Goal: Information Seeking & Learning: Learn about a topic

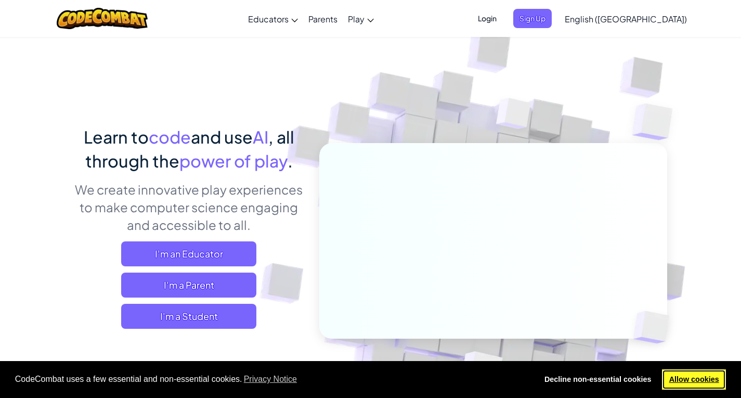
click at [704, 378] on link "Allow cookies" at bounding box center [694, 379] width 64 height 21
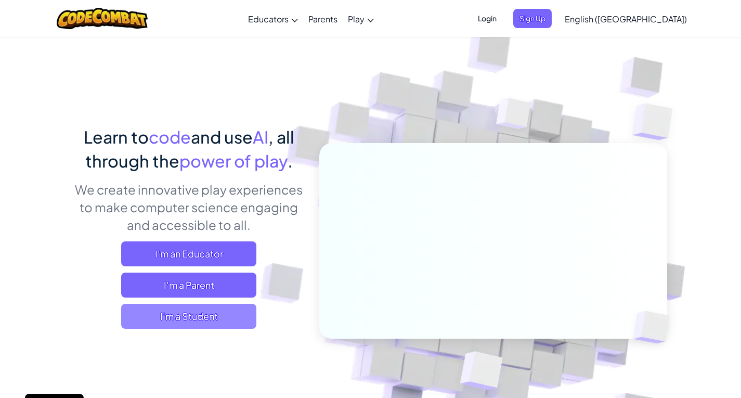
click at [178, 312] on span "I'm a Student" at bounding box center [188, 316] width 135 height 25
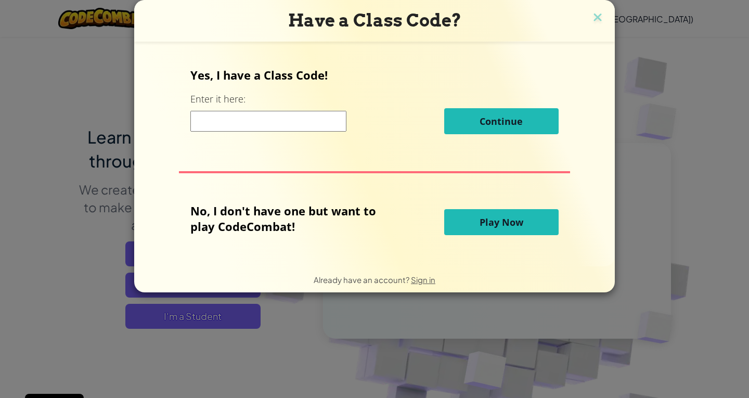
click at [496, 228] on button "Play Now" at bounding box center [501, 222] width 114 height 26
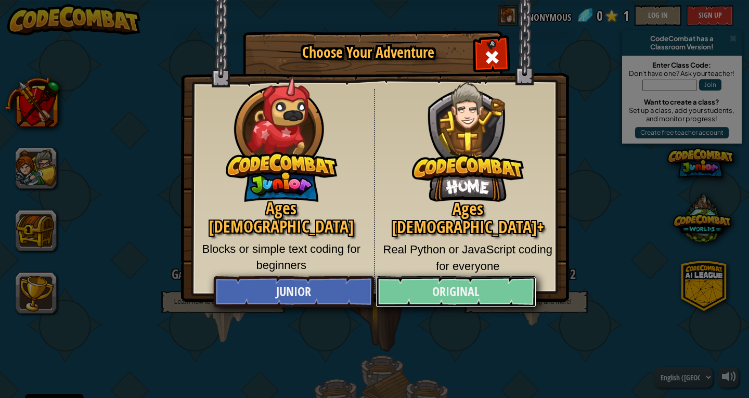
click at [472, 291] on link "Original" at bounding box center [456, 291] width 160 height 31
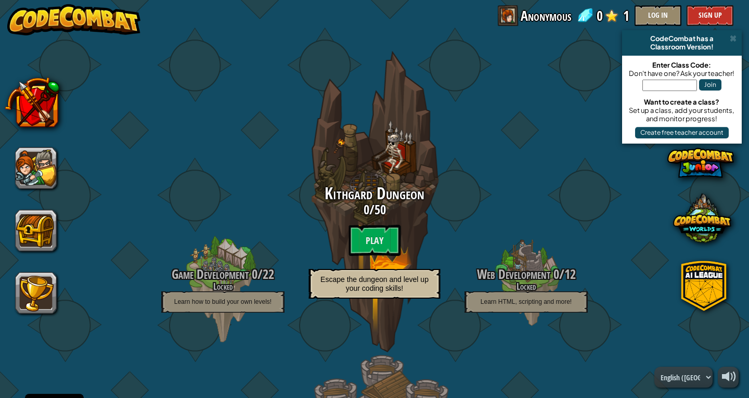
click at [51, 158] on button at bounding box center [36, 168] width 42 height 42
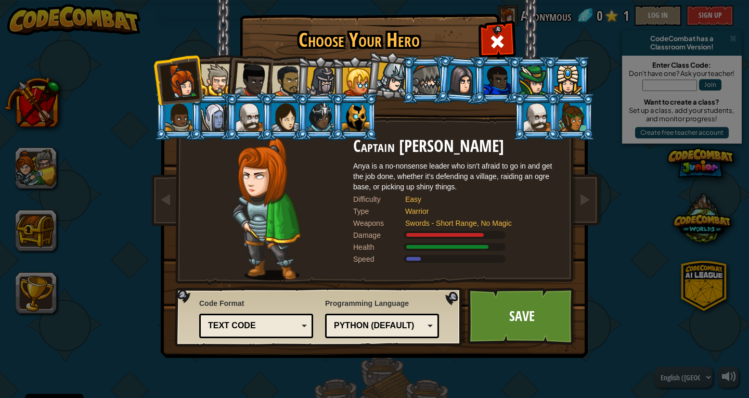
click at [262, 56] on ol at bounding box center [374, 56] width 429 height 0
click at [268, 83] on li at bounding box center [248, 78] width 51 height 51
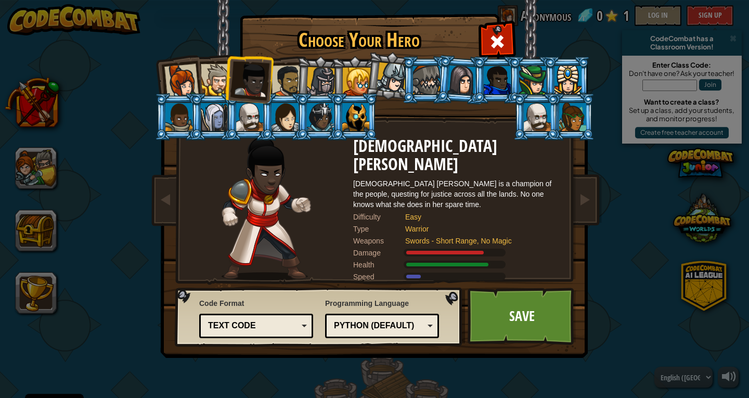
click at [351, 65] on li at bounding box center [354, 79] width 47 height 47
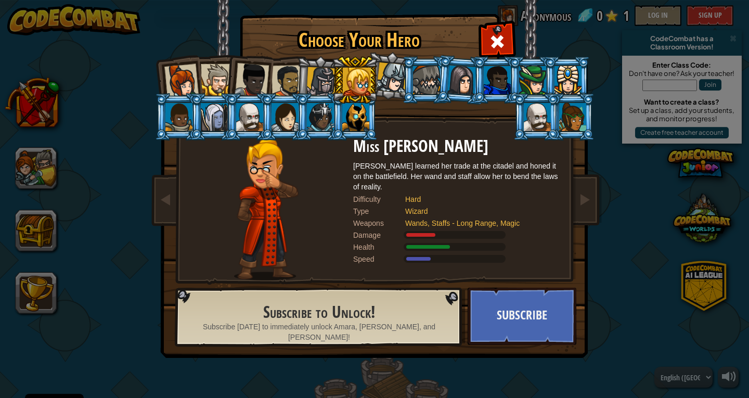
click at [280, 71] on div at bounding box center [288, 81] width 32 height 32
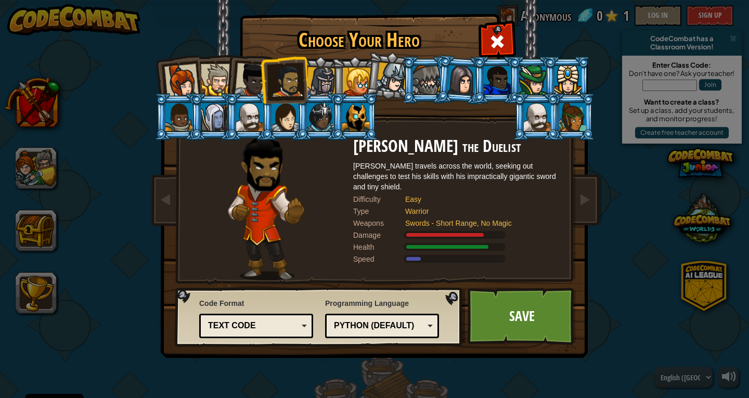
click at [247, 74] on div at bounding box center [252, 80] width 34 height 34
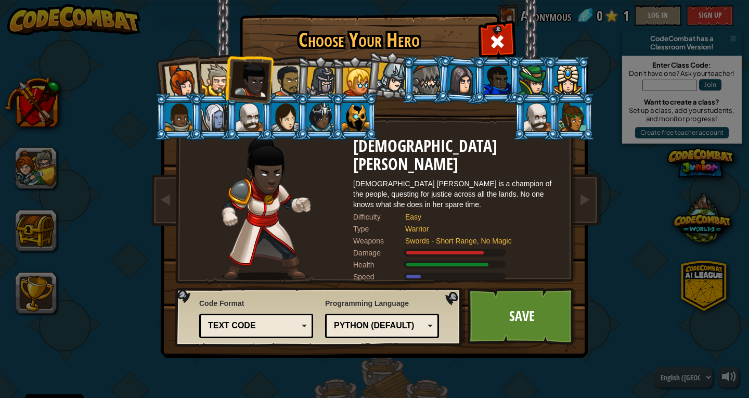
click at [428, 65] on li at bounding box center [425, 79] width 47 height 47
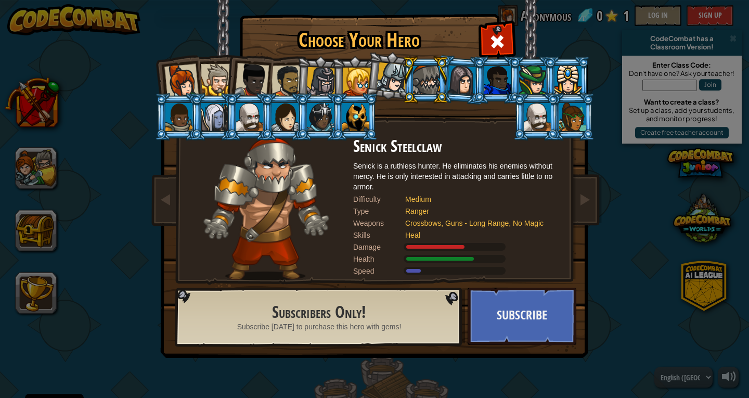
click at [521, 110] on li at bounding box center [536, 116] width 47 height 47
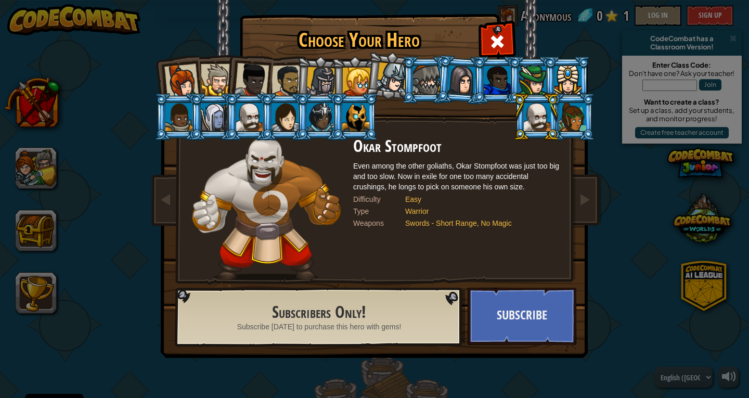
click at [250, 125] on div at bounding box center [249, 117] width 27 height 28
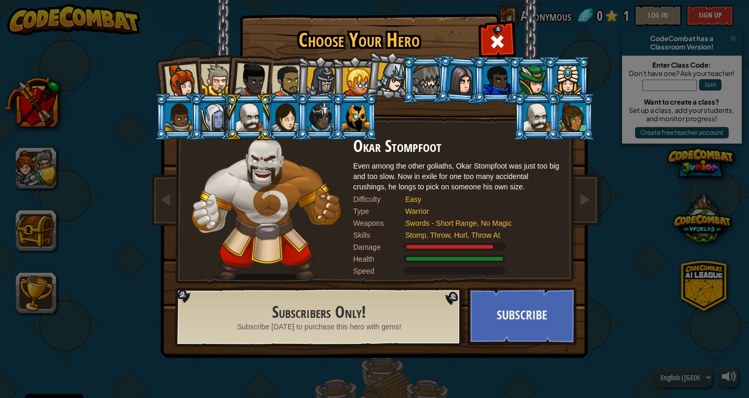
drag, startPoint x: 179, startPoint y: 76, endPoint x: 203, endPoint y: 79, distance: 24.1
click at [183, 79] on div at bounding box center [181, 81] width 34 height 34
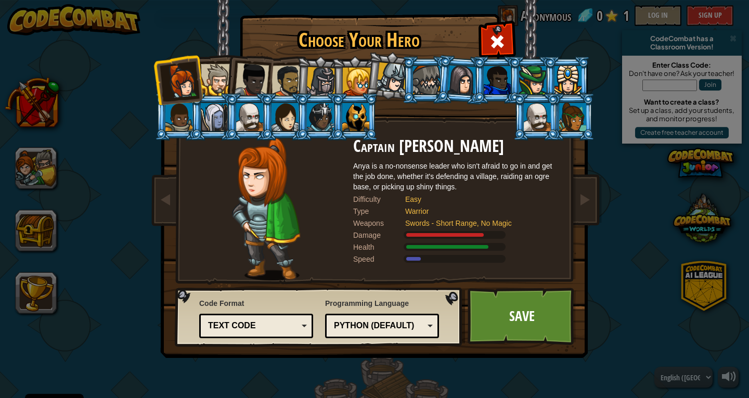
click at [222, 72] on div at bounding box center [217, 80] width 32 height 32
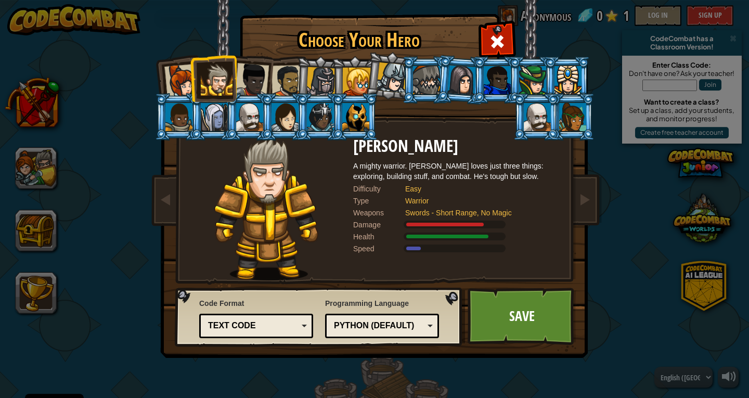
click at [245, 78] on div at bounding box center [252, 80] width 34 height 34
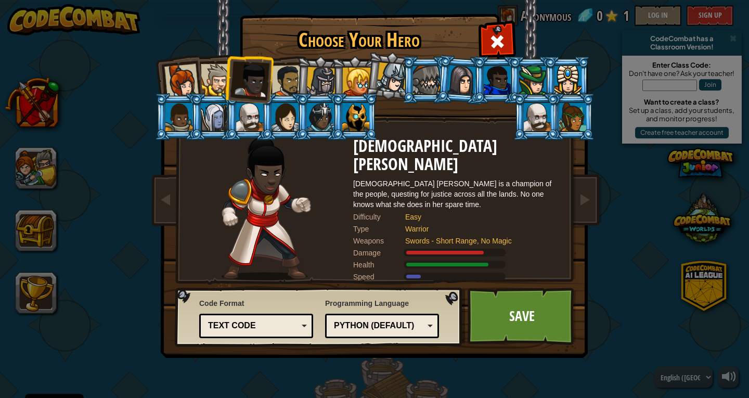
click at [276, 80] on div at bounding box center [288, 81] width 32 height 32
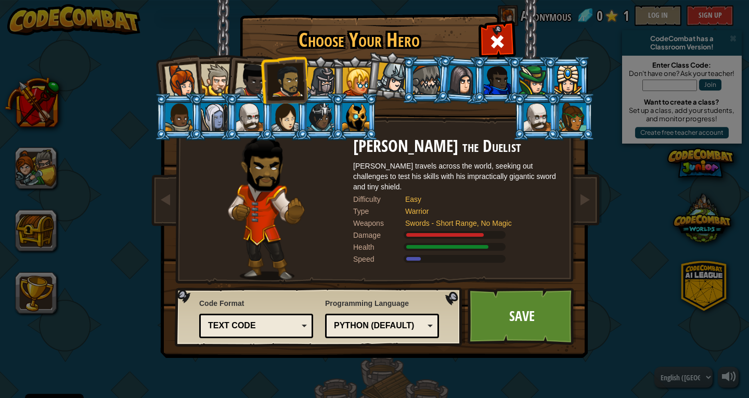
click at [343, 69] on div at bounding box center [357, 82] width 28 height 28
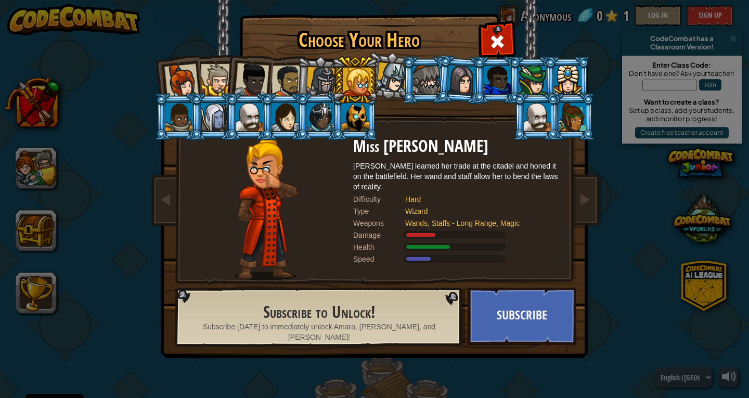
click at [325, 75] on div at bounding box center [321, 82] width 30 height 30
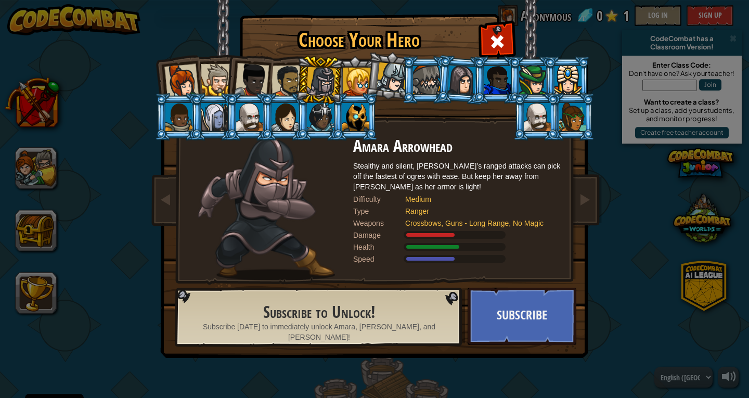
click at [298, 85] on li at bounding box center [319, 80] width 49 height 50
click at [268, 56] on ol at bounding box center [374, 56] width 429 height 0
click at [263, 56] on ol at bounding box center [374, 56] width 429 height 0
click at [268, 88] on li at bounding box center [248, 78] width 51 height 51
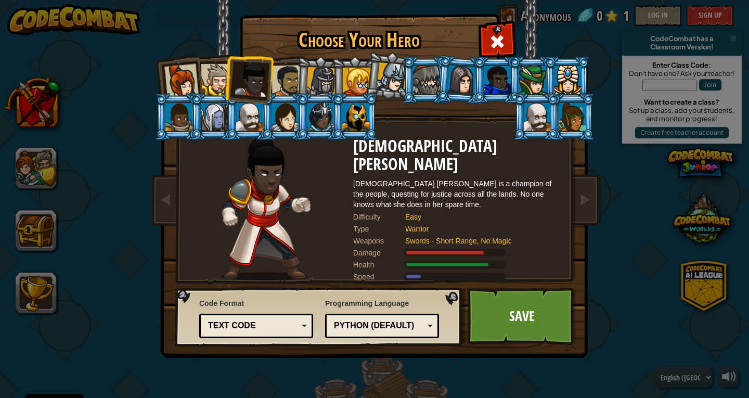
click at [279, 83] on div at bounding box center [288, 81] width 32 height 32
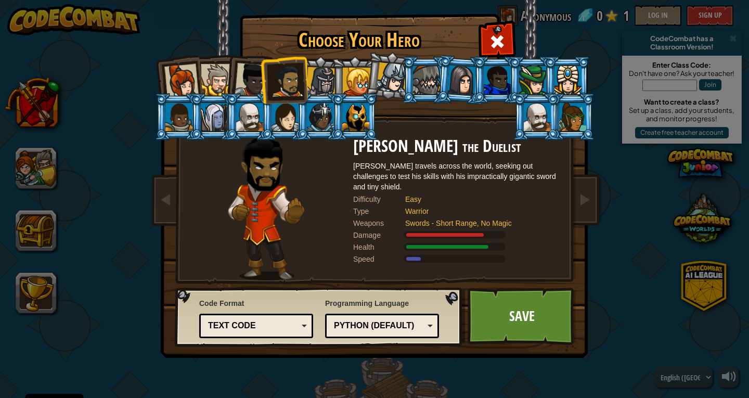
click at [210, 79] on div at bounding box center [217, 80] width 32 height 32
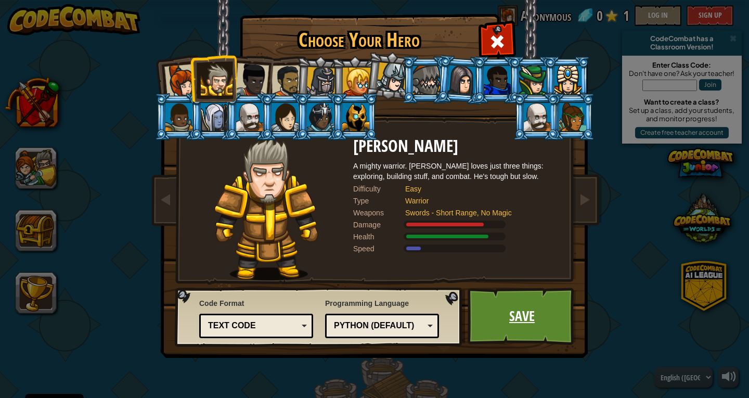
click at [550, 302] on link "Save" at bounding box center [522, 316] width 109 height 57
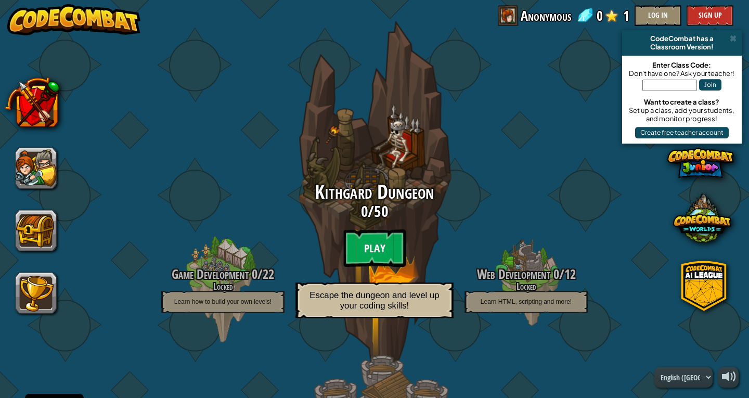
click at [365, 256] on btn "Play" at bounding box center [374, 247] width 62 height 37
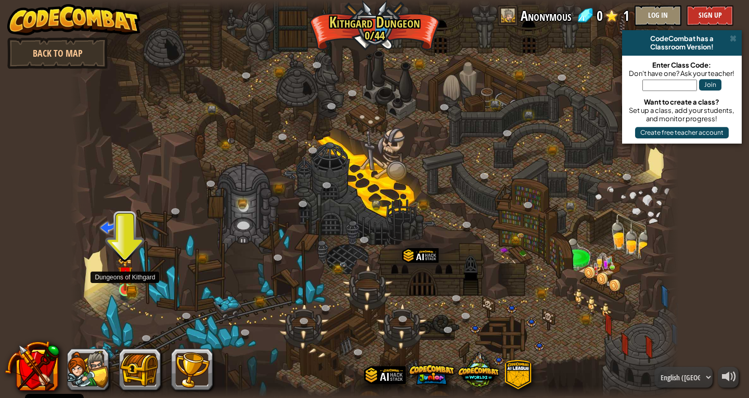
click at [122, 285] on img at bounding box center [126, 274] width 16 height 34
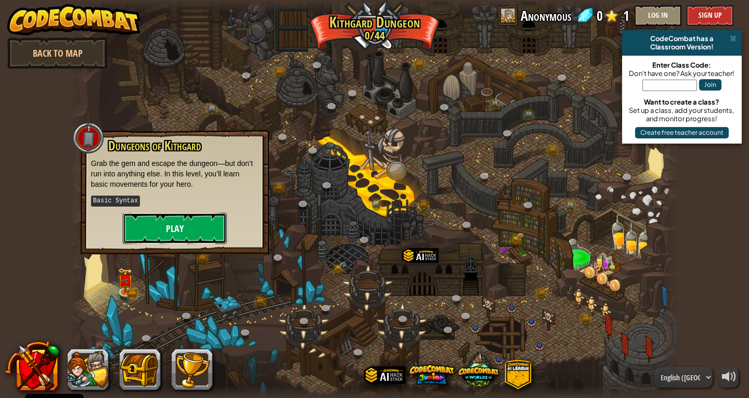
click at [168, 230] on button "Play" at bounding box center [175, 228] width 104 height 31
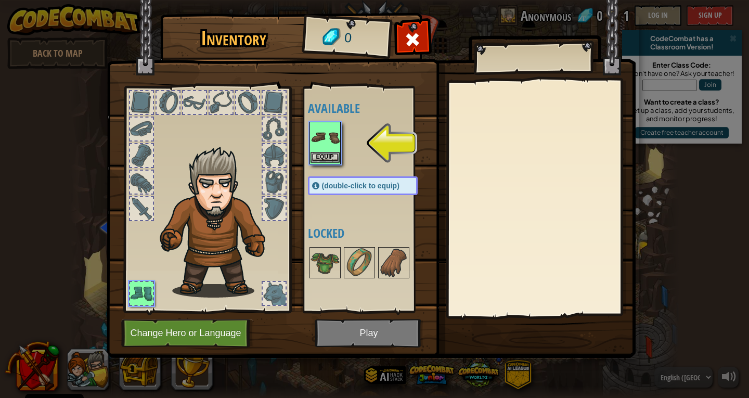
click at [330, 148] on img at bounding box center [325, 137] width 29 height 29
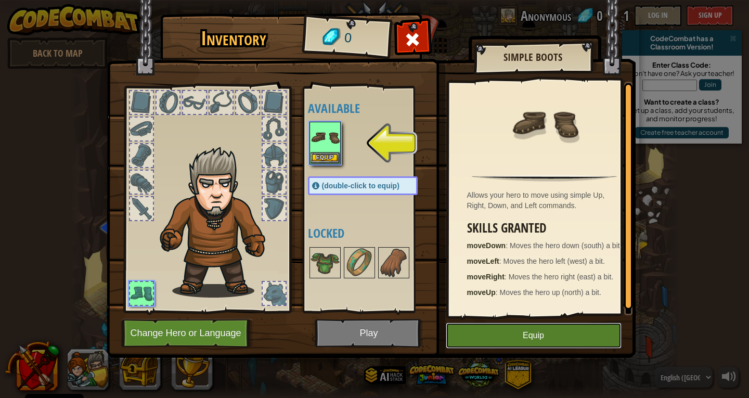
click at [573, 327] on button "Equip" at bounding box center [534, 336] width 176 height 26
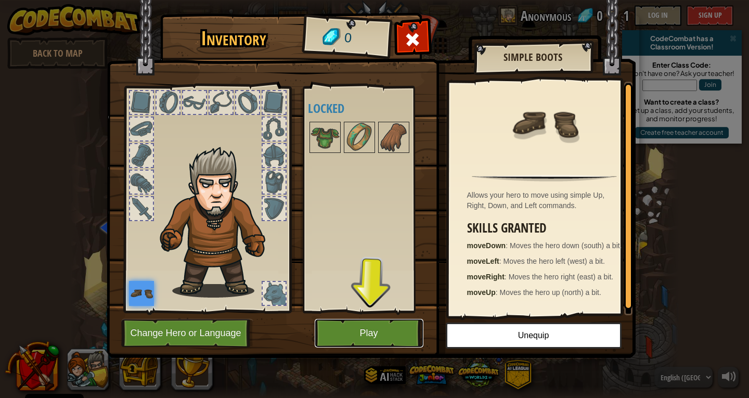
click at [366, 324] on button "Play" at bounding box center [369, 333] width 109 height 29
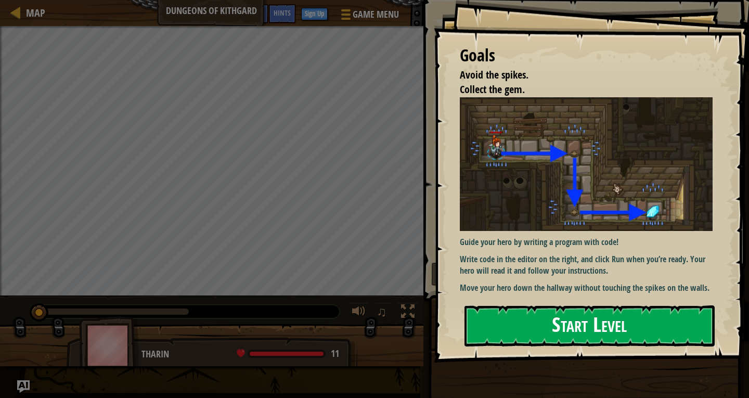
click at [619, 344] on button "Start Level" at bounding box center [590, 325] width 250 height 41
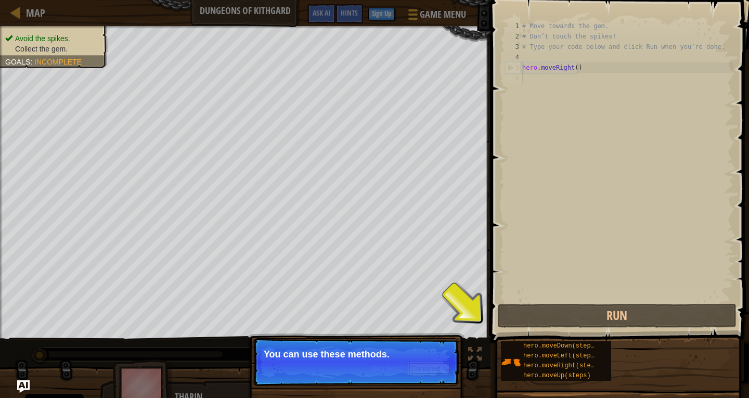
click at [448, 365] on button "Continue" at bounding box center [429, 369] width 43 height 14
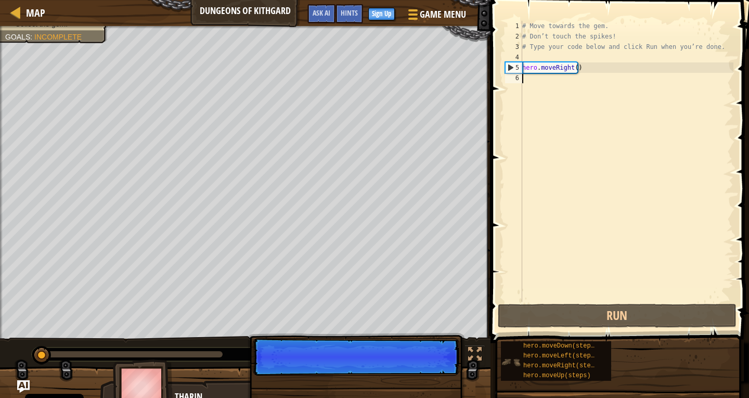
scroll to position [5, 0]
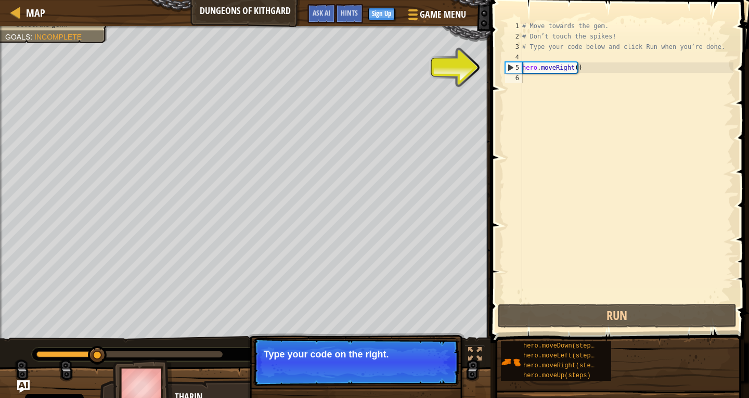
click at [412, 361] on p "Skip (esc) Continue Type your code on the right." at bounding box center [356, 362] width 207 height 48
click at [554, 70] on div "# Move towards the gem. # Don’t touch the spikes! # Type your code below and cl…" at bounding box center [626, 172] width 213 height 302
click at [613, 67] on div "# Move towards the gem. # Don’t touch the spikes! # Type your code below and cl…" at bounding box center [626, 172] width 213 height 302
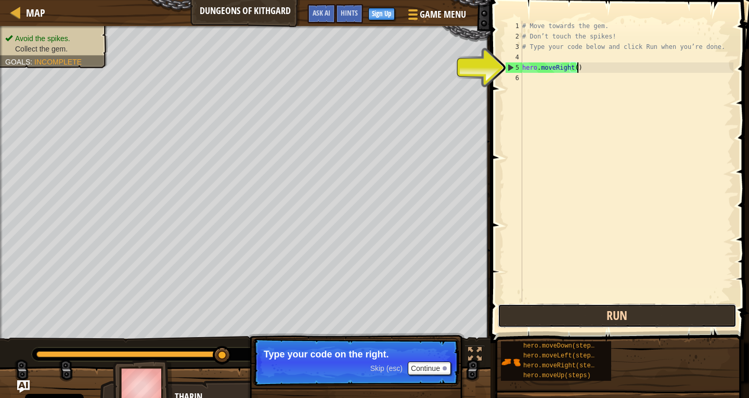
click at [622, 327] on button "Run" at bounding box center [617, 316] width 239 height 24
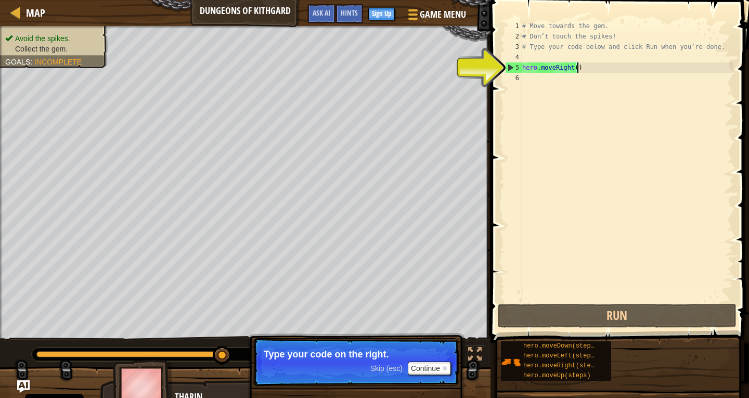
click at [512, 65] on div "5" at bounding box center [514, 67] width 17 height 10
click at [508, 68] on div "5" at bounding box center [514, 67] width 17 height 10
type textarea "hero.moveRight()"
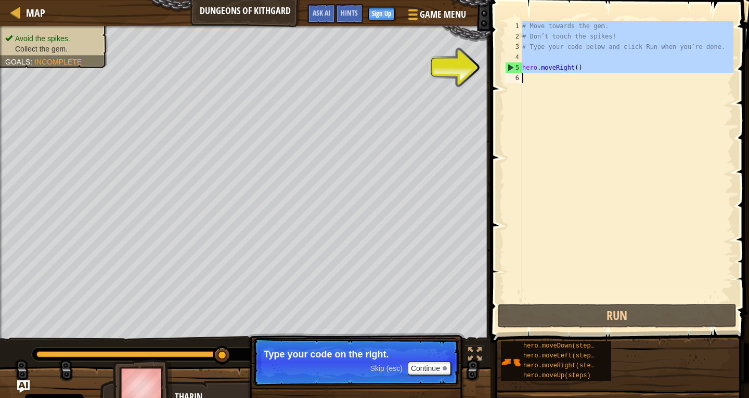
click at [507, 70] on div "5" at bounding box center [514, 67] width 17 height 10
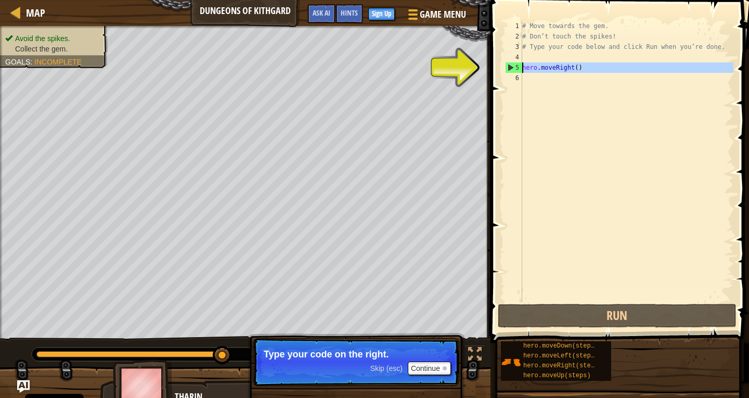
click at [507, 70] on div "5" at bounding box center [514, 67] width 17 height 10
type textarea "hero.moveRight()"
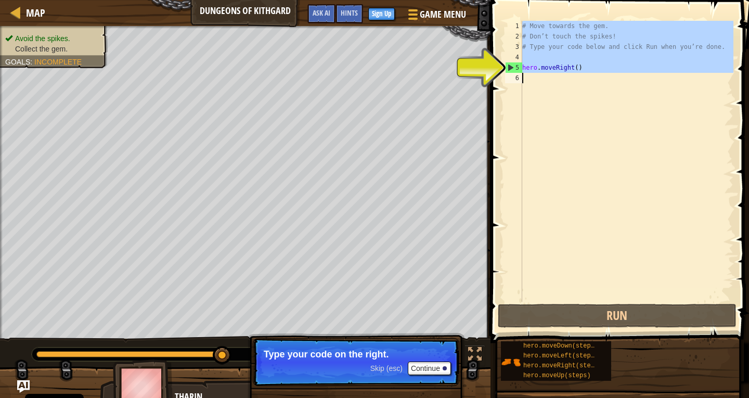
click at [506, 71] on div "5" at bounding box center [514, 67] width 17 height 10
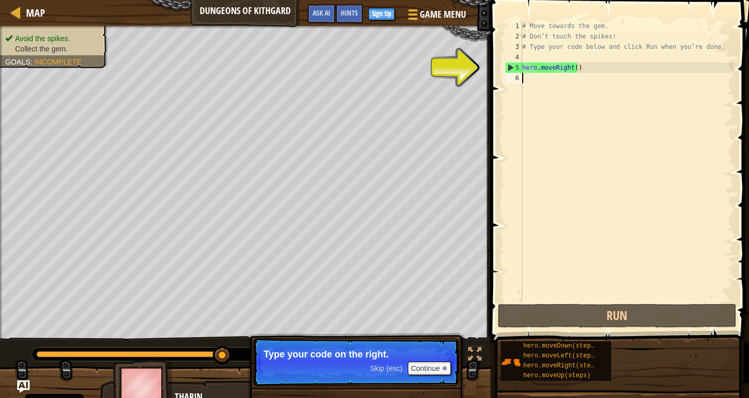
click at [508, 70] on div "5" at bounding box center [514, 67] width 17 height 10
click at [509, 63] on div "5" at bounding box center [514, 67] width 17 height 10
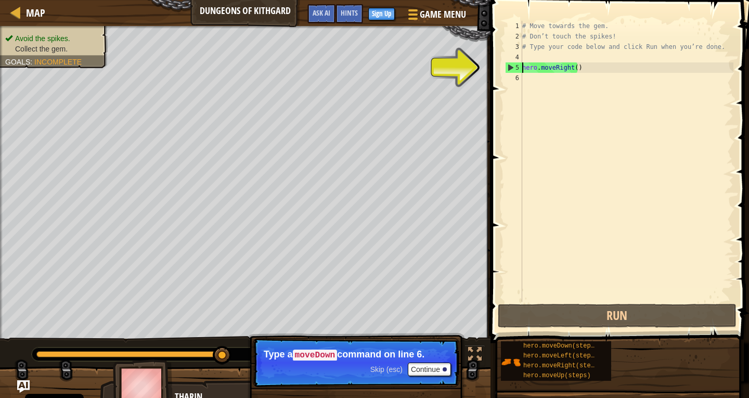
click at [513, 63] on div "5" at bounding box center [514, 67] width 17 height 10
click at [509, 70] on div "5" at bounding box center [514, 67] width 17 height 10
click at [510, 67] on div "5" at bounding box center [514, 67] width 17 height 10
type textarea "hero.moveRight()"
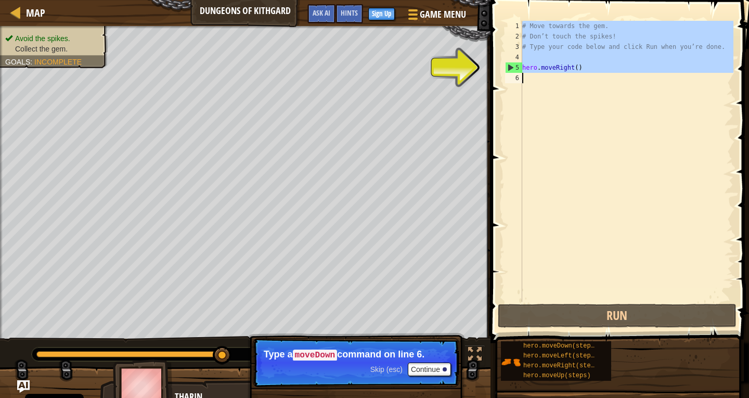
click at [510, 67] on div "5" at bounding box center [514, 67] width 17 height 10
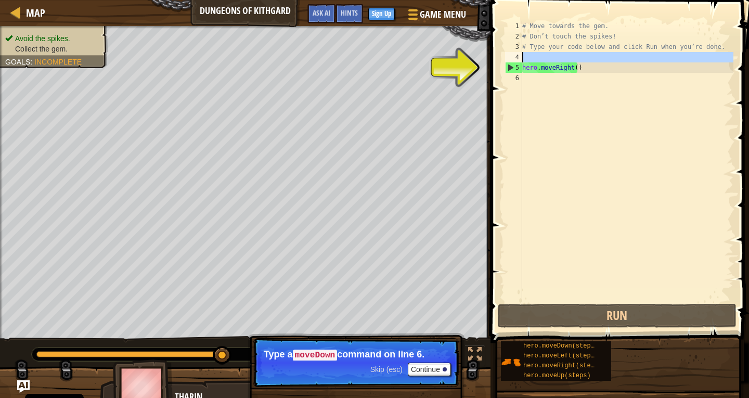
click at [519, 61] on div "4" at bounding box center [513, 57] width 17 height 10
type textarea "hero.moveRight()"
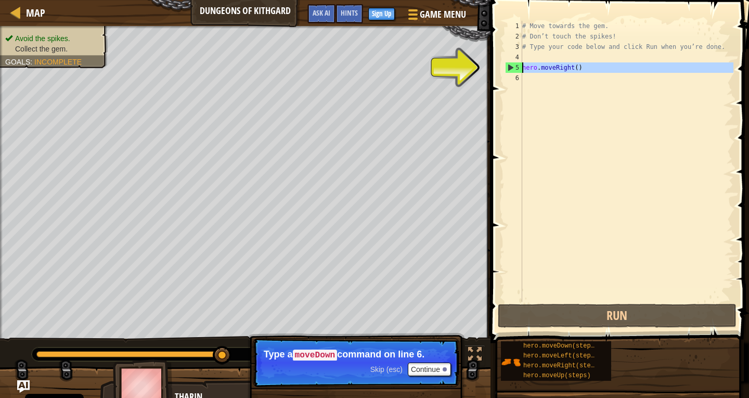
click at [516, 63] on div "5" at bounding box center [514, 67] width 17 height 10
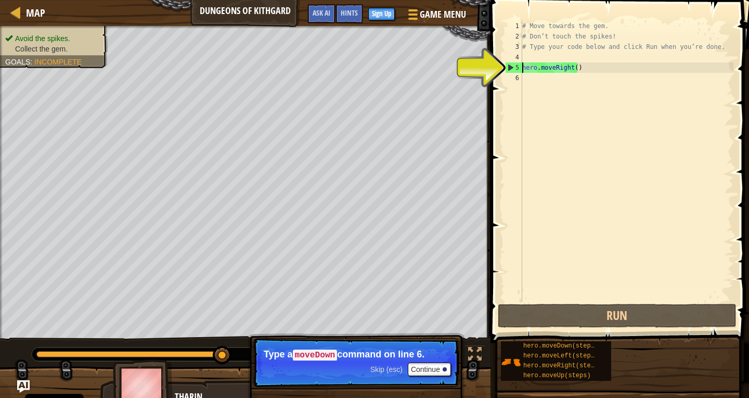
click at [515, 65] on div "5" at bounding box center [514, 67] width 17 height 10
click at [514, 65] on div "5" at bounding box center [514, 67] width 17 height 10
type textarea "hero.moveRight()"
click at [514, 65] on div "5" at bounding box center [514, 67] width 17 height 10
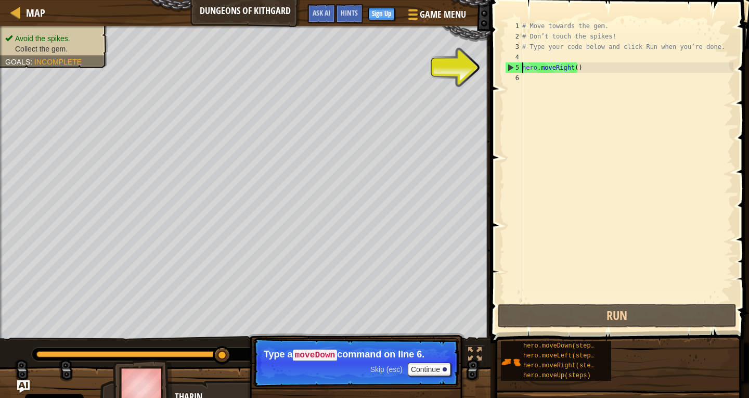
click at [512, 66] on div "5" at bounding box center [514, 67] width 17 height 10
click at [511, 66] on div "5" at bounding box center [514, 67] width 17 height 10
type textarea "hero.moveRight()"
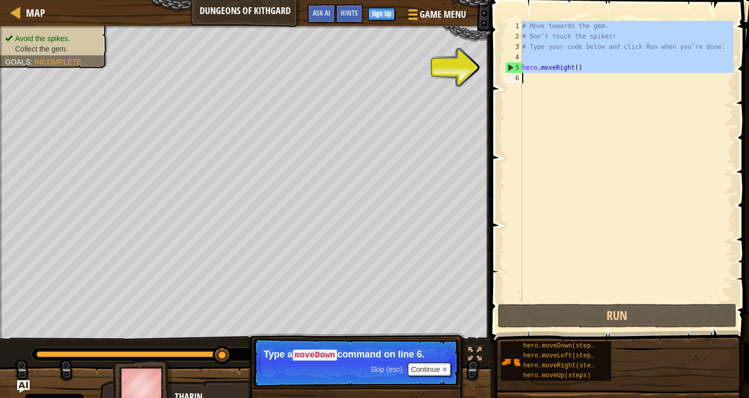
click at [511, 66] on div "5" at bounding box center [514, 67] width 17 height 10
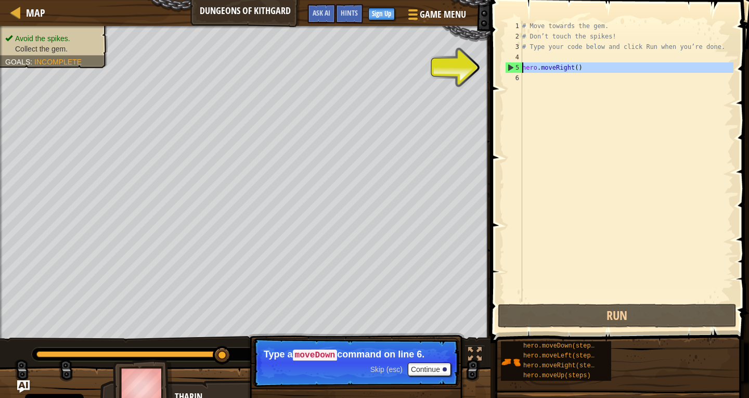
click at [511, 66] on div "5" at bounding box center [514, 67] width 17 height 10
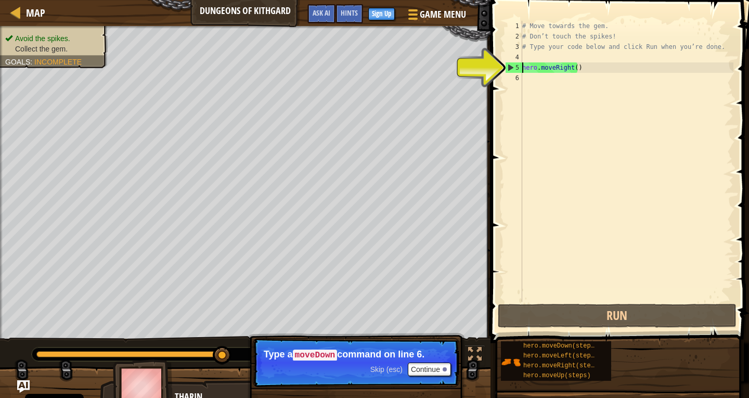
click at [518, 54] on div "4" at bounding box center [513, 57] width 17 height 10
type textarea "hero.moveRight()"
click at [511, 67] on div "5" at bounding box center [514, 67] width 17 height 10
type textarea "hero.moveRight()"
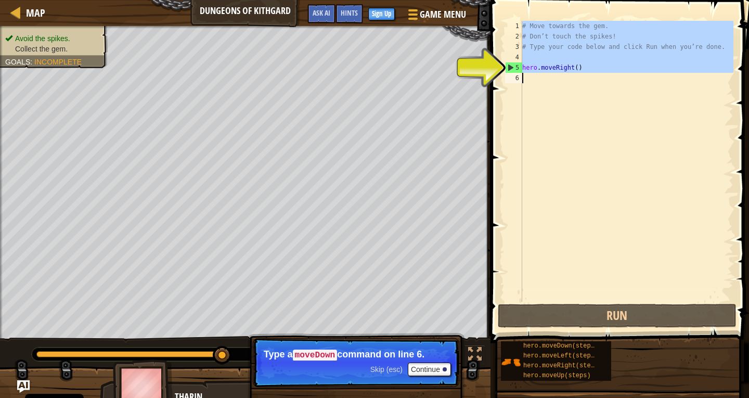
click at [511, 67] on div "5" at bounding box center [514, 67] width 17 height 10
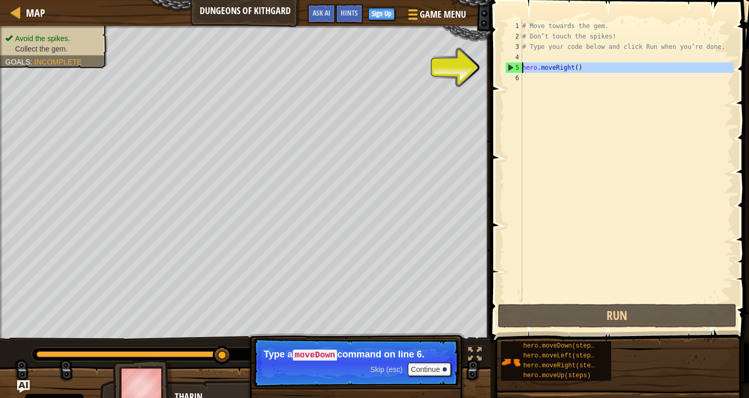
click at [511, 67] on div "5" at bounding box center [514, 67] width 17 height 10
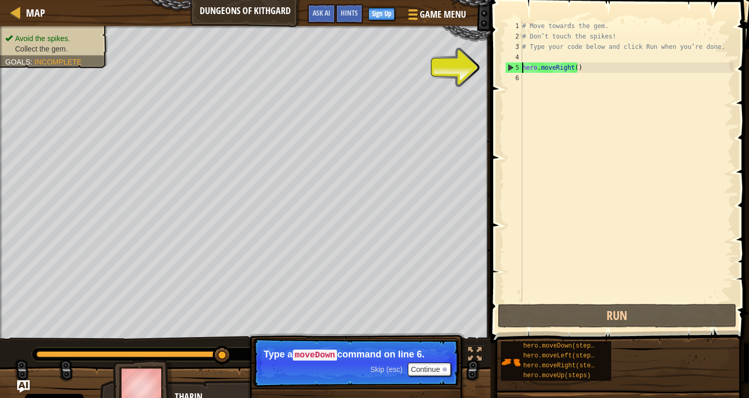
click at [511, 67] on div "5" at bounding box center [514, 67] width 17 height 10
type textarea "hero.moveRight()"
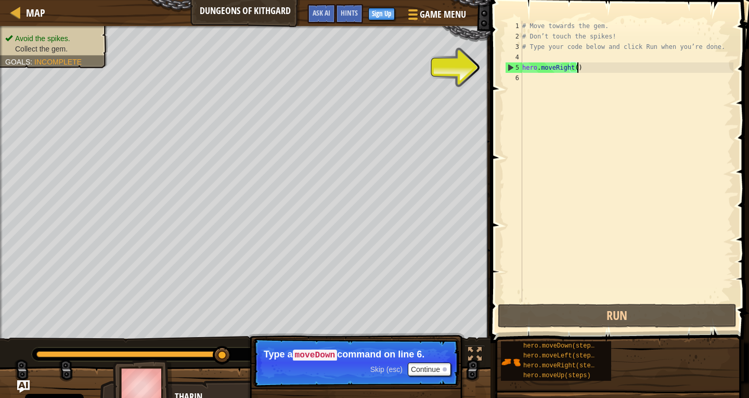
click at [632, 69] on div "# Move towards the gem. # Don’t touch the spikes! # Type your code below and cl…" at bounding box center [626, 172] width 213 height 302
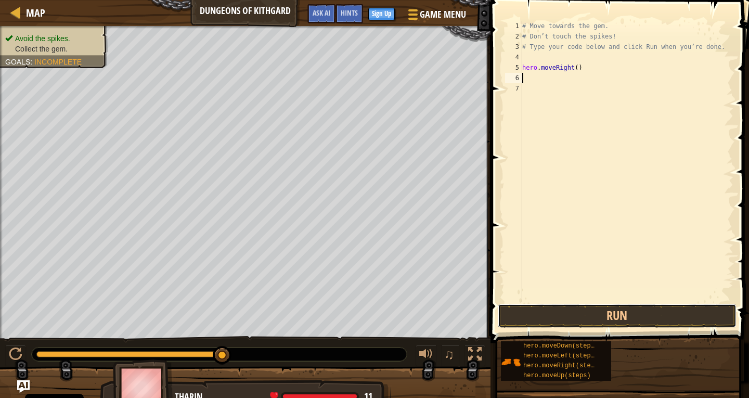
drag, startPoint x: 685, startPoint y: 319, endPoint x: 684, endPoint y: 329, distance: 10.5
click at [684, 329] on div "1 2 3 4 5 6 7 # Move towards the gem. # Don’t touch the spikes! # Type your cod…" at bounding box center [619, 192] width 262 height 374
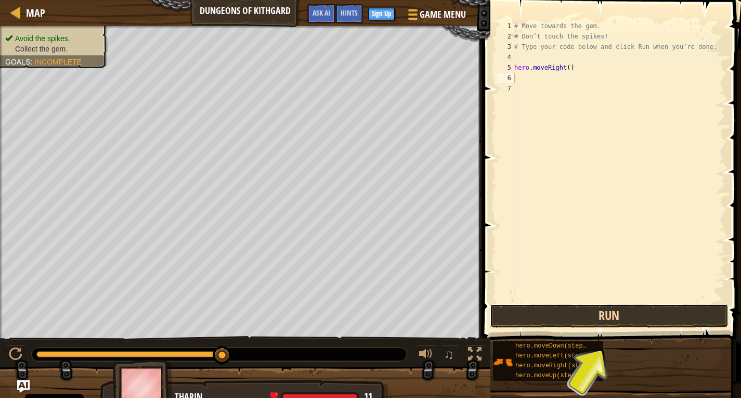
click at [676, 309] on button "Run" at bounding box center [609, 316] width 239 height 24
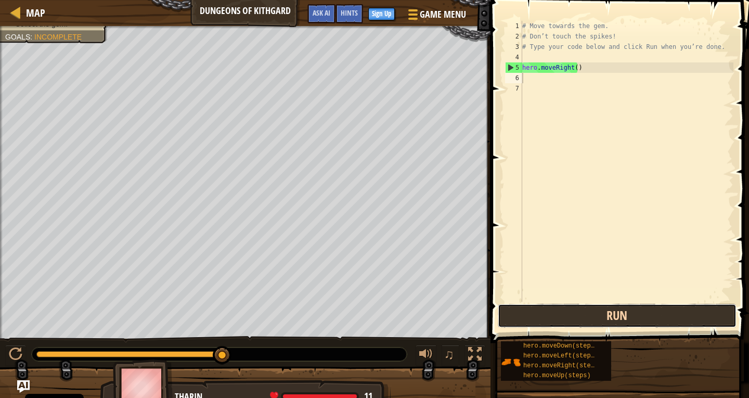
click at [552, 320] on button "Run" at bounding box center [617, 316] width 239 height 24
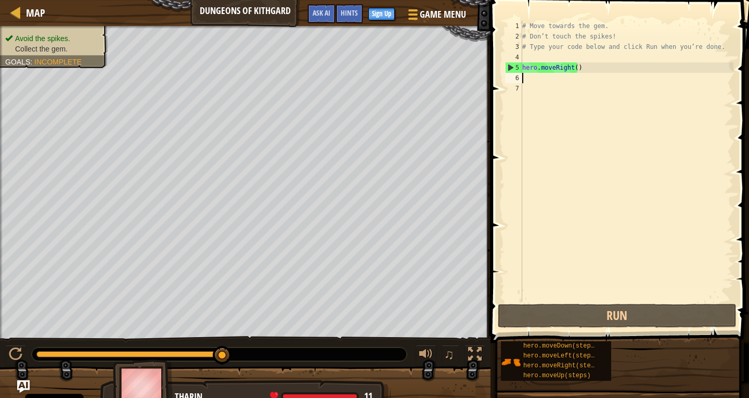
click at [660, 65] on div "# Move towards the gem. # Don’t touch the spikes! # Type your code below and cl…" at bounding box center [626, 172] width 213 height 302
type textarea "hero.moveRight()"
drag, startPoint x: 631, startPoint y: 93, endPoint x: 623, endPoint y: 85, distance: 11.4
click at [628, 91] on div "# Move towards the gem. # Don’t touch the spikes! # Type your code below and cl…" at bounding box center [626, 172] width 213 height 302
click at [608, 75] on div "# Move towards the gem. # Don’t touch the spikes! # Type your code below and cl…" at bounding box center [626, 172] width 213 height 302
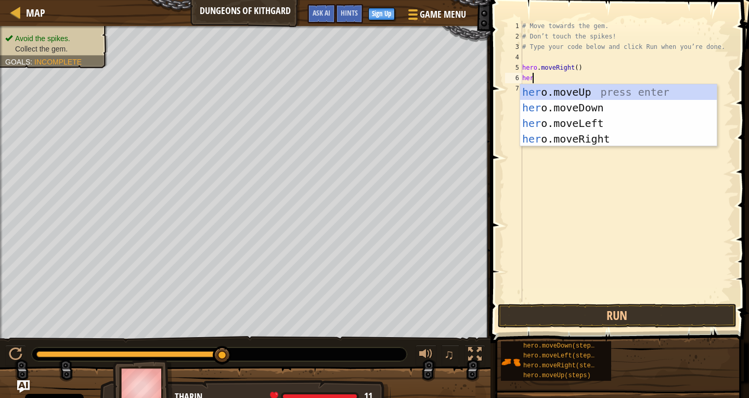
type textarea "hero"
click at [594, 99] on div "hero .moveUp press enter hero .moveDown press enter hero .moveLeft press enter …" at bounding box center [618, 131] width 197 height 94
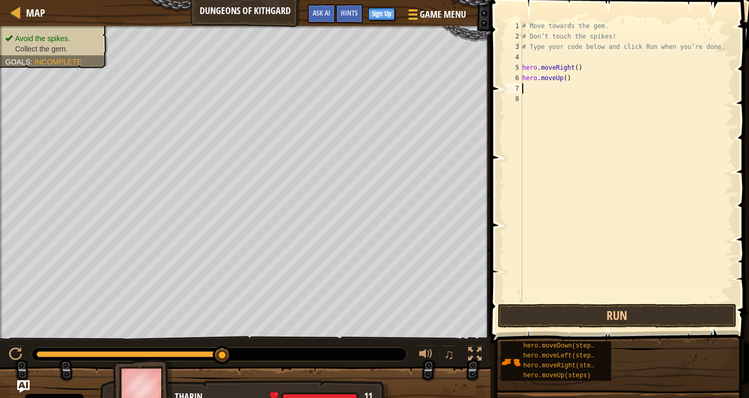
scroll to position [5, 0]
click at [585, 81] on div "# Move towards the gem. # Don’t touch the spikes! # Type your code below and cl…" at bounding box center [626, 172] width 213 height 302
drag, startPoint x: 574, startPoint y: 75, endPoint x: 537, endPoint y: 80, distance: 37.7
click at [537, 80] on div "# Move towards the gem. # Don’t touch the spikes! # Type your code below and cl…" at bounding box center [626, 172] width 213 height 302
type textarea "hero."
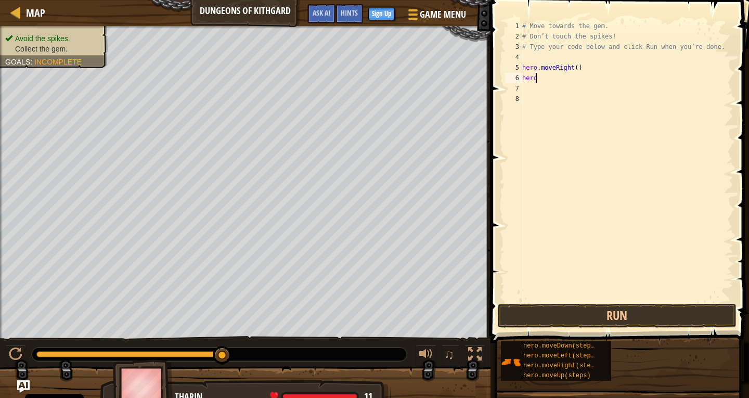
scroll to position [5, 1]
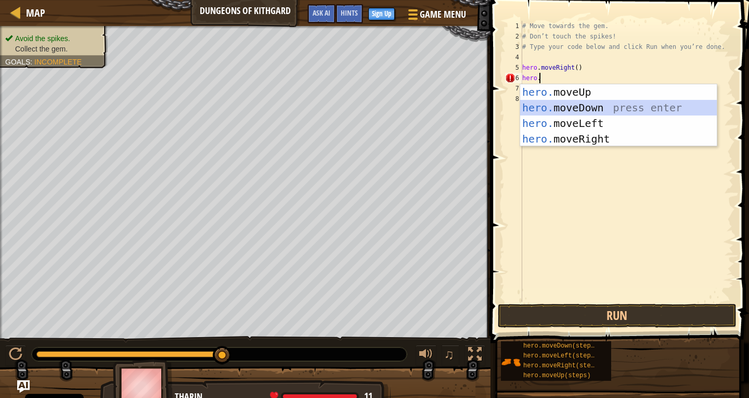
click at [568, 104] on div "hero. moveUp press enter hero. moveDown press enter hero. moveLeft press enter …" at bounding box center [618, 131] width 197 height 94
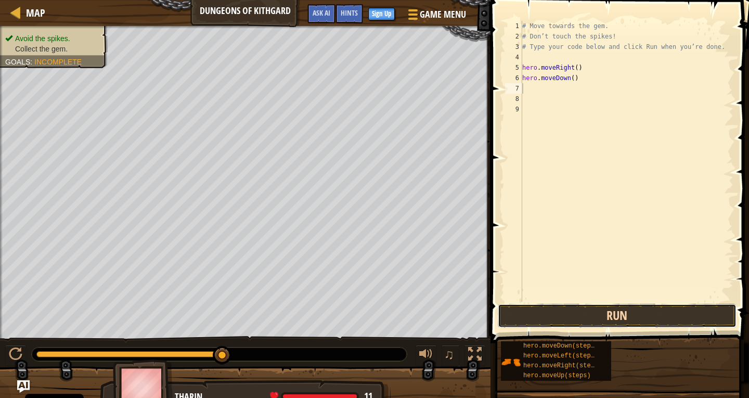
drag, startPoint x: 599, startPoint y: 310, endPoint x: 609, endPoint y: 319, distance: 13.3
click at [604, 319] on button "Run" at bounding box center [617, 316] width 239 height 24
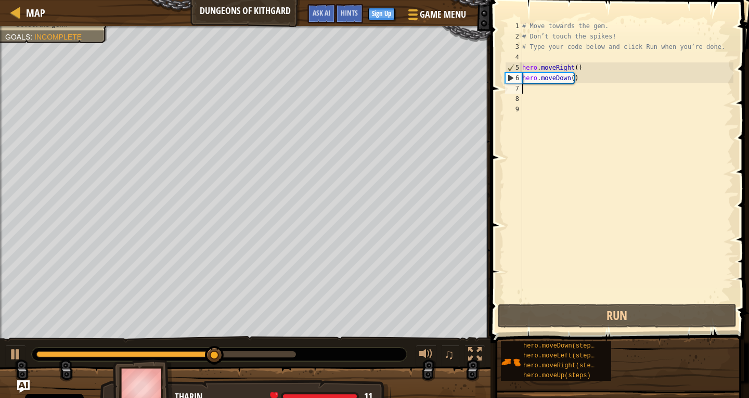
click at [530, 87] on div "# Move towards the gem. # Don’t touch the spikes! # Type your code below and cl…" at bounding box center [626, 172] width 213 height 302
click at [538, 90] on div "# Move towards the gem. # Don’t touch the spikes! # Type your code below and cl…" at bounding box center [626, 172] width 213 height 302
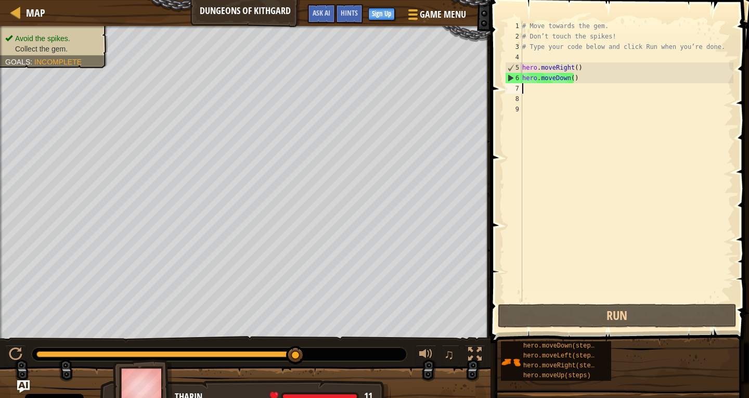
click at [537, 90] on div "# Move towards the gem. # Don’t touch the spikes! # Type your code below and cl…" at bounding box center [626, 172] width 213 height 302
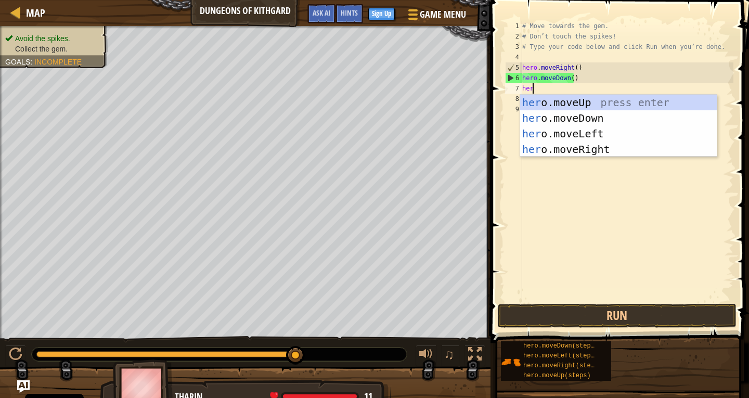
type textarea "hero"
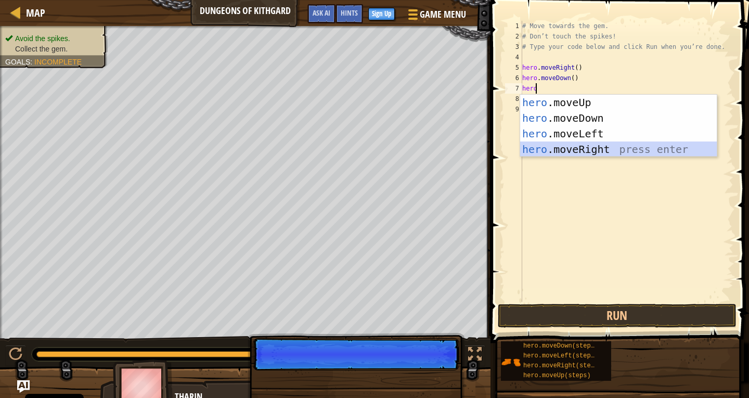
click at [560, 151] on div "hero .moveUp press enter hero .moveDown press enter hero .moveLeft press enter …" at bounding box center [618, 142] width 197 height 94
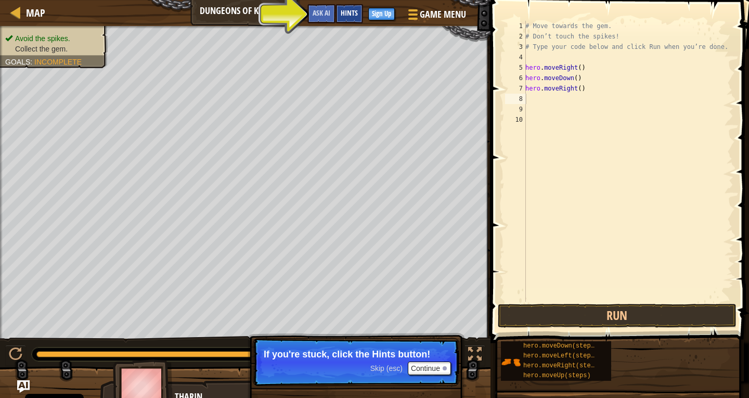
click at [344, 15] on span "Hints" at bounding box center [349, 13] width 17 height 10
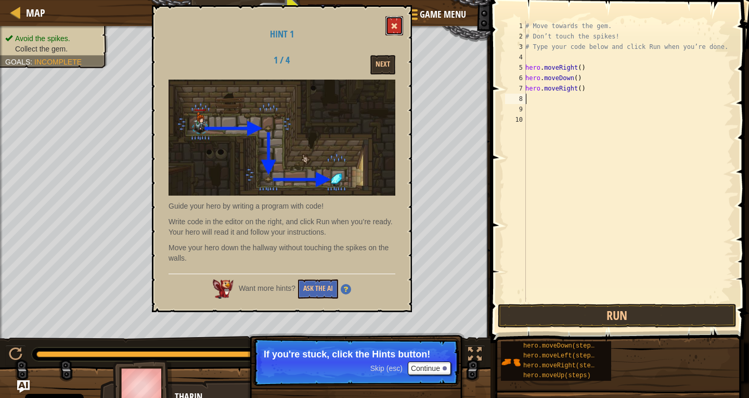
click at [400, 27] on button at bounding box center [395, 25] width 18 height 19
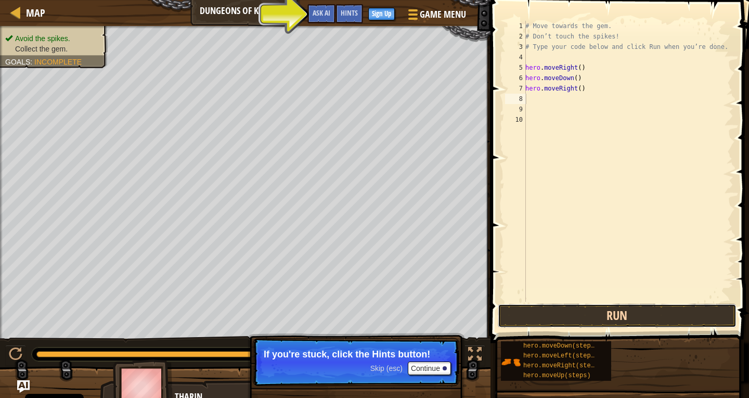
drag, startPoint x: 553, startPoint y: 325, endPoint x: 556, endPoint y: 311, distance: 14.5
click at [553, 319] on button "Run" at bounding box center [617, 316] width 239 height 24
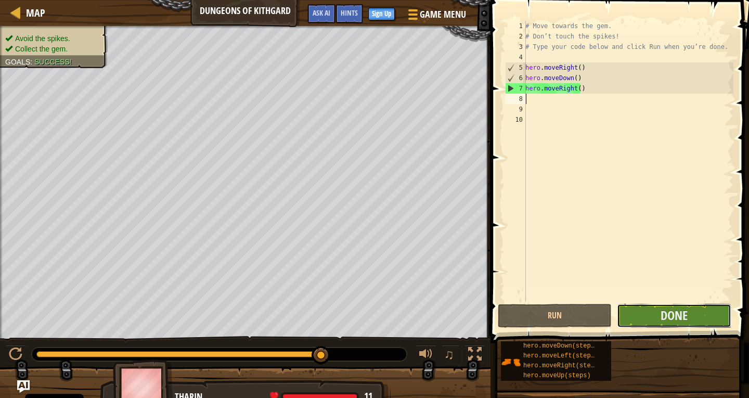
click at [702, 307] on button "Done" at bounding box center [674, 316] width 114 height 24
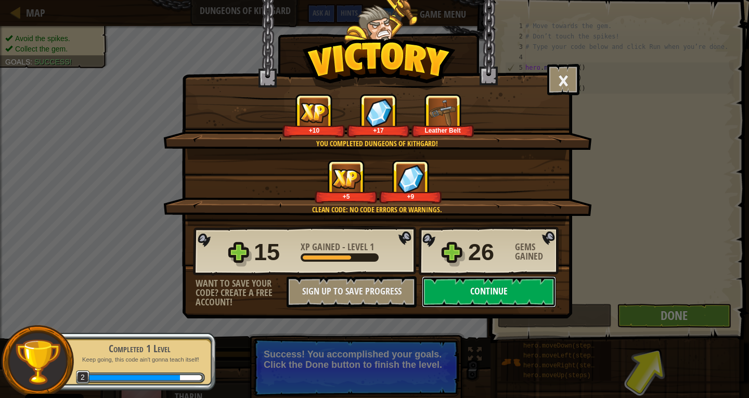
click at [473, 297] on button "Continue" at bounding box center [489, 291] width 134 height 31
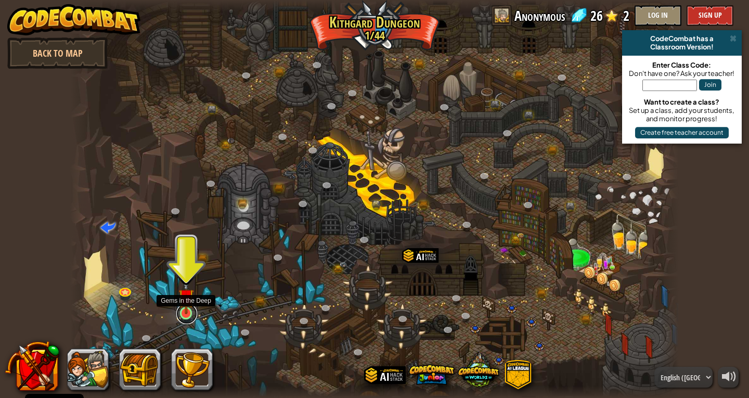
click at [185, 315] on link at bounding box center [186, 313] width 21 height 21
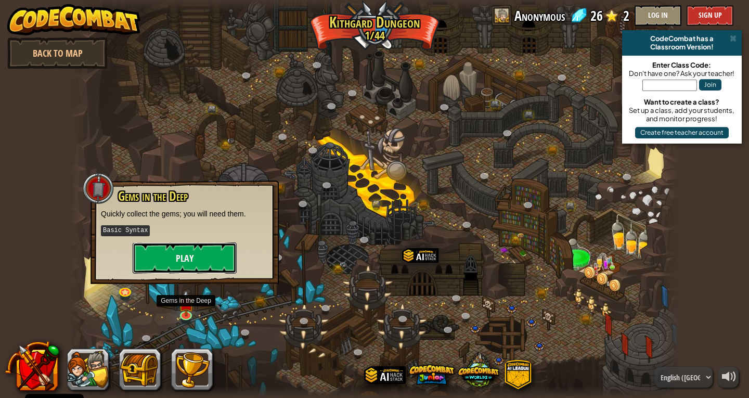
click at [227, 262] on button "Play" at bounding box center [185, 257] width 104 height 31
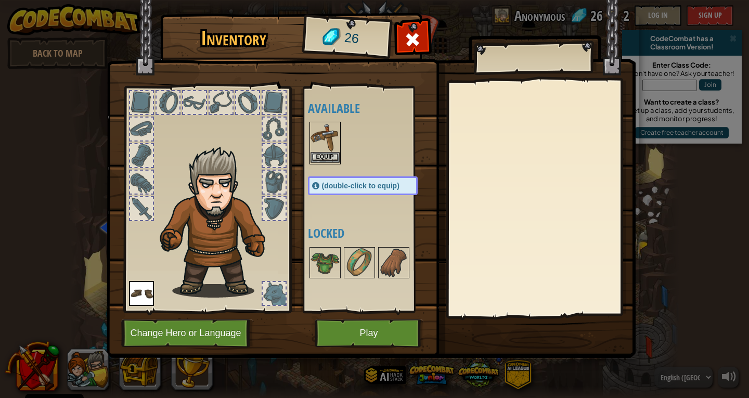
click at [321, 151] on img at bounding box center [325, 137] width 29 height 29
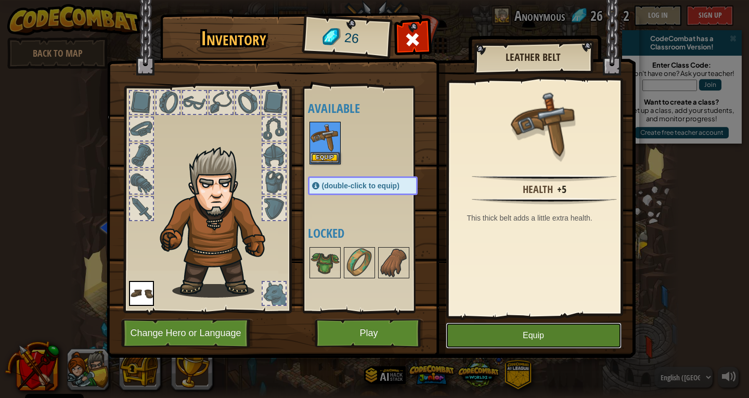
click at [494, 325] on button "Equip" at bounding box center [534, 336] width 176 height 26
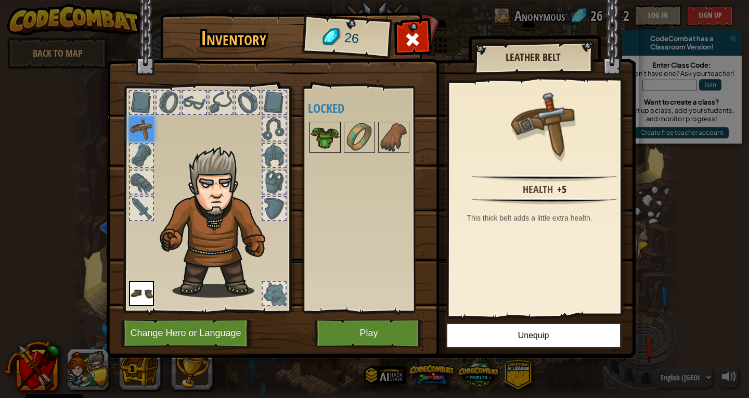
click at [321, 130] on img at bounding box center [325, 137] width 29 height 29
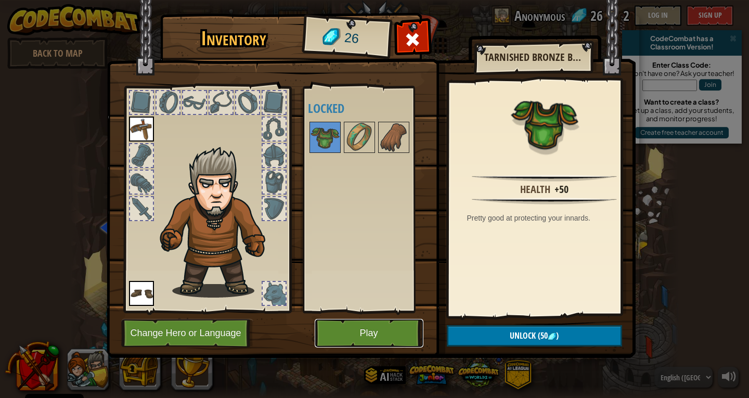
click at [351, 321] on button "Play" at bounding box center [369, 333] width 109 height 29
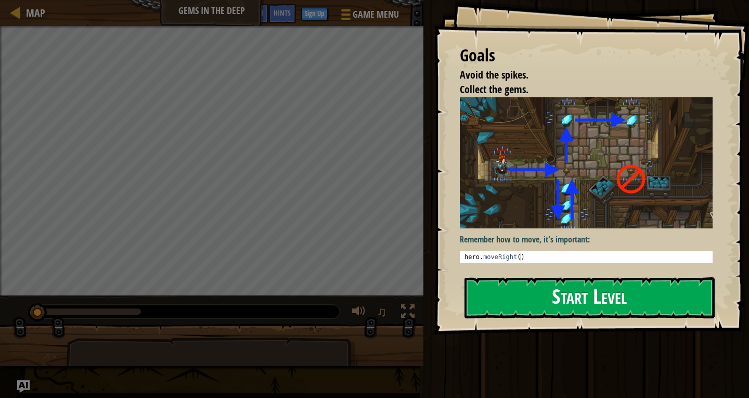
click at [539, 301] on button "Start Level" at bounding box center [590, 297] width 250 height 41
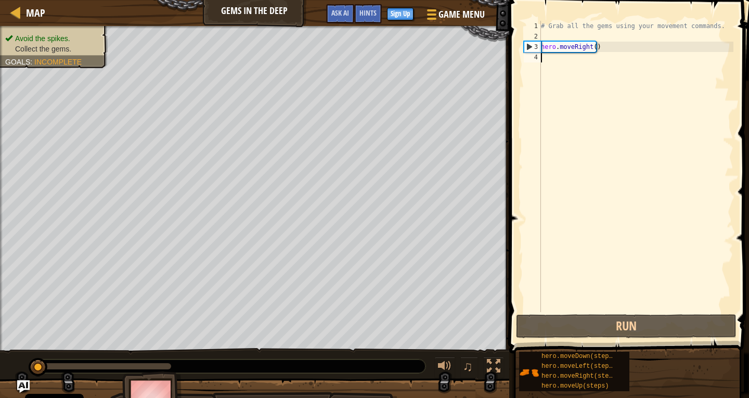
click at [610, 47] on div "# Grab all the gems using your movement commands. hero . moveRight ( )" at bounding box center [636, 177] width 195 height 312
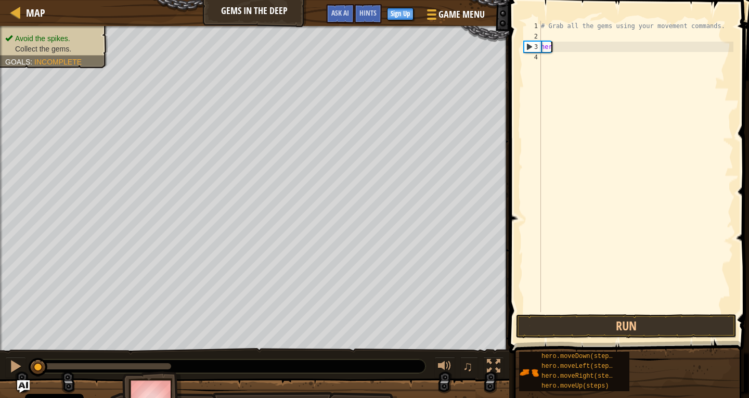
type textarea "h"
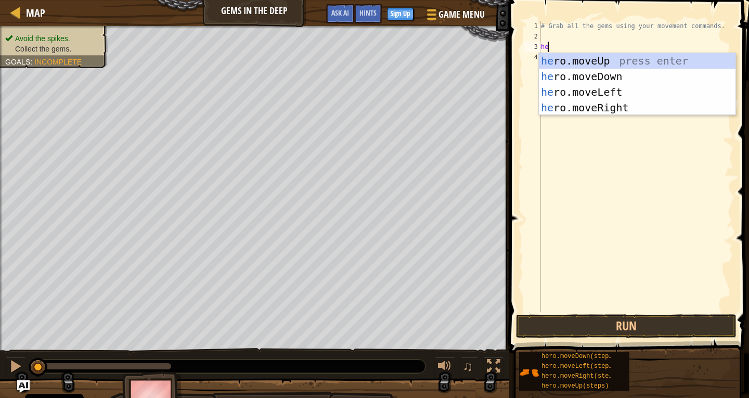
type textarea "her"
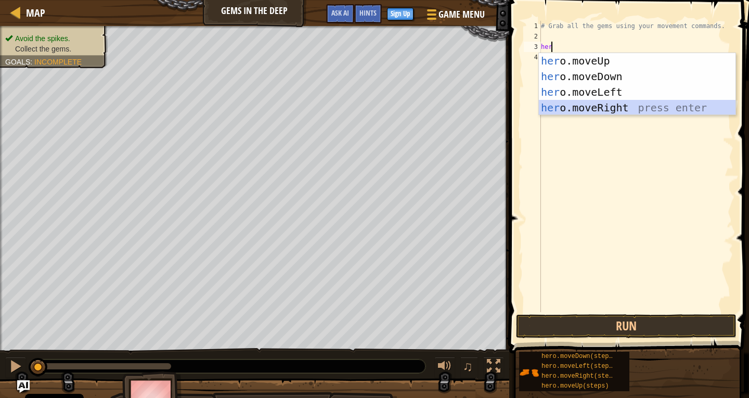
drag, startPoint x: 564, startPoint y: 102, endPoint x: 566, endPoint y: 109, distance: 6.9
click at [564, 102] on div "her o.moveUp press enter her o.moveDown press enter her o.moveLeft press enter …" at bounding box center [637, 100] width 197 height 94
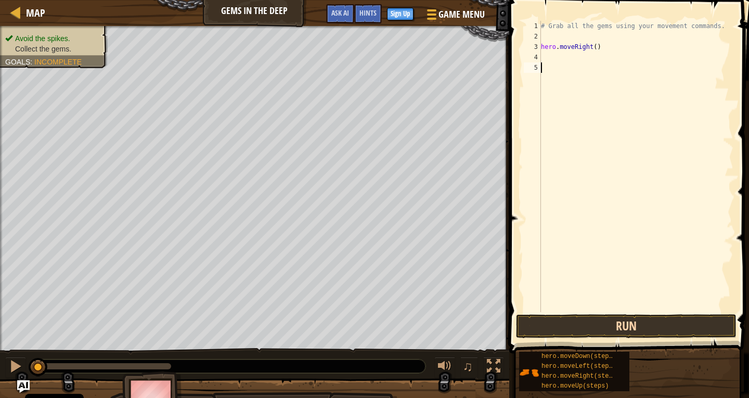
drag, startPoint x: 591, startPoint y: 296, endPoint x: 574, endPoint y: 337, distance: 43.9
click at [574, 336] on div "1 2 3 4 5 # Grab all the gems using your movement commands. hero . moveRight ( …" at bounding box center [627, 197] width 243 height 384
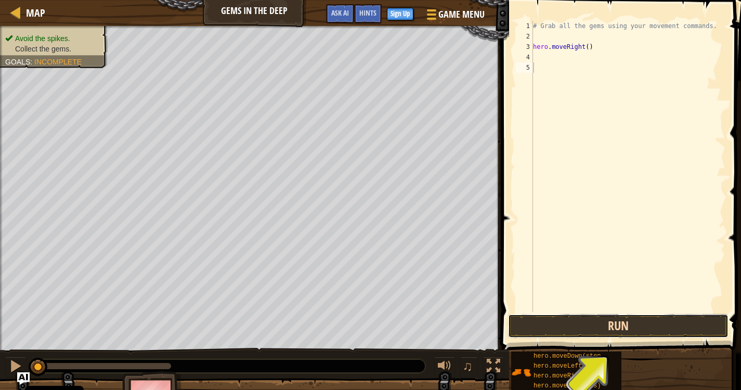
drag, startPoint x: 579, startPoint y: 329, endPoint x: 586, endPoint y: 324, distance: 8.5
click at [580, 329] on button "Run" at bounding box center [618, 326] width 221 height 24
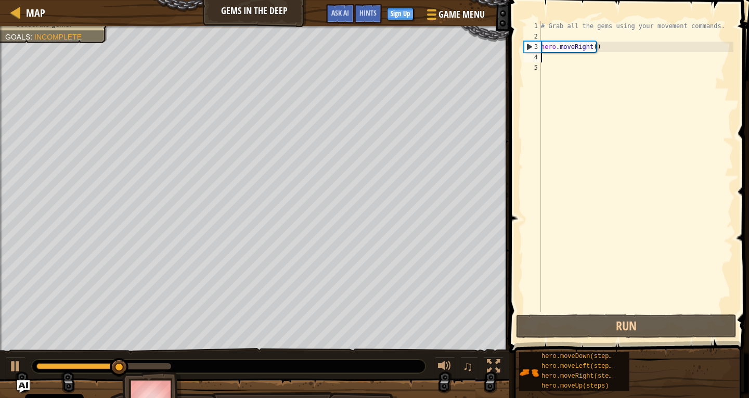
click at [567, 60] on div "# Grab all the gems using your movement commands. hero . moveRight ( )" at bounding box center [636, 177] width 195 height 312
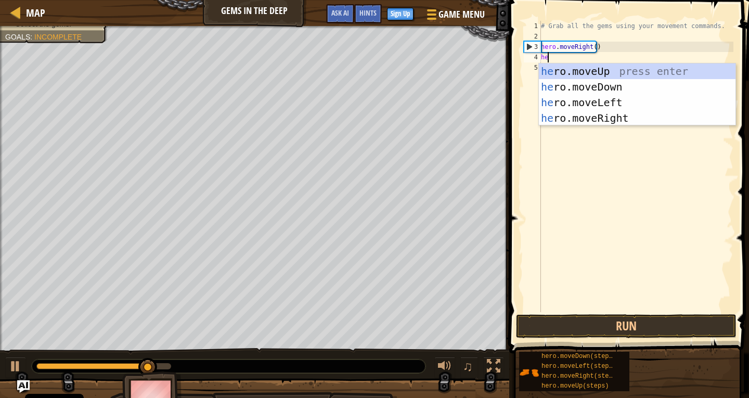
type textarea "her"
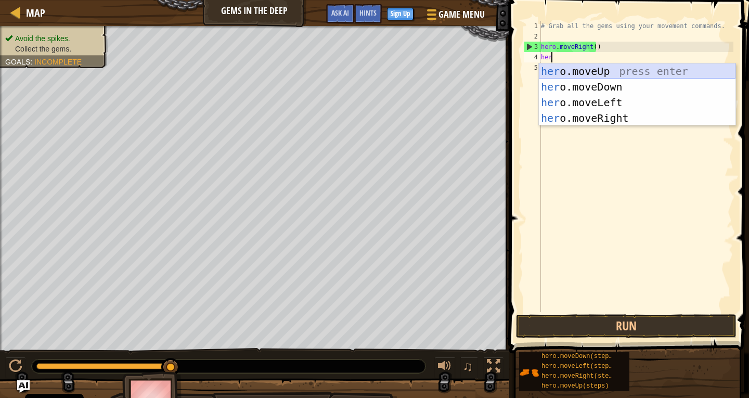
click at [596, 68] on div "her o.moveUp press enter her o.moveDown press enter her o.moveLeft press enter …" at bounding box center [637, 110] width 197 height 94
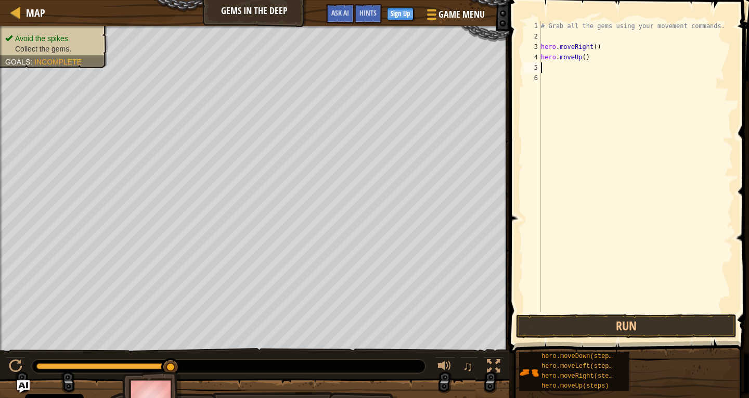
click at [591, 59] on div "# Grab all the gems using your movement commands. hero . moveRight ( ) hero . m…" at bounding box center [636, 177] width 195 height 312
type textarea "h"
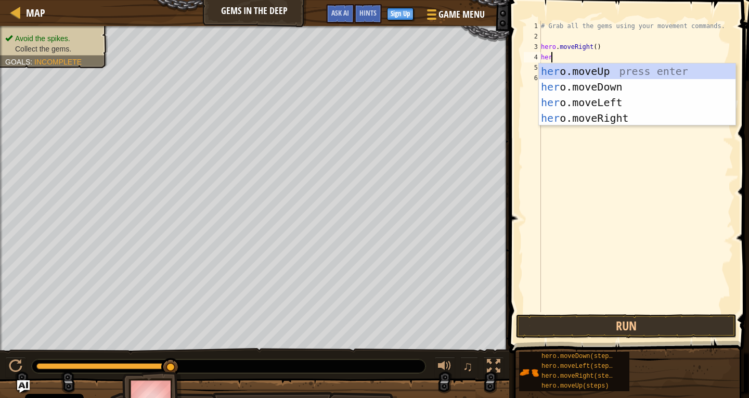
scroll to position [5, 1]
type textarea "hero"
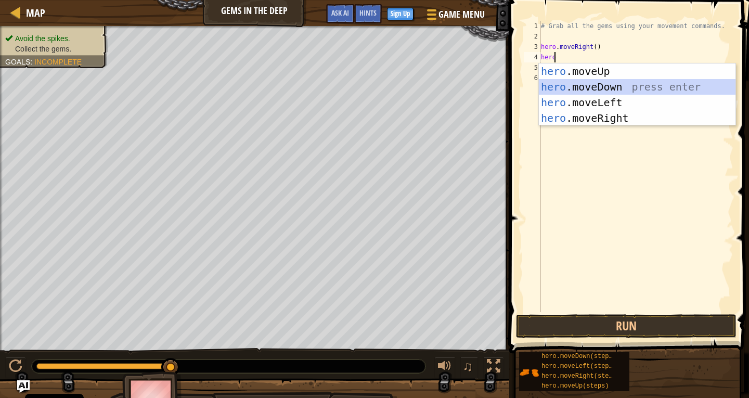
click at [604, 87] on div "hero .moveUp press enter hero .moveDown press enter hero .moveLeft press enter …" at bounding box center [637, 110] width 197 height 94
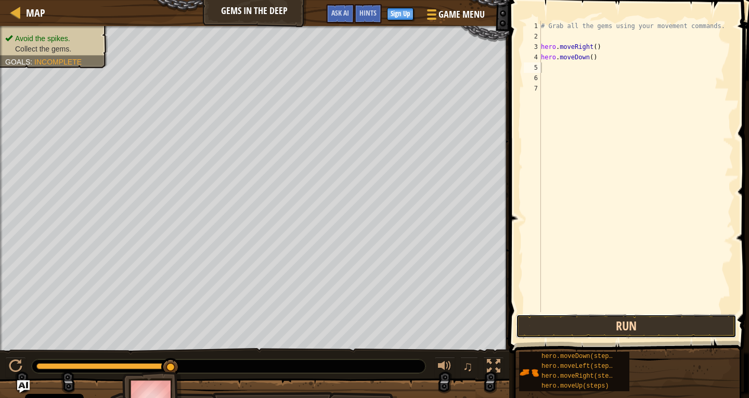
click at [573, 314] on button "Run" at bounding box center [626, 326] width 221 height 24
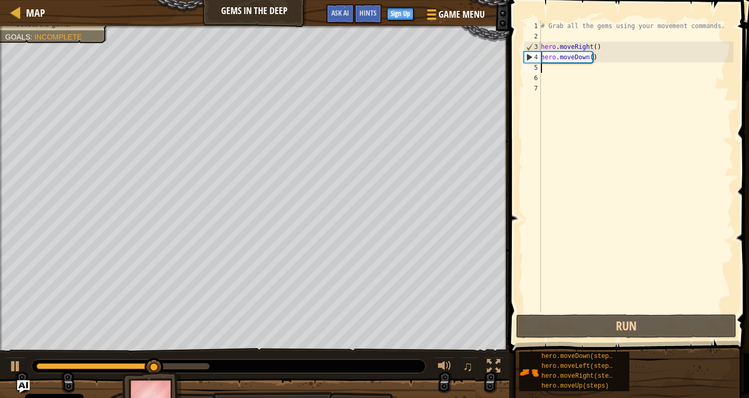
click at [549, 72] on div "# Grab all the gems using your movement commands. hero . moveRight ( ) hero . m…" at bounding box center [636, 177] width 195 height 312
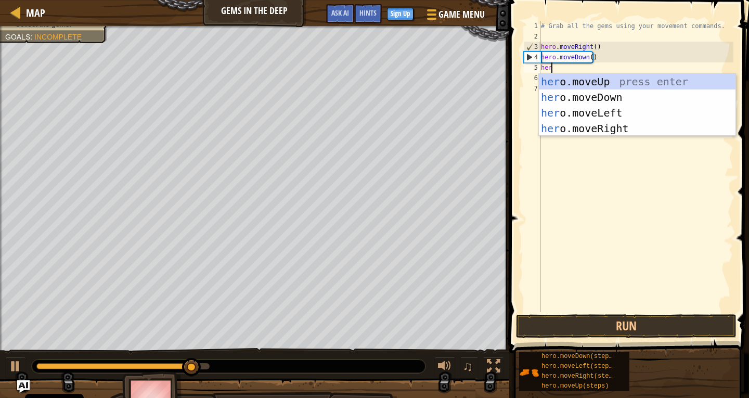
type textarea "hero"
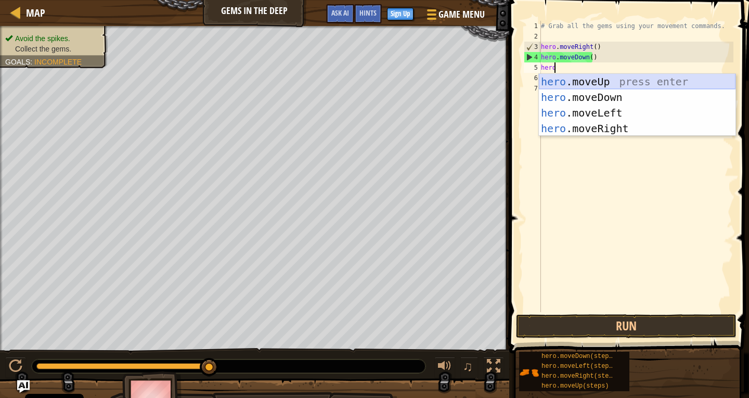
click at [613, 81] on div "hero .moveUp press enter hero .moveDown press enter hero .moveLeft press enter …" at bounding box center [637, 121] width 197 height 94
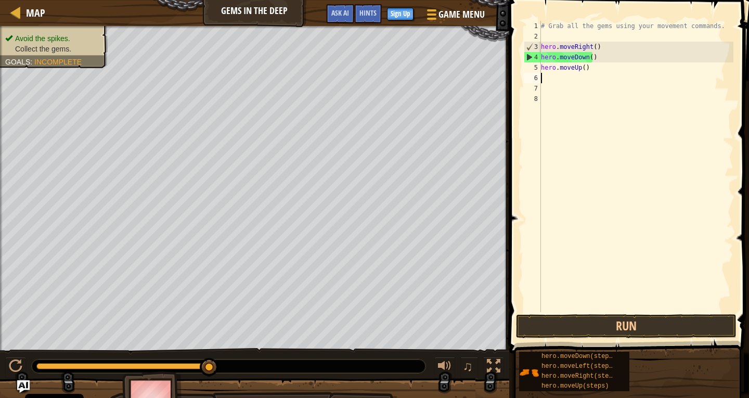
scroll to position [5, 0]
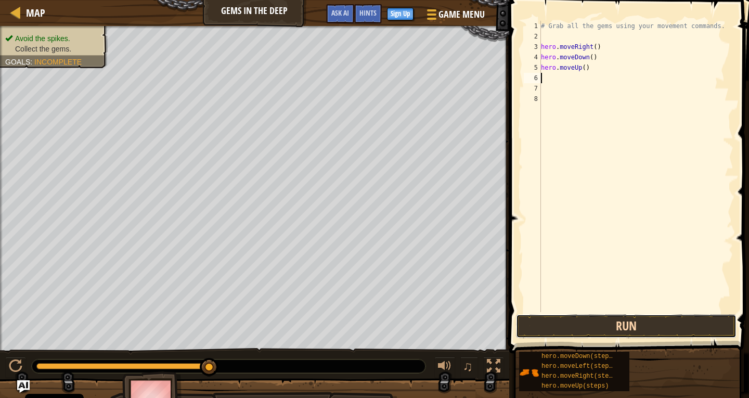
click at [651, 335] on button "Run" at bounding box center [626, 326] width 221 height 24
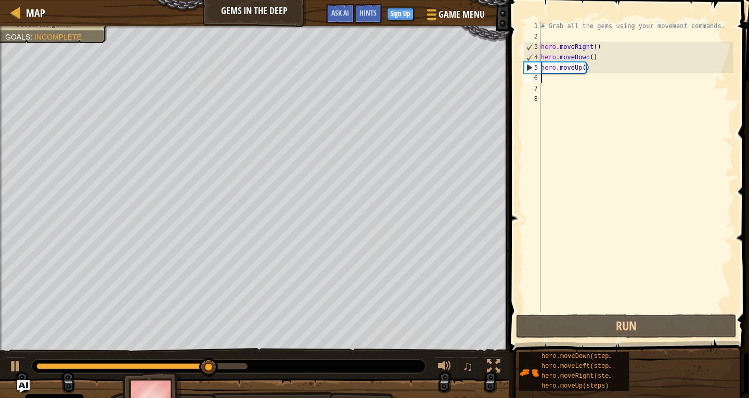
click at [574, 80] on div "# Grab all the gems using your movement commands. hero . moveRight ( ) hero . m…" at bounding box center [636, 177] width 195 height 312
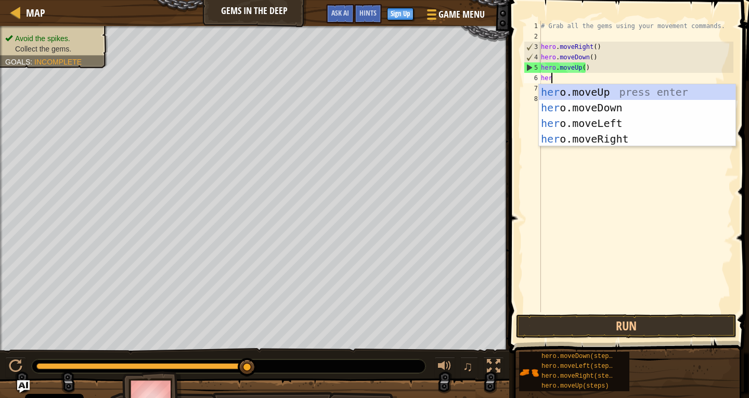
scroll to position [5, 1]
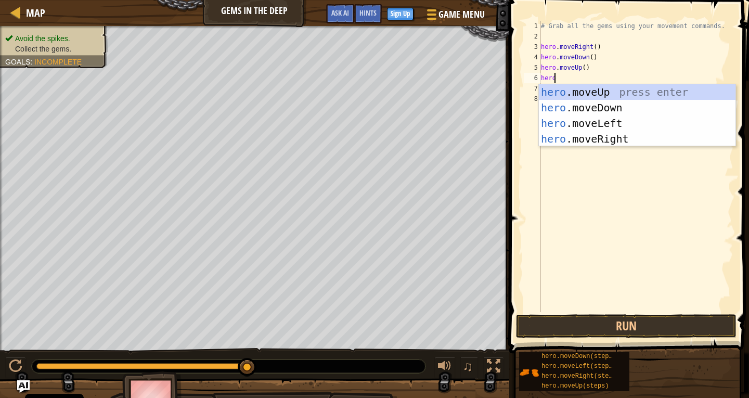
drag, startPoint x: 593, startPoint y: 83, endPoint x: 603, endPoint y: 91, distance: 12.9
click at [594, 83] on div "# Grab all the gems using your movement commands. hero . moveRight ( ) hero . m…" at bounding box center [636, 177] width 195 height 312
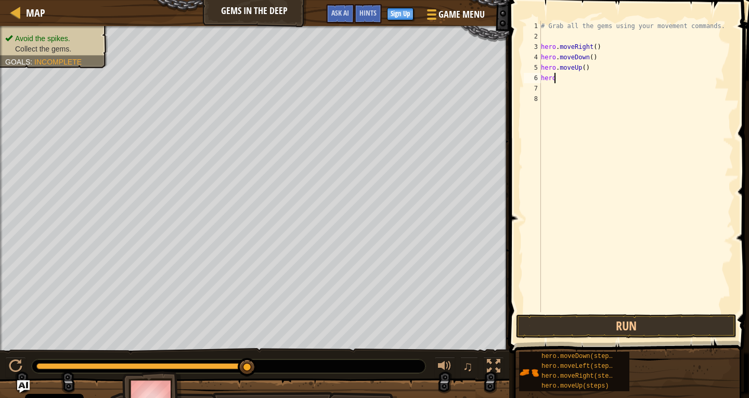
click at [571, 79] on div "# Grab all the gems using your movement commands. hero . moveRight ( ) hero . m…" at bounding box center [636, 177] width 195 height 312
type textarea "h"
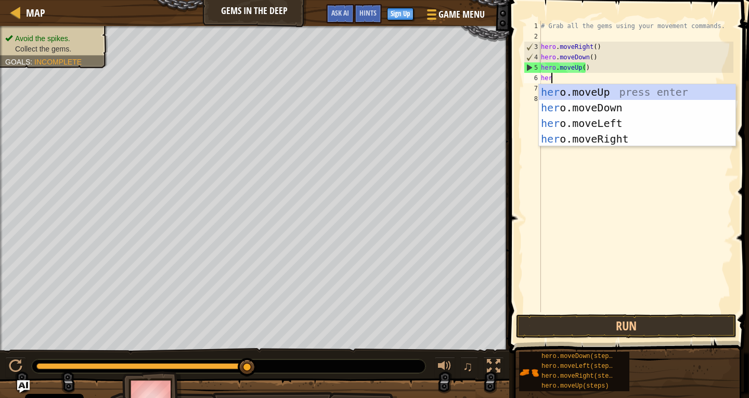
type textarea "hero"
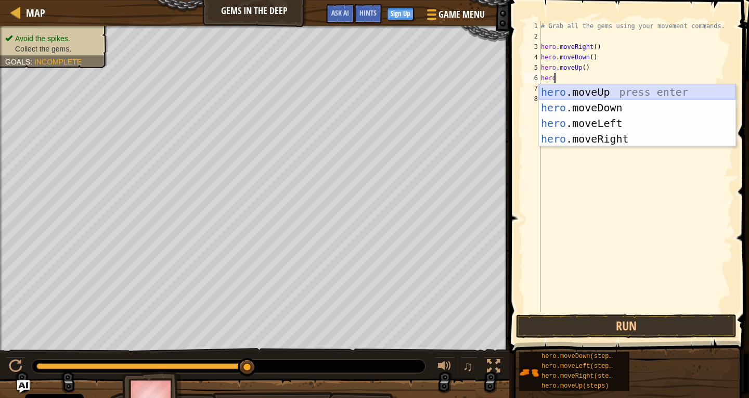
click at [607, 95] on div "hero .moveUp press enter hero .moveDown press enter hero .moveLeft press enter …" at bounding box center [637, 131] width 197 height 94
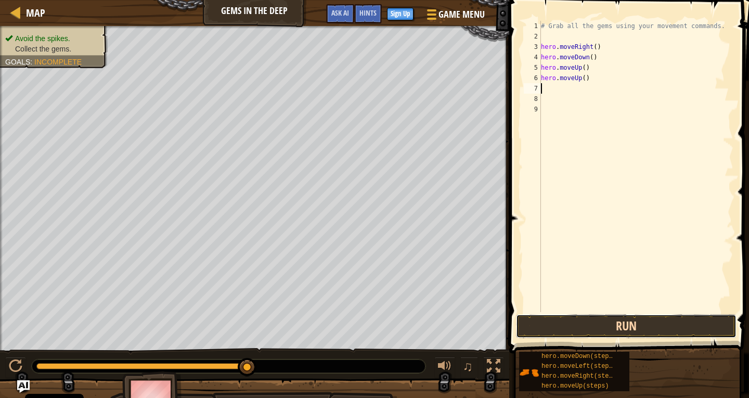
click at [568, 323] on button "Run" at bounding box center [626, 326] width 221 height 24
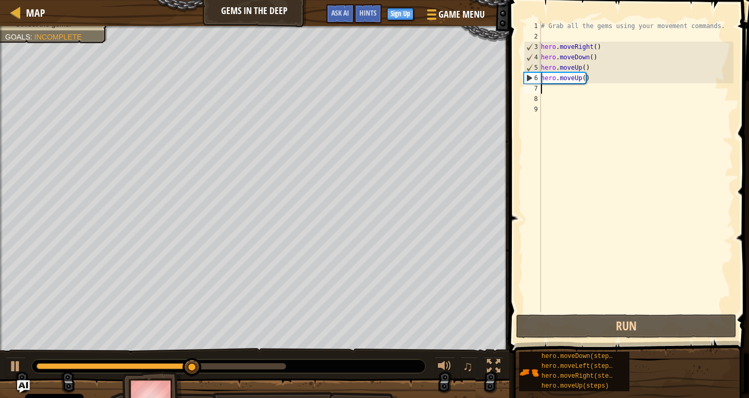
click at [542, 92] on div "# Grab all the gems using your movement commands. hero . moveRight ( ) hero . m…" at bounding box center [636, 177] width 195 height 312
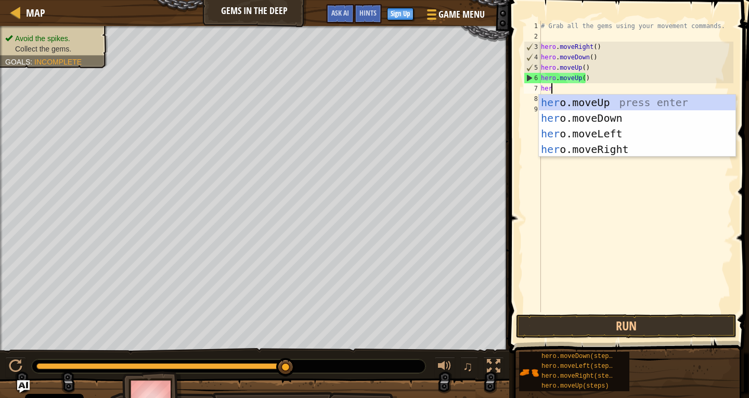
type textarea "hero"
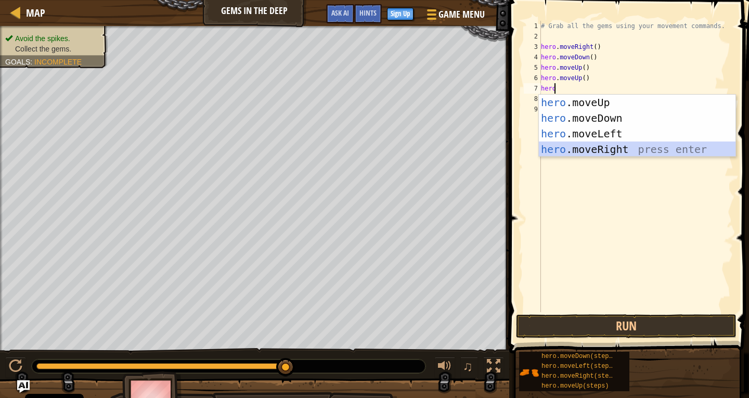
drag, startPoint x: 625, startPoint y: 143, endPoint x: 624, endPoint y: 148, distance: 5.3
click at [624, 144] on div "hero .moveUp press enter hero .moveDown press enter hero .moveLeft press enter …" at bounding box center [637, 142] width 197 height 94
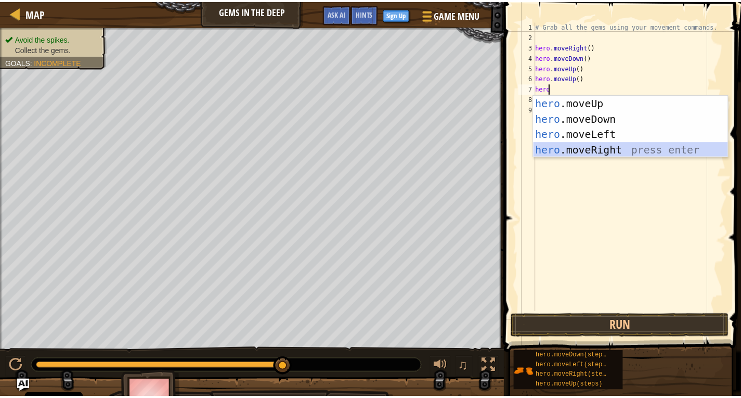
scroll to position [5, 0]
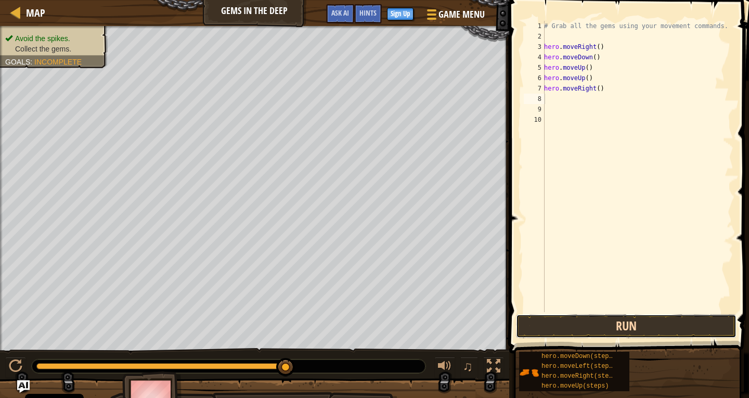
click at [640, 326] on button "Run" at bounding box center [626, 326] width 221 height 24
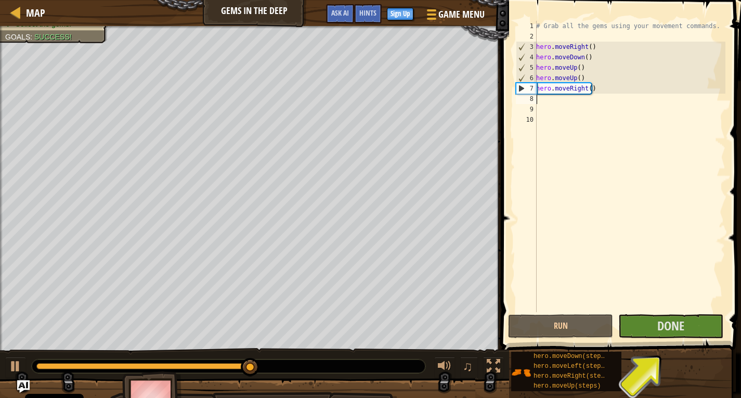
click at [556, 102] on div "# Grab all the gems using your movement commands. hero . moveRight ( ) hero . m…" at bounding box center [629, 177] width 191 height 312
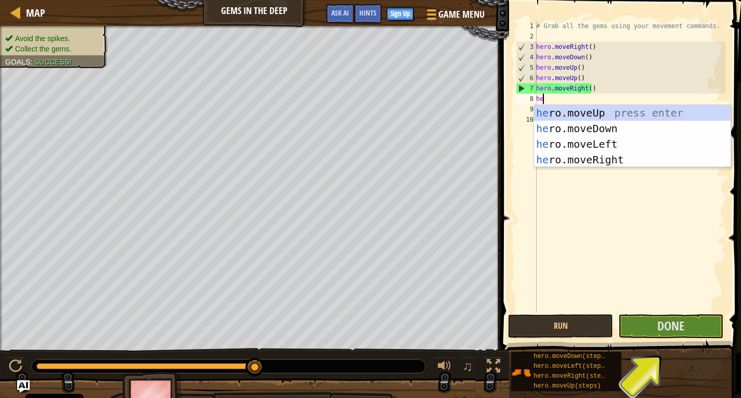
type textarea "hero"
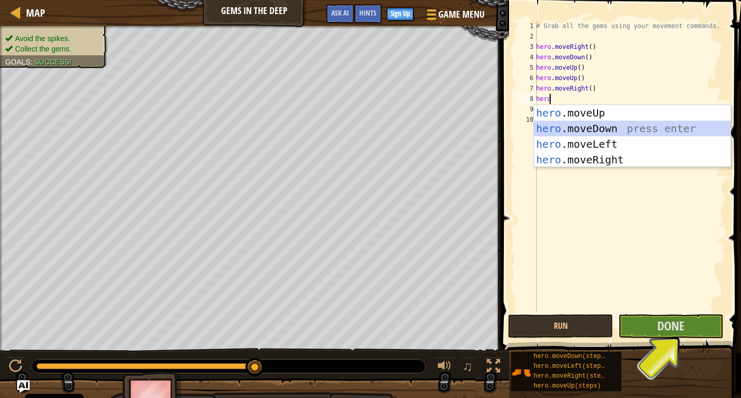
click at [614, 121] on div "hero .moveUp press enter hero .moveDown press enter hero .moveLeft press enter …" at bounding box center [632, 152] width 197 height 94
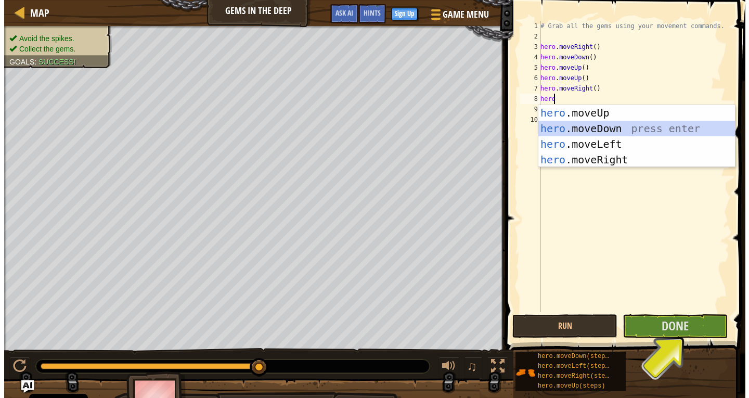
scroll to position [5, 0]
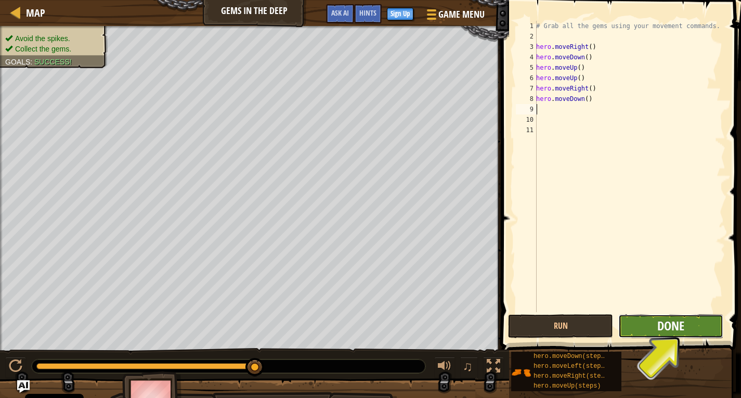
drag, startPoint x: 669, startPoint y: 337, endPoint x: 669, endPoint y: 331, distance: 5.7
click at [669, 331] on button "Done" at bounding box center [671, 326] width 105 height 24
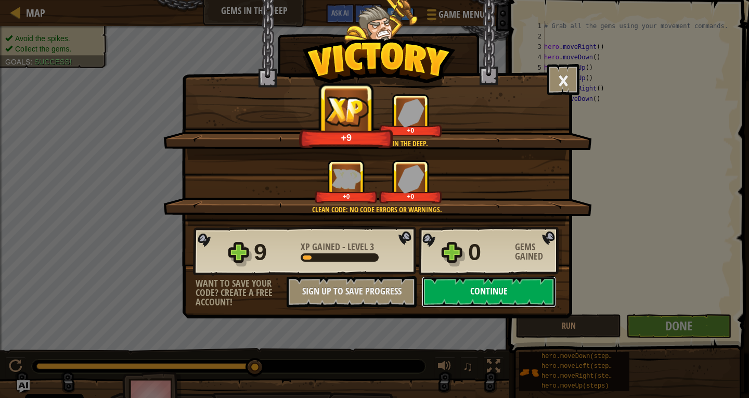
click at [490, 298] on button "Continue" at bounding box center [489, 291] width 134 height 31
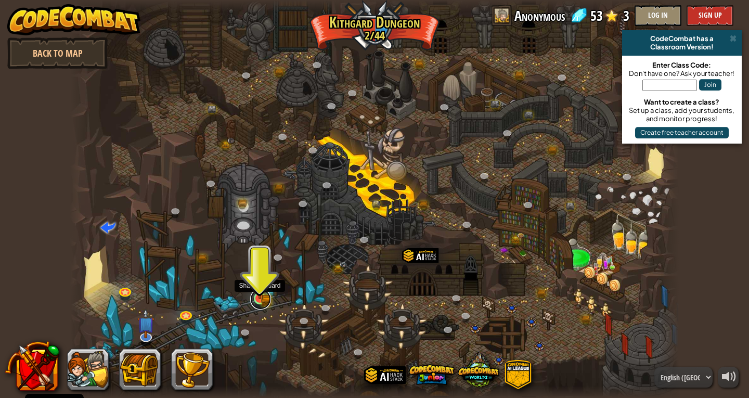
click at [265, 302] on link at bounding box center [260, 299] width 21 height 21
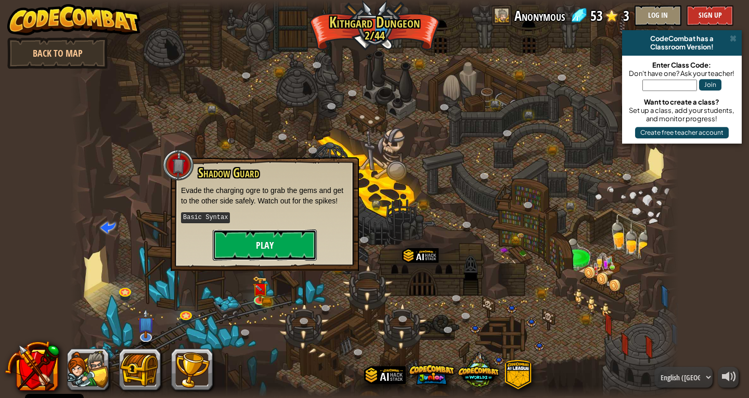
click at [274, 235] on button "Play" at bounding box center [265, 244] width 104 height 31
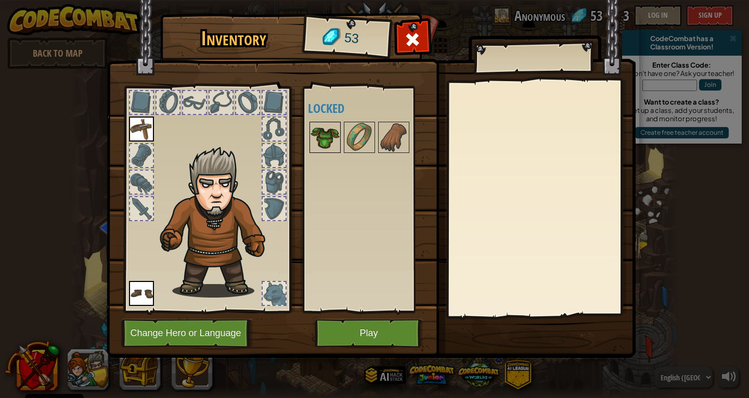
click at [321, 140] on img at bounding box center [325, 137] width 29 height 29
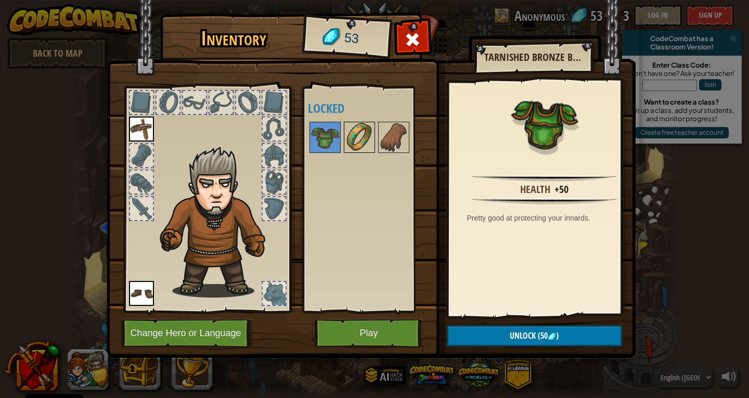
drag, startPoint x: 371, startPoint y: 143, endPoint x: 379, endPoint y: 138, distance: 9.1
click at [372, 143] on img at bounding box center [359, 137] width 29 height 29
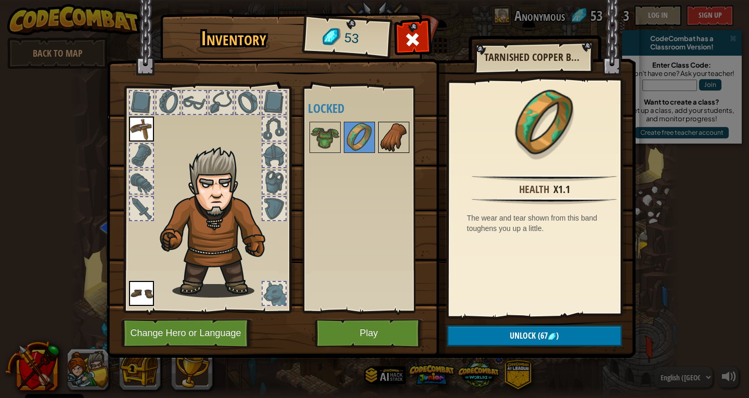
click at [397, 145] on img at bounding box center [393, 137] width 29 height 29
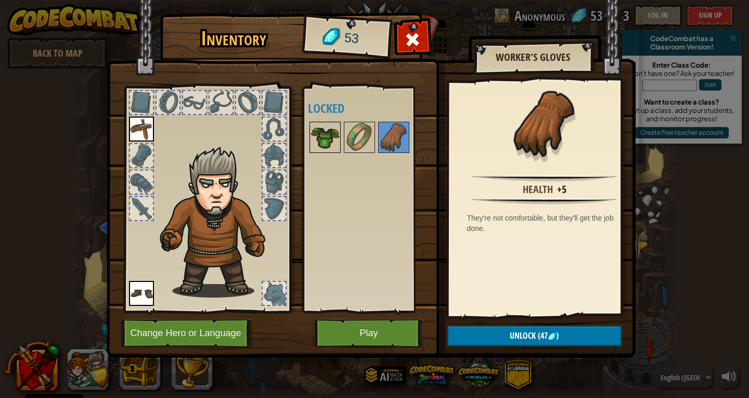
click at [322, 126] on img at bounding box center [325, 137] width 29 height 29
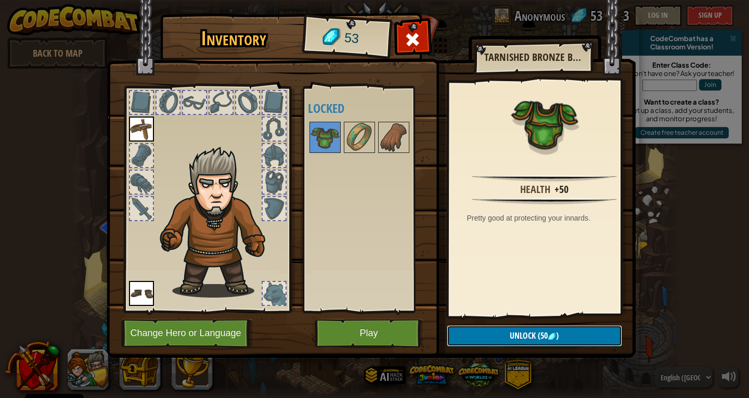
click at [559, 334] on span ")" at bounding box center [557, 335] width 3 height 11
click at [553, 336] on button "Confirm" at bounding box center [534, 335] width 175 height 21
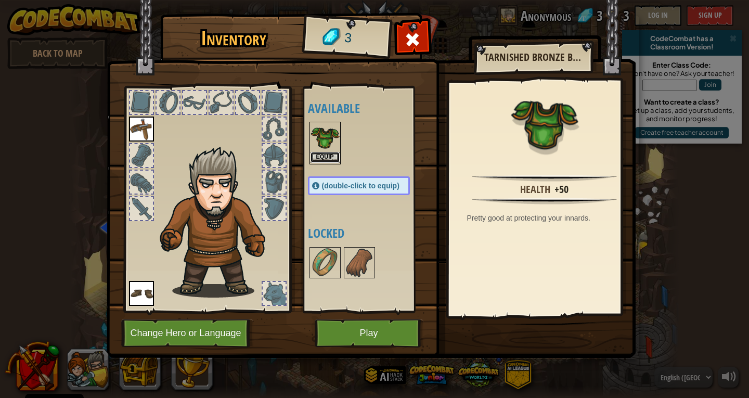
click at [327, 160] on button "Equip" at bounding box center [325, 157] width 29 height 11
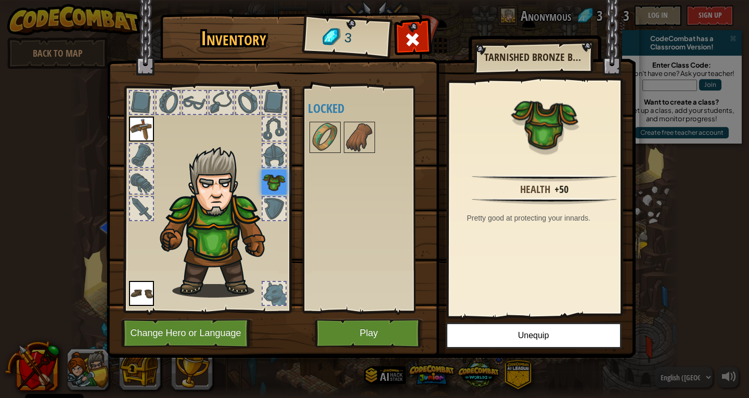
click at [278, 210] on div at bounding box center [274, 208] width 23 height 23
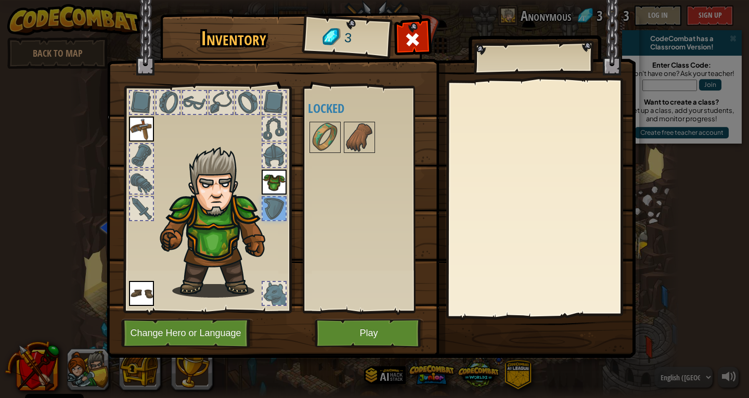
click at [274, 172] on img at bounding box center [274, 182] width 25 height 25
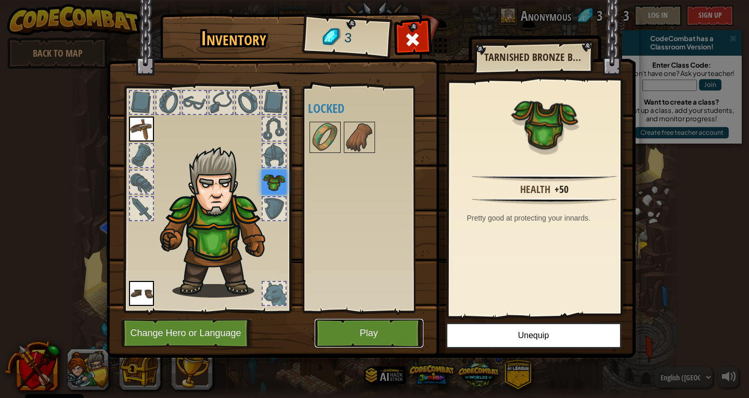
click at [355, 336] on button "Play" at bounding box center [369, 333] width 109 height 29
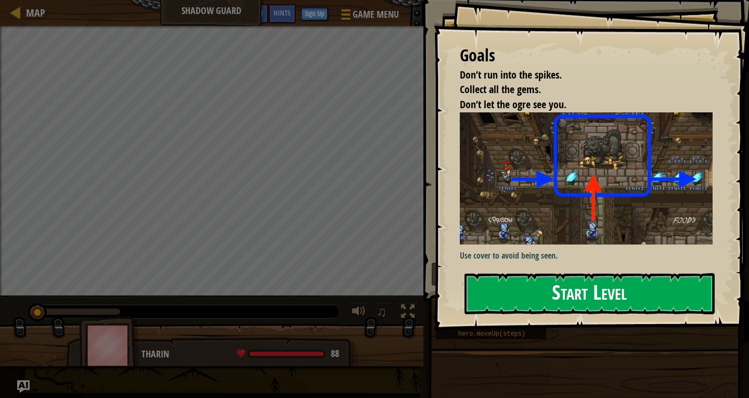
click at [609, 300] on button "Start Level" at bounding box center [590, 293] width 250 height 41
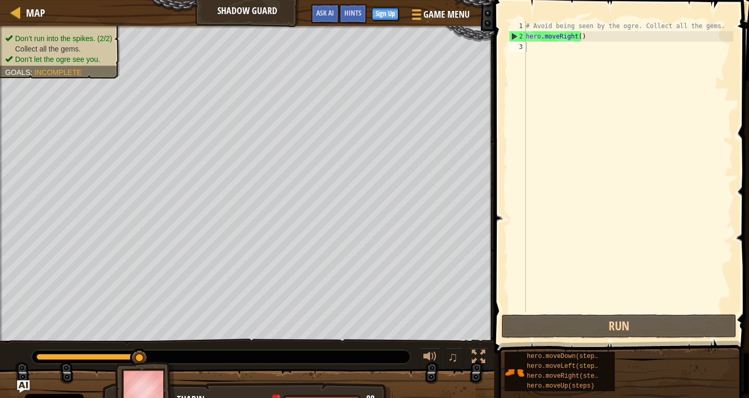
click at [145, 339] on div "♫" at bounding box center [247, 354] width 494 height 31
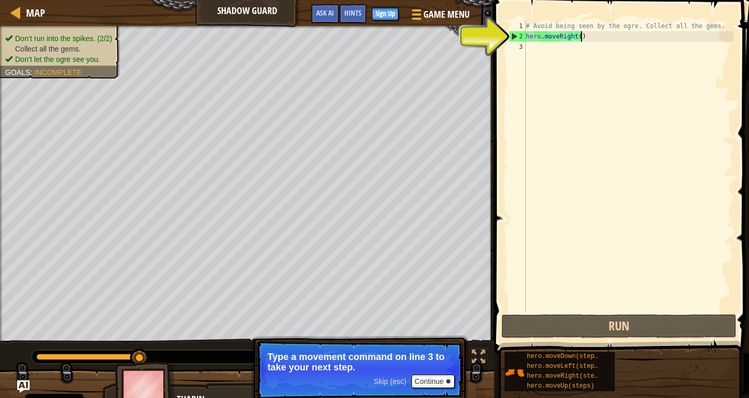
click at [596, 35] on div "# Avoid being seen by the ogre. Collect all the gems. hero . moveRight ( )" at bounding box center [629, 177] width 210 height 312
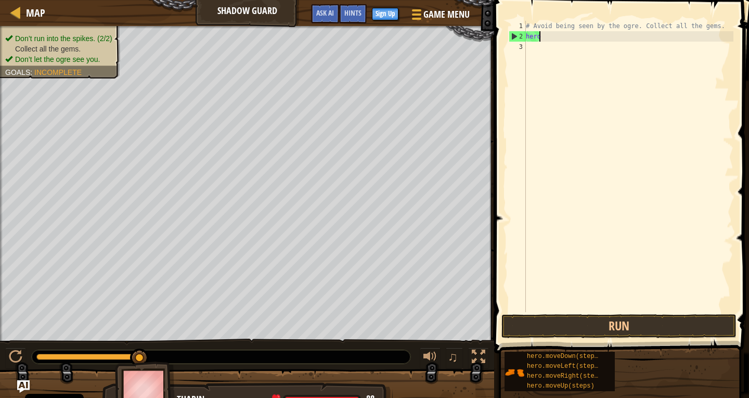
type textarea "h"
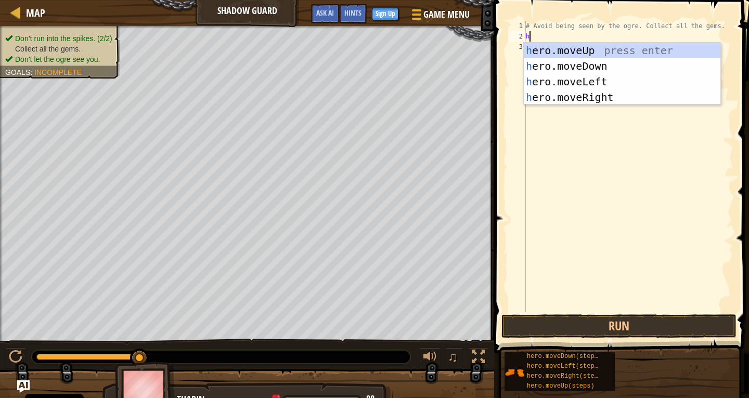
scroll to position [5, 0]
type textarea "her"
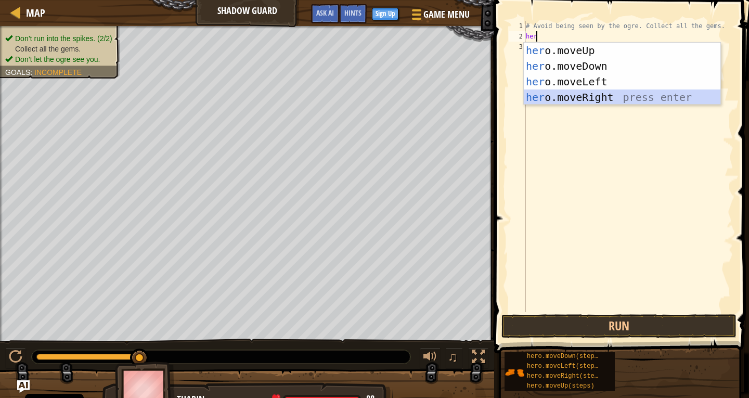
click at [606, 95] on div "her o.moveUp press enter her o.moveDown press enter her o.moveLeft press enter …" at bounding box center [622, 90] width 197 height 94
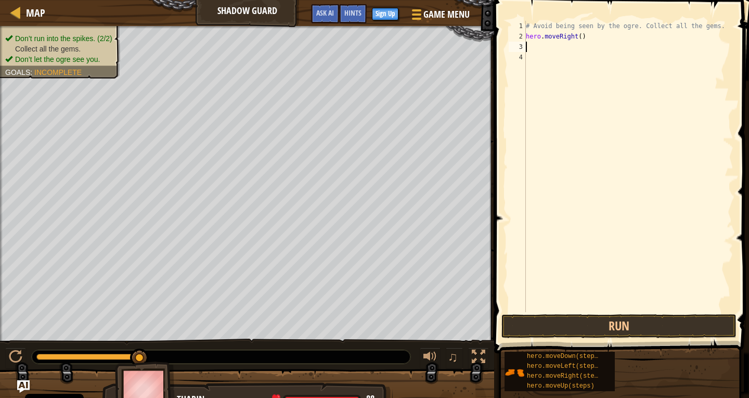
scroll to position [5, 0]
click at [661, 327] on button "Run" at bounding box center [619, 326] width 235 height 24
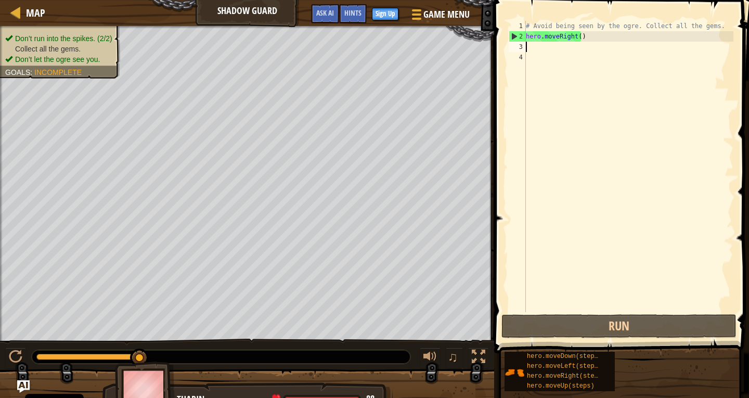
click at [578, 45] on div "# Avoid being seen by the ogre. Collect all the gems. hero . moveRight ( )" at bounding box center [629, 177] width 210 height 312
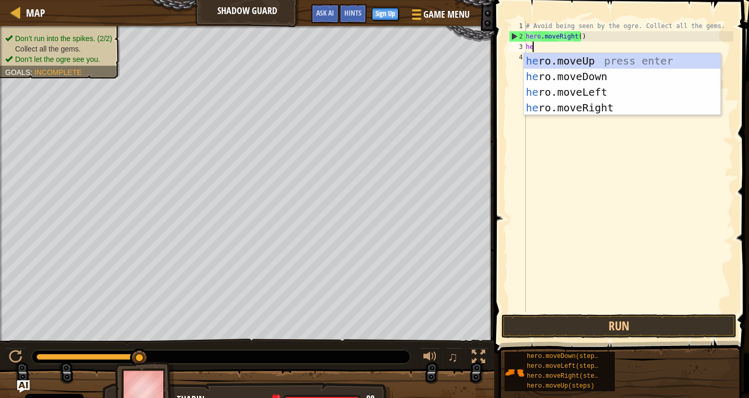
scroll to position [5, 1]
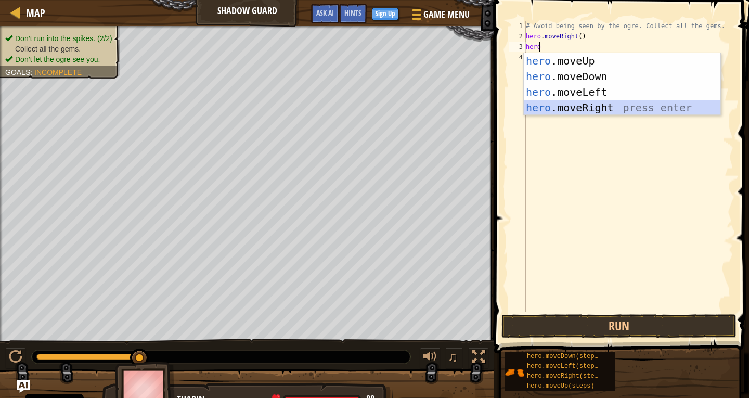
drag, startPoint x: 608, startPoint y: 111, endPoint x: 626, endPoint y: 144, distance: 37.0
click at [611, 114] on div "1 2 3 4 hero .moveUp press enter hero .moveDown press enter hero .moveLeft pres…" at bounding box center [622, 84] width 198 height 62
drag, startPoint x: 546, startPoint y: 340, endPoint x: 553, endPoint y: 333, distance: 9.2
click at [551, 335] on div "hero 1 2 3 4 # Avoid being seen by the ogre. Collect all the gems. hero . moveR…" at bounding box center [620, 197] width 258 height 384
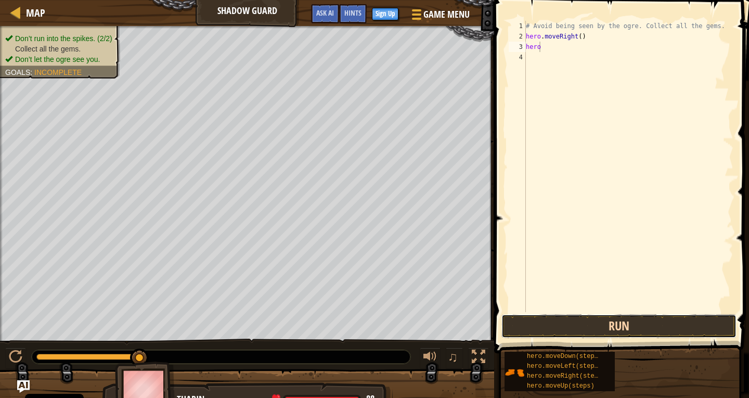
click at [556, 328] on button "Run" at bounding box center [619, 326] width 235 height 24
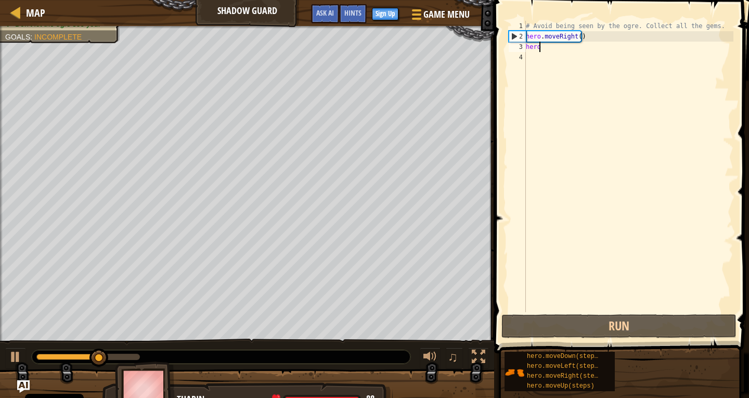
click at [559, 47] on div "# Avoid being seen by the ogre. Collect all the gems. hero . moveRight ( ) hero" at bounding box center [629, 177] width 210 height 312
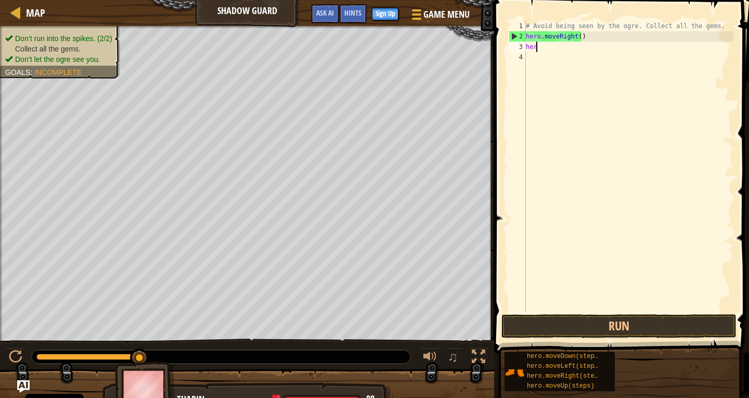
scroll to position [5, 0]
type textarea "h"
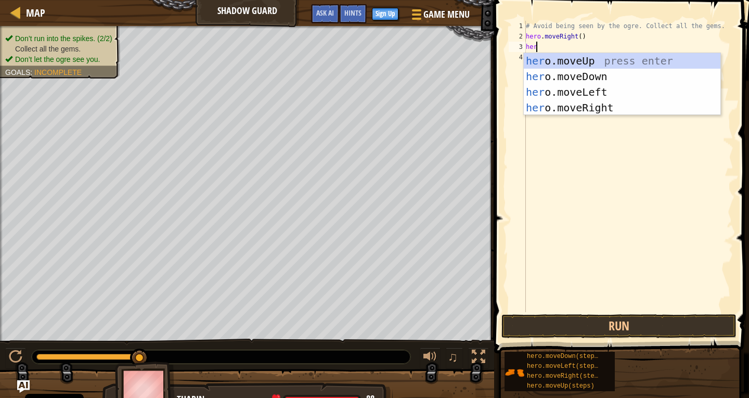
scroll to position [5, 1]
type textarea "hero"
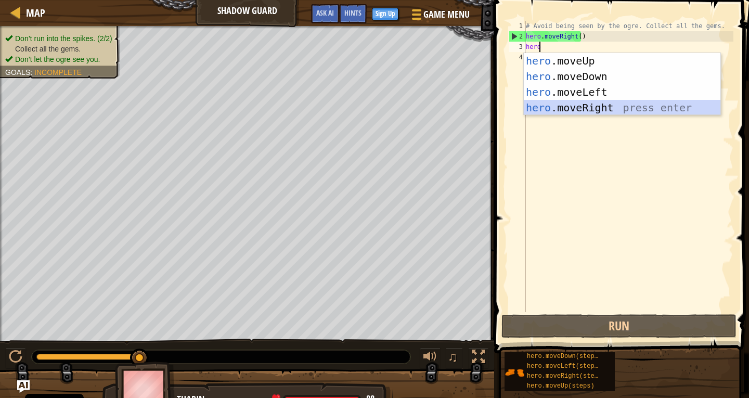
click at [568, 109] on div "hero .moveUp press enter hero .moveDown press enter hero .moveLeft press enter …" at bounding box center [622, 100] width 197 height 94
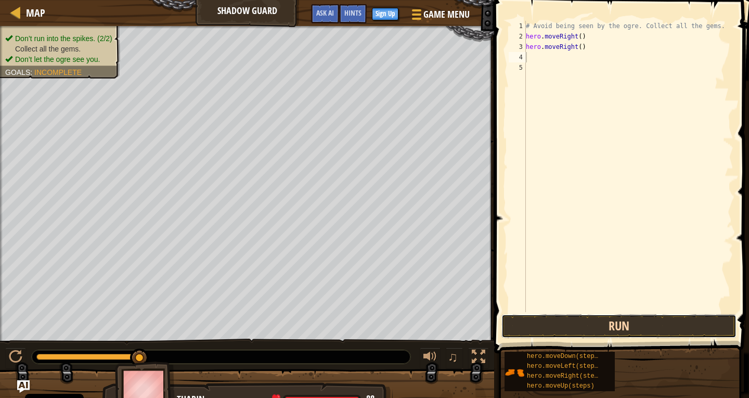
click at [584, 330] on button "Run" at bounding box center [619, 326] width 235 height 24
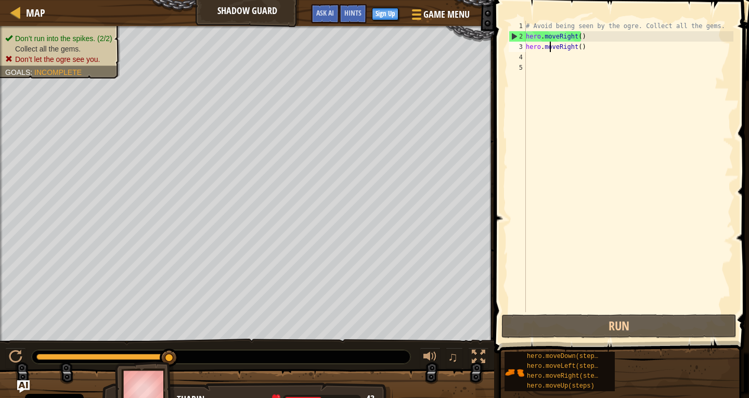
click at [550, 51] on div "# Avoid being seen by the ogre. Collect all the gems. hero . moveRight ( ) hero…" at bounding box center [629, 177] width 210 height 312
type textarea "hero.moveRight()"
click at [539, 60] on div "# Avoid being seen by the ogre. Collect all the gems. hero . moveRight ( ) hero…" at bounding box center [629, 177] width 210 height 312
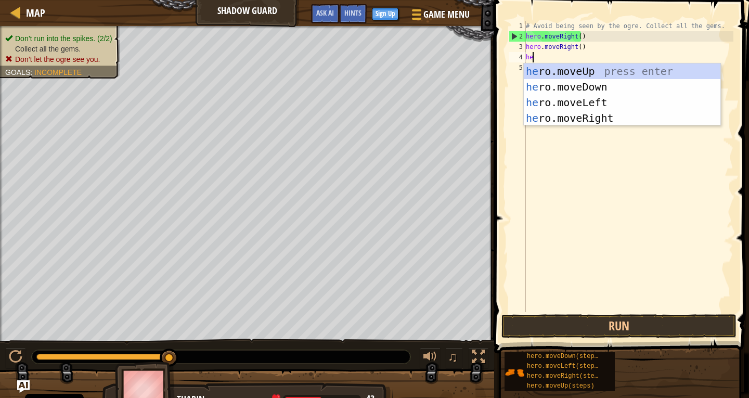
scroll to position [5, 1]
type textarea "hero"
click at [579, 123] on div "# Avoid being seen by the ogre. Collect all the gems. hero . moveRight ( ) hero…" at bounding box center [629, 177] width 210 height 312
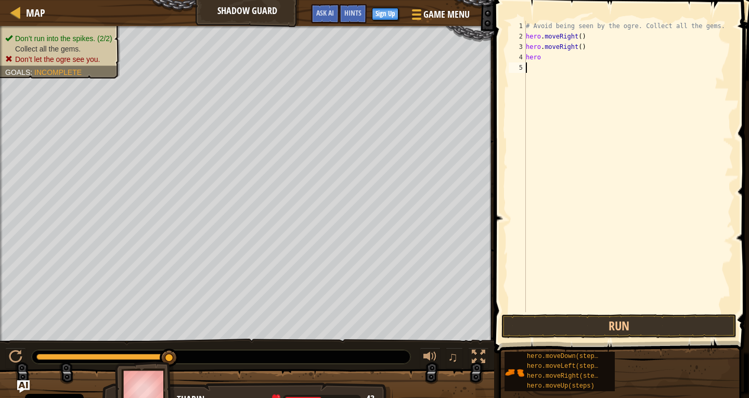
scroll to position [5, 0]
click at [542, 48] on div "# Avoid being seen by the ogre. Collect all the gems. hero . moveRight ( ) hero…" at bounding box center [629, 177] width 210 height 312
click at [545, 52] on div "# Avoid being seen by the ogre. Collect all the gems. hero . moveRight ( ) hero…" at bounding box center [629, 177] width 210 height 312
type textarea "h"
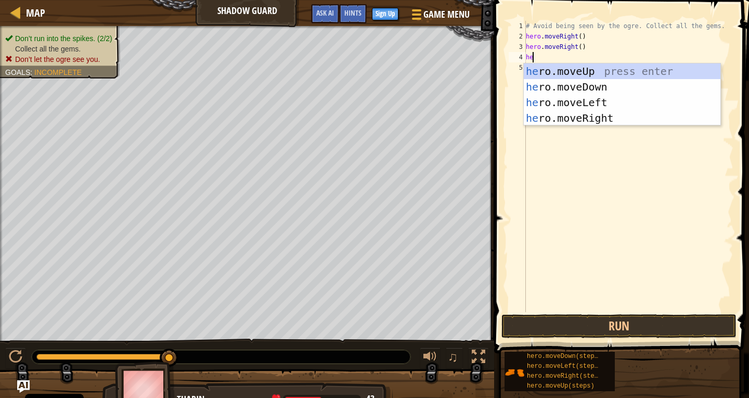
scroll to position [5, 1]
type textarea "hero"
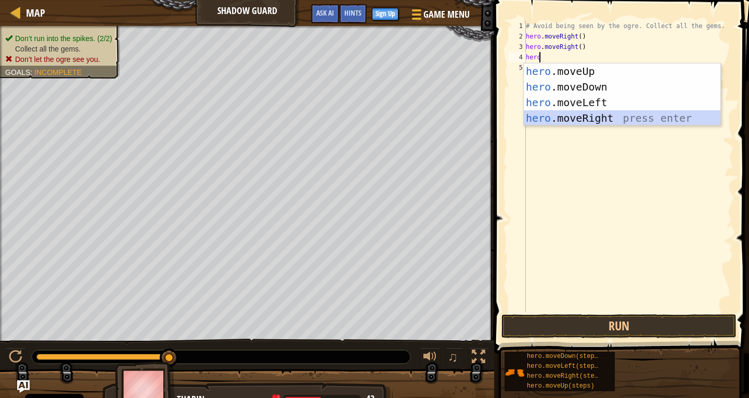
drag, startPoint x: 603, startPoint y: 116, endPoint x: 604, endPoint y: 126, distance: 10.5
click at [604, 116] on div "hero .moveUp press enter hero .moveDown press enter hero .moveLeft press enter …" at bounding box center [622, 110] width 197 height 94
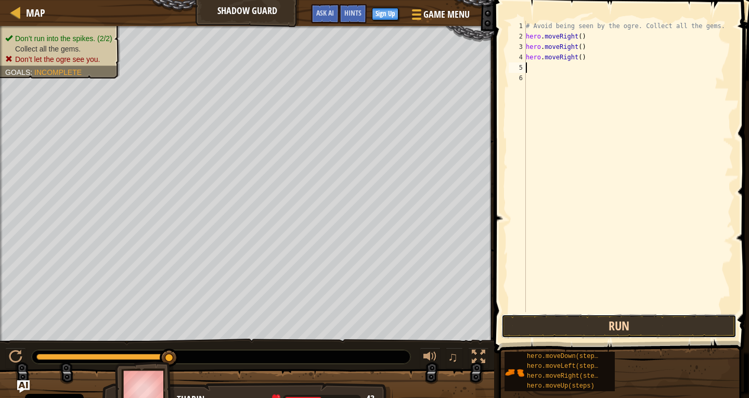
click at [583, 323] on button "Run" at bounding box center [619, 326] width 235 height 24
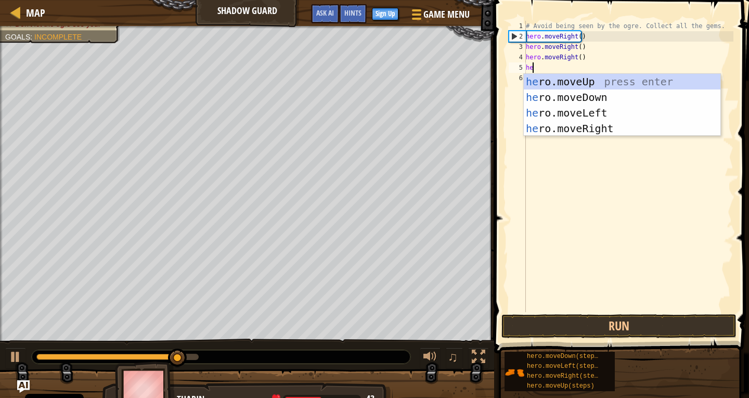
scroll to position [5, 1]
type textarea "hero"
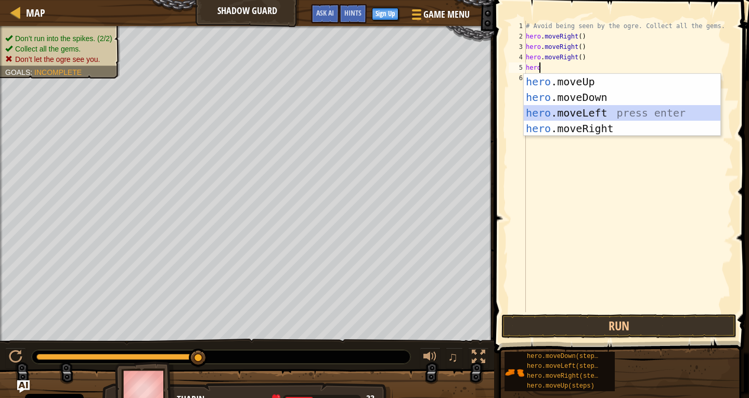
click at [597, 116] on div "hero .moveUp press enter hero .moveDown press enter hero .moveLeft press enter …" at bounding box center [622, 121] width 197 height 94
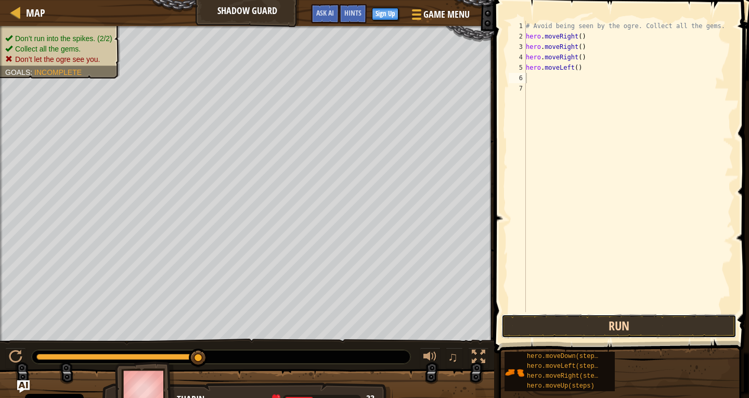
click at [541, 330] on button "Run" at bounding box center [619, 326] width 235 height 24
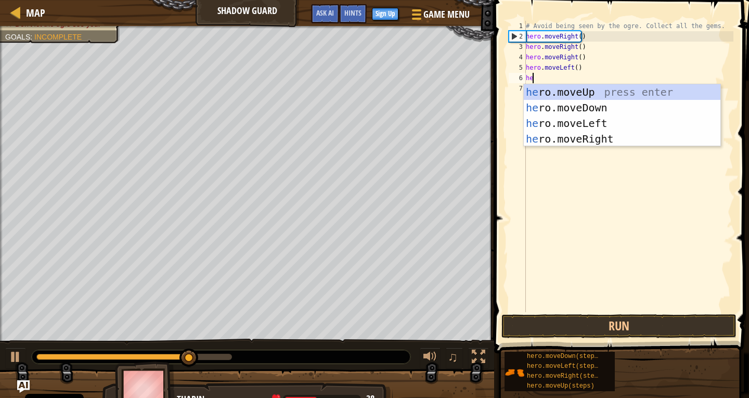
scroll to position [5, 1]
type textarea "hero"
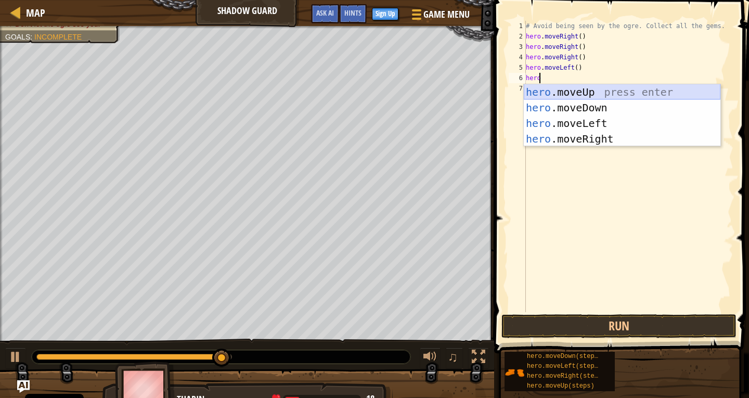
click at [547, 95] on div "hero .moveUp press enter hero .moveDown press enter hero .moveLeft press enter …" at bounding box center [622, 131] width 197 height 94
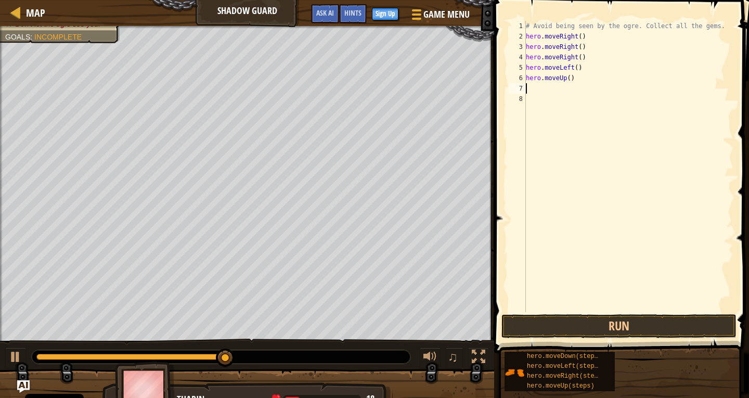
scroll to position [5, 0]
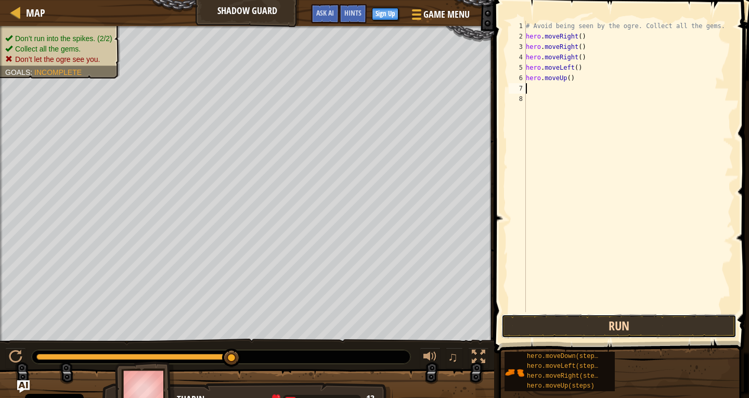
click at [566, 327] on button "Run" at bounding box center [619, 326] width 235 height 24
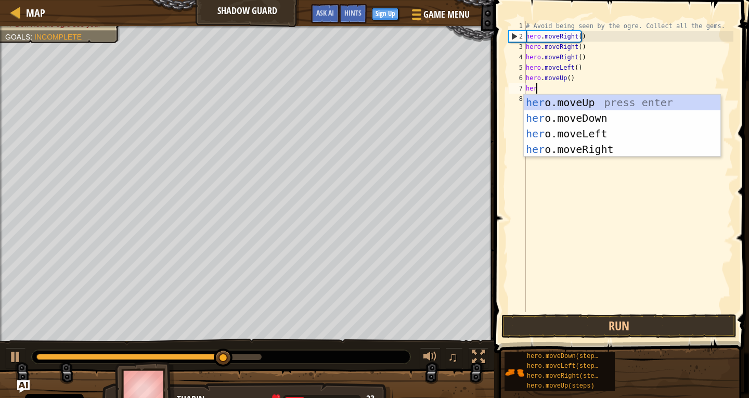
scroll to position [5, 1]
type textarea "hero"
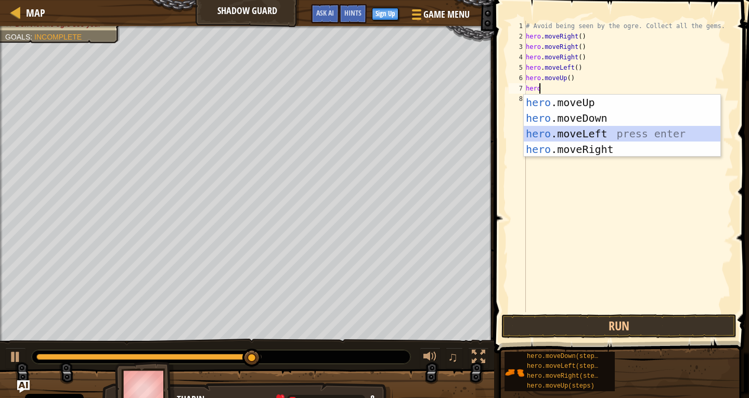
click at [581, 127] on div "hero .moveUp press enter hero .moveDown press enter hero .moveLeft press enter …" at bounding box center [622, 142] width 197 height 94
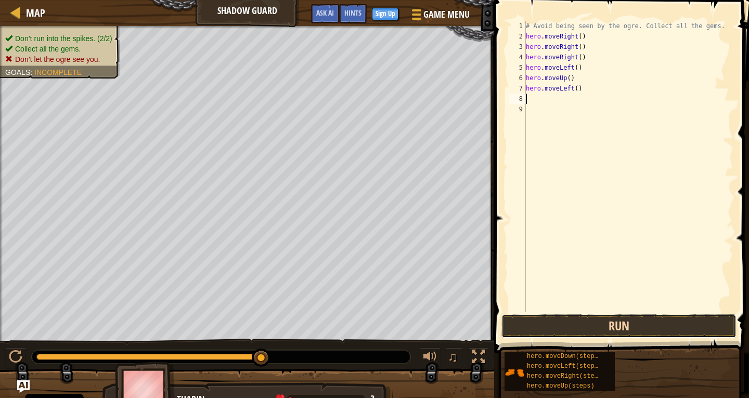
drag, startPoint x: 627, startPoint y: 318, endPoint x: 636, endPoint y: 316, distance: 9.2
click at [628, 318] on button "Run" at bounding box center [619, 326] width 235 height 24
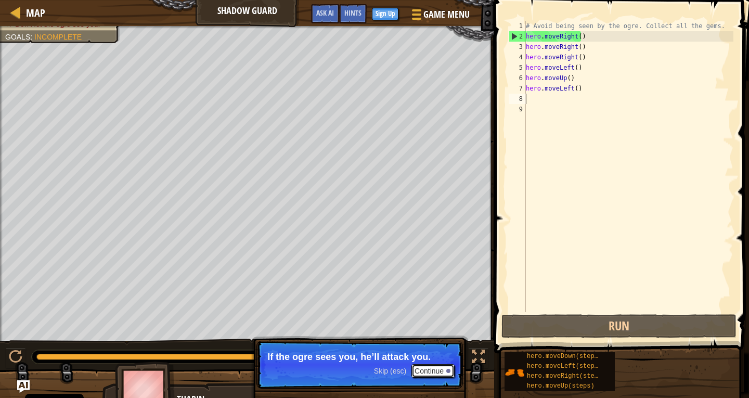
click at [443, 377] on button "Continue" at bounding box center [433, 371] width 43 height 14
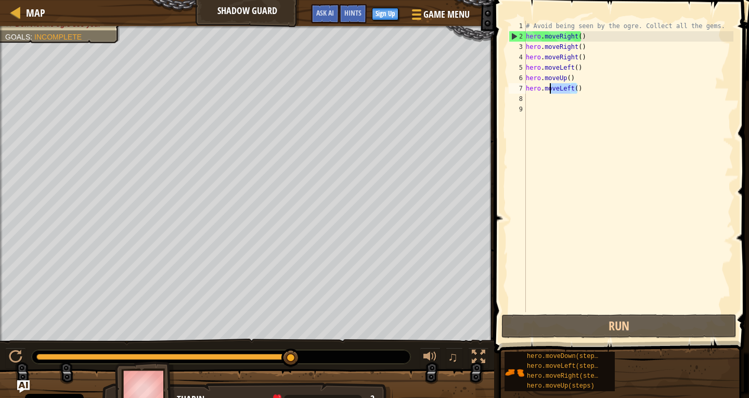
drag, startPoint x: 605, startPoint y: 89, endPoint x: 546, endPoint y: 83, distance: 59.6
click at [548, 83] on div "# Avoid being seen by the ogre. Collect all the gems. hero . moveRight ( ) hero…" at bounding box center [629, 177] width 210 height 312
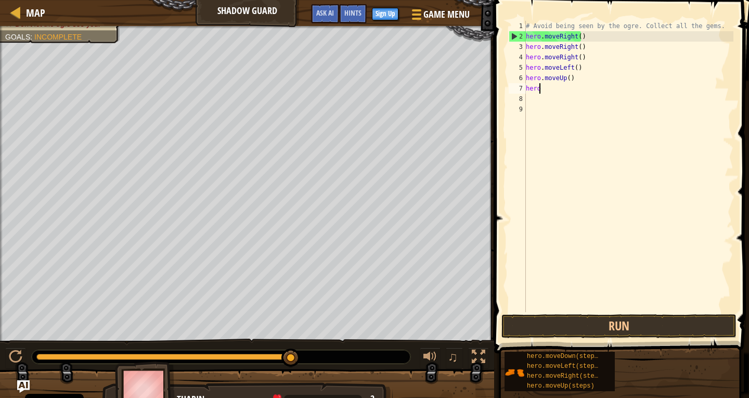
type textarea "h"
click at [579, 73] on div "# Avoid being seen by the ogre. Collect all the gems. hero . moveRight ( ) hero…" at bounding box center [629, 177] width 210 height 312
type textarea "h"
click at [582, 62] on div "# Avoid being seen by the ogre. Collect all the gems. hero . moveRight ( ) hero…" at bounding box center [629, 177] width 210 height 312
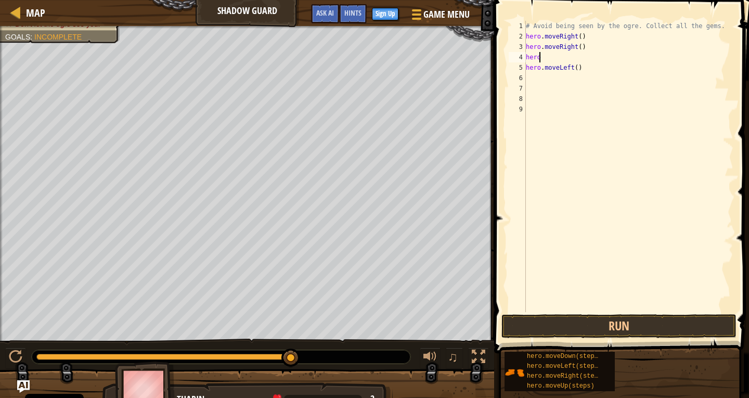
type textarea "h"
click at [586, 69] on div "# Avoid being seen by the ogre. Collect all the gems. hero . moveRight ( ) hero…" at bounding box center [629, 177] width 210 height 312
type textarea "h"
click at [584, 46] on div "# Avoid being seen by the ogre. Collect all the gems. hero . moveRight ( ) hero…" at bounding box center [629, 177] width 210 height 312
type textarea "h"
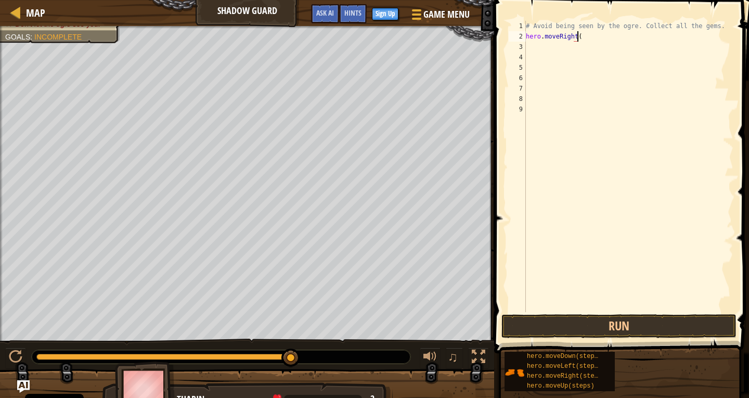
click at [585, 38] on div "# Avoid being seen by the ogre. Collect all the gems. hero . moveRight (" at bounding box center [629, 177] width 210 height 312
type textarea "h"
click at [662, 332] on button "Run" at bounding box center [619, 326] width 235 height 24
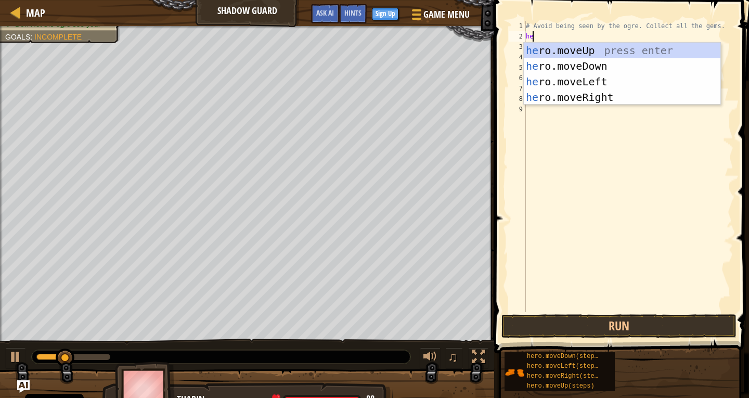
scroll to position [5, 1]
type textarea "hero"
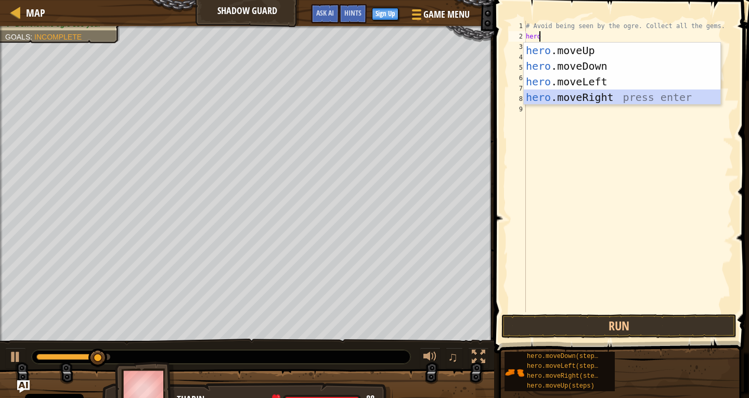
click at [617, 97] on div "hero .moveUp press enter hero .moveDown press enter hero .moveLeft press enter …" at bounding box center [622, 90] width 197 height 94
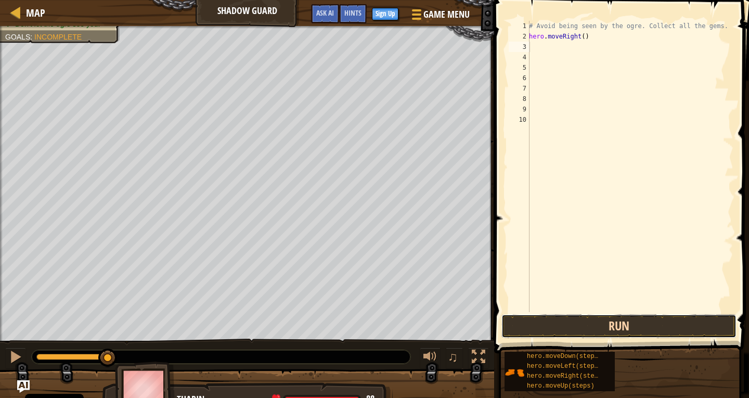
click at [639, 332] on button "Run" at bounding box center [619, 326] width 235 height 24
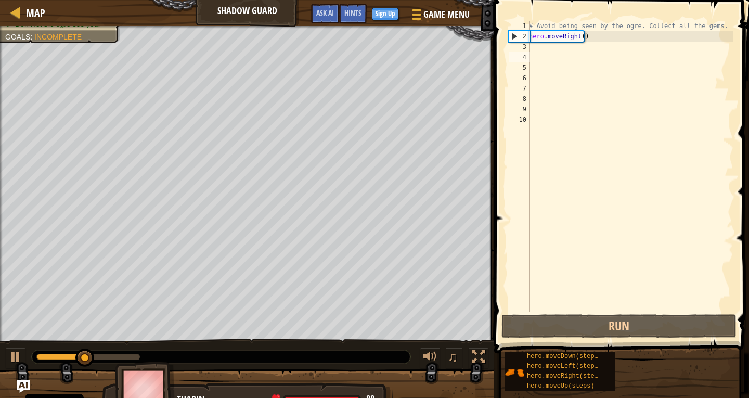
click at [547, 52] on div "# Avoid being seen by the ogre. Collect all the gems. hero . moveRight ( )" at bounding box center [630, 177] width 207 height 312
click at [549, 44] on div "# Avoid being seen by the ogre. Collect all the gems. hero . moveRight ( )" at bounding box center [630, 177] width 207 height 312
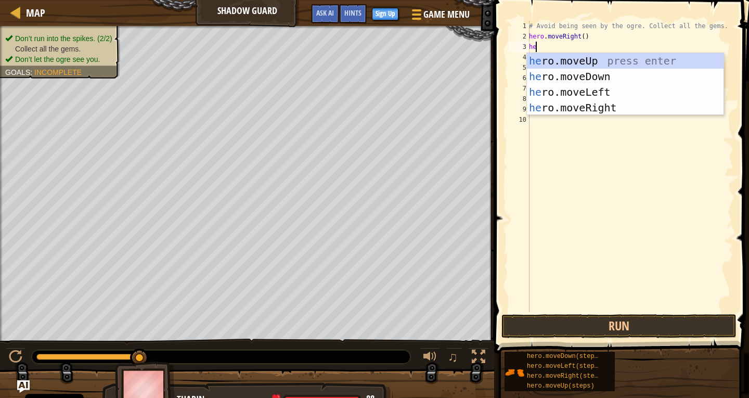
type textarea "her"
click at [627, 61] on div "her o.moveUp press enter her o.moveDown press enter her o.moveLeft press enter …" at bounding box center [625, 100] width 197 height 94
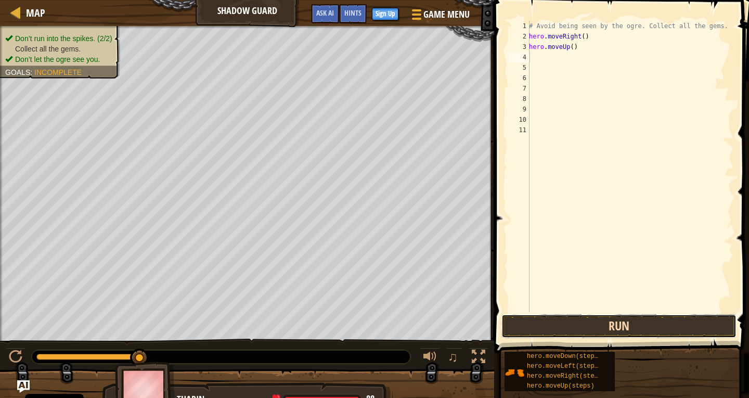
drag, startPoint x: 633, startPoint y: 321, endPoint x: 638, endPoint y: 322, distance: 5.3
click at [634, 322] on button "Run" at bounding box center [619, 326] width 235 height 24
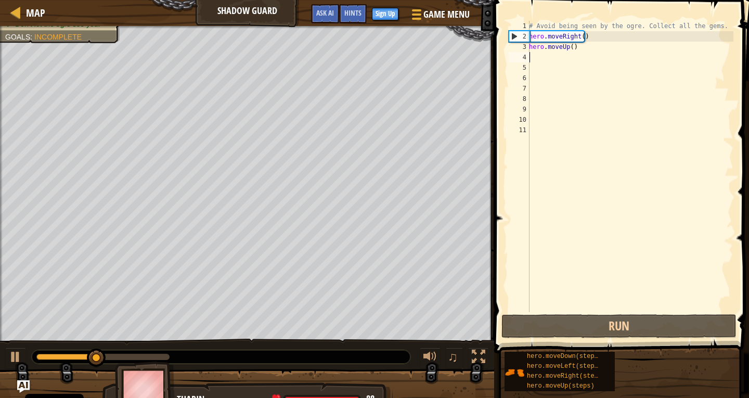
click at [536, 57] on div "# Avoid being seen by the ogre. Collect all the gems. hero . moveRight ( ) hero…" at bounding box center [630, 177] width 207 height 312
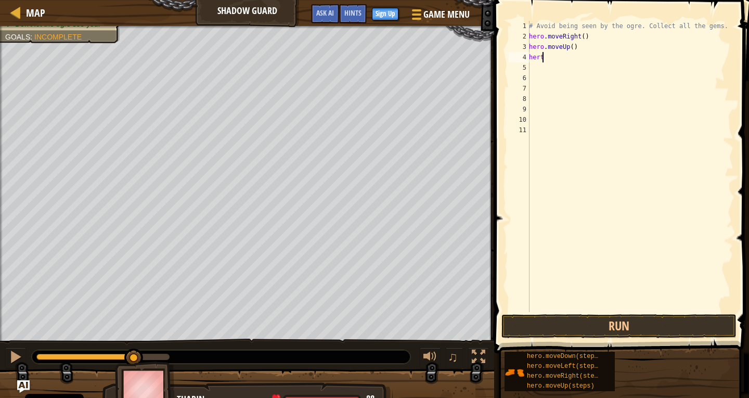
scroll to position [5, 1]
type textarea "hero"
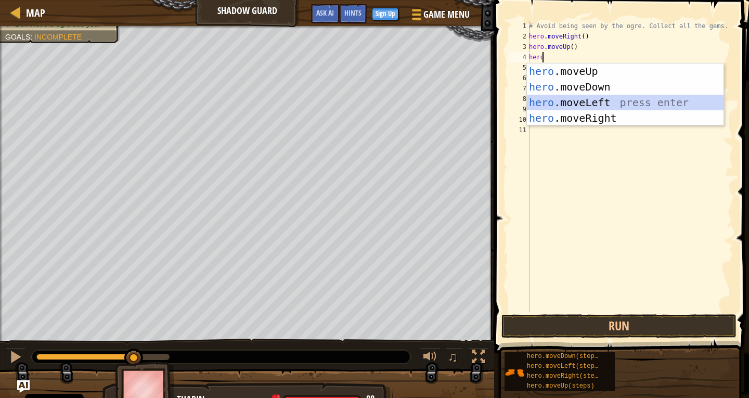
click at [596, 102] on div "hero .moveUp press enter hero .moveDown press enter hero .moveLeft press enter …" at bounding box center [625, 110] width 197 height 94
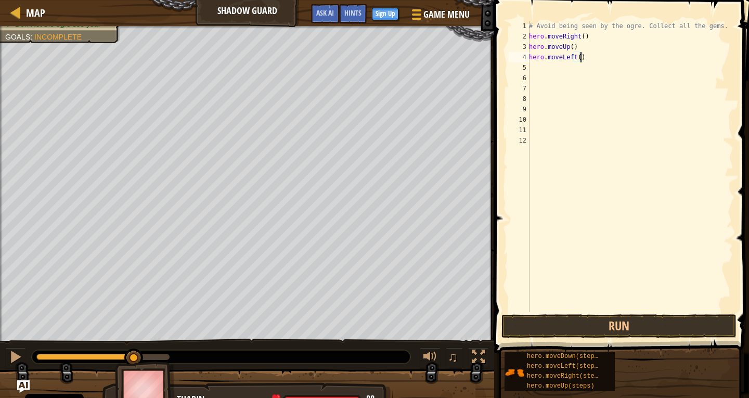
click at [583, 56] on div "# Avoid being seen by the ogre. Collect all the gems. hero . moveRight ( ) hero…" at bounding box center [630, 177] width 207 height 312
type textarea "h"
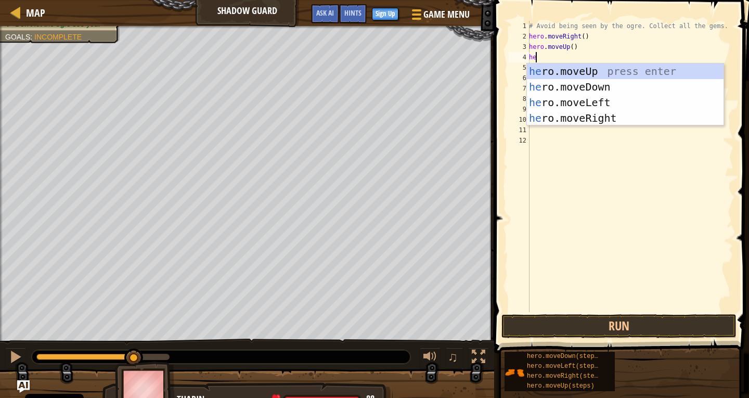
scroll to position [5, 1]
type textarea "hero"
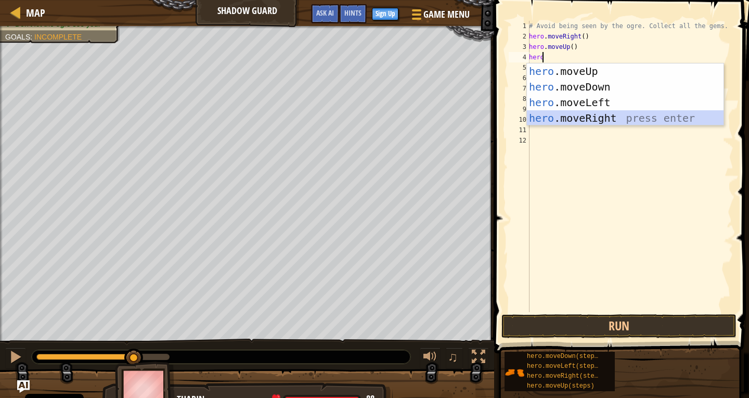
click at [591, 113] on div "hero .moveUp press enter hero .moveDown press enter hero .moveLeft press enter …" at bounding box center [625, 110] width 197 height 94
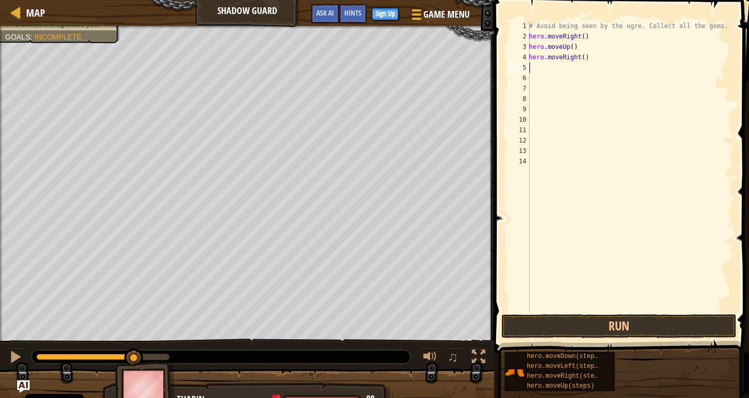
click at [545, 68] on div "# Avoid being seen by the ogre. Collect all the gems. hero . moveRight ( ) hero…" at bounding box center [630, 177] width 207 height 312
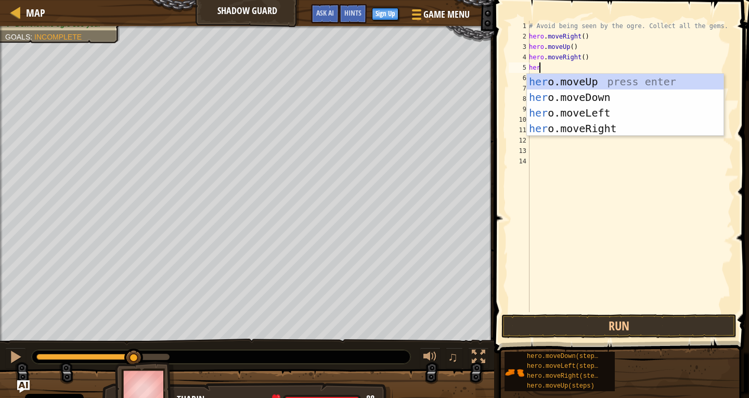
scroll to position [5, 1]
type textarea "hero"
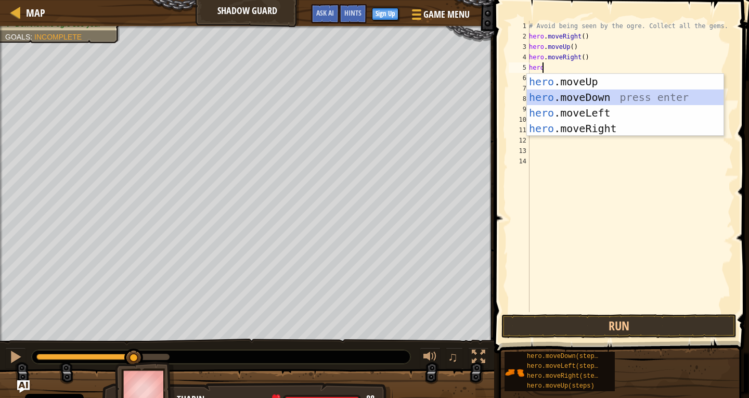
click at [598, 92] on div "hero .moveUp press enter hero .moveDown press enter hero .moveLeft press enter …" at bounding box center [625, 121] width 197 height 94
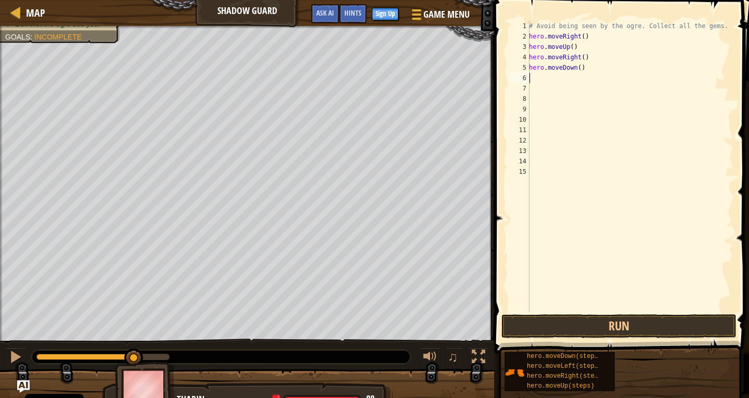
click at [547, 80] on div "# Avoid being seen by the ogre. Collect all the gems. hero . moveRight ( ) hero…" at bounding box center [630, 177] width 207 height 312
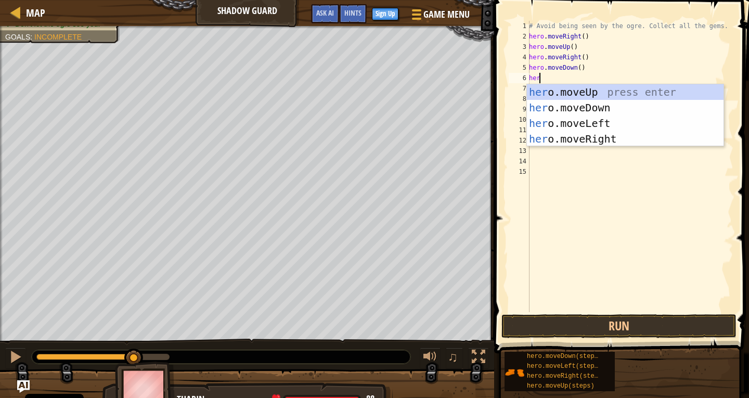
scroll to position [5, 1]
type textarea "hero"
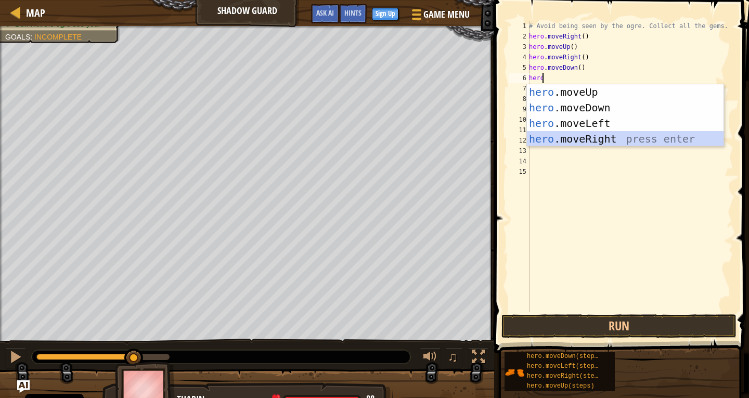
click at [599, 134] on div "hero .moveUp press enter hero .moveDown press enter hero .moveLeft press enter …" at bounding box center [625, 131] width 197 height 94
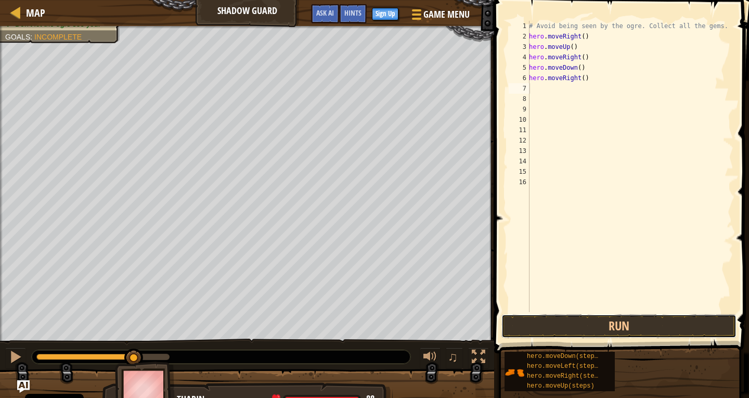
drag, startPoint x: 588, startPoint y: 326, endPoint x: 614, endPoint y: 318, distance: 27.2
click at [588, 327] on button "Run" at bounding box center [619, 326] width 235 height 24
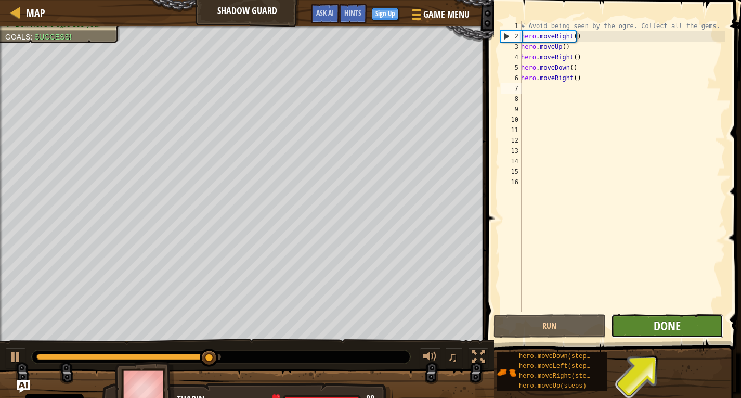
click at [663, 324] on span "Done" at bounding box center [667, 325] width 27 height 17
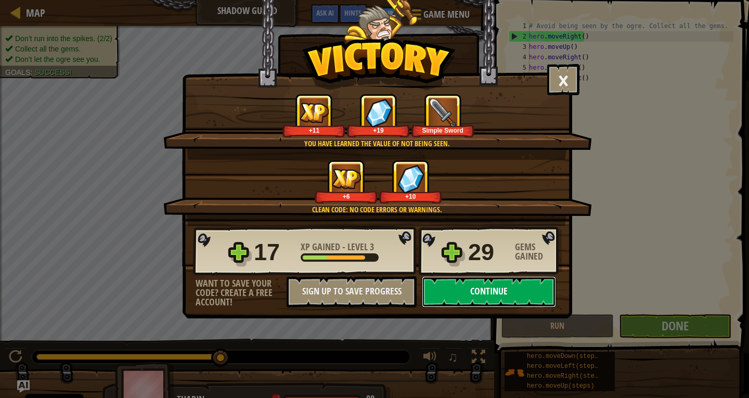
click at [472, 287] on button "Continue" at bounding box center [489, 291] width 134 height 31
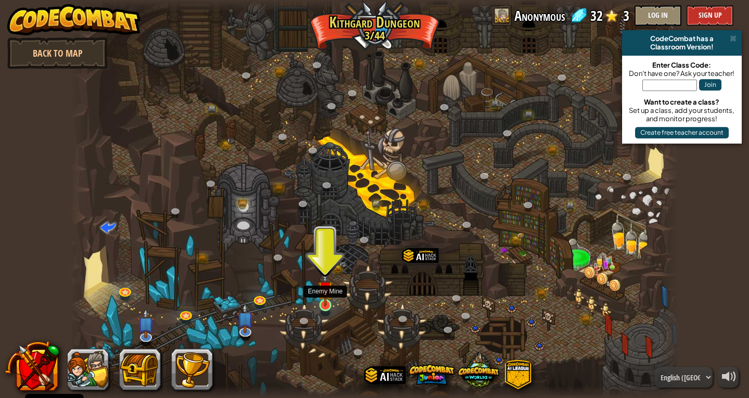
click at [327, 291] on img at bounding box center [326, 288] width 16 height 35
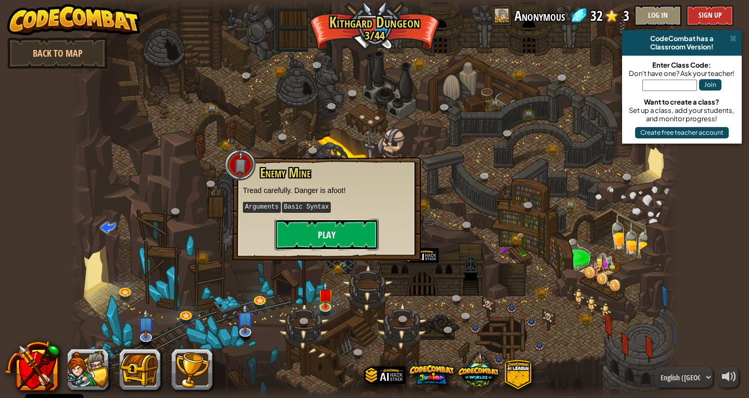
click at [343, 233] on button "Play" at bounding box center [327, 234] width 104 height 31
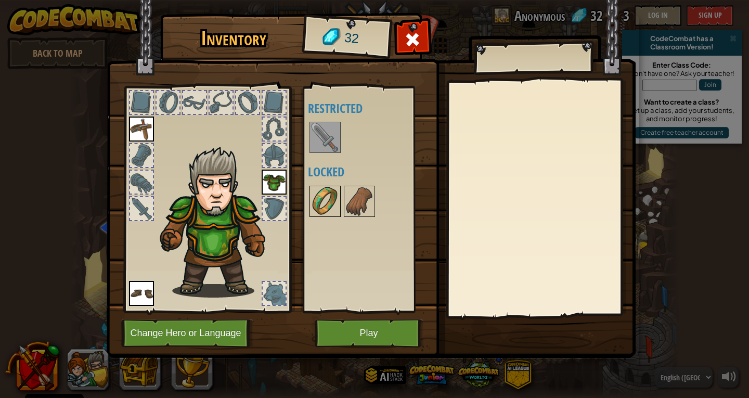
click at [323, 212] on img at bounding box center [325, 201] width 29 height 29
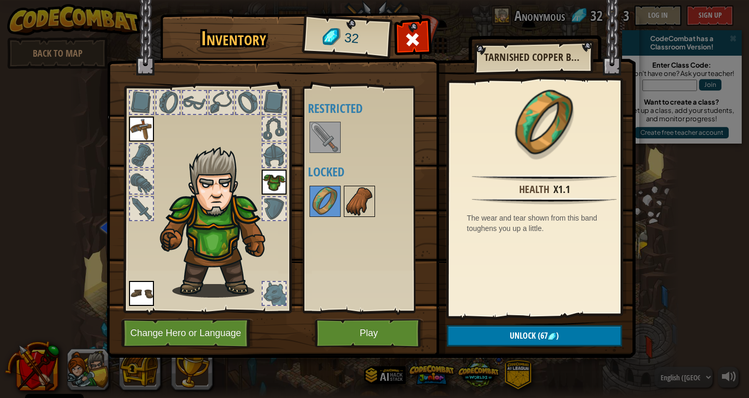
click at [361, 202] on img at bounding box center [359, 201] width 29 height 29
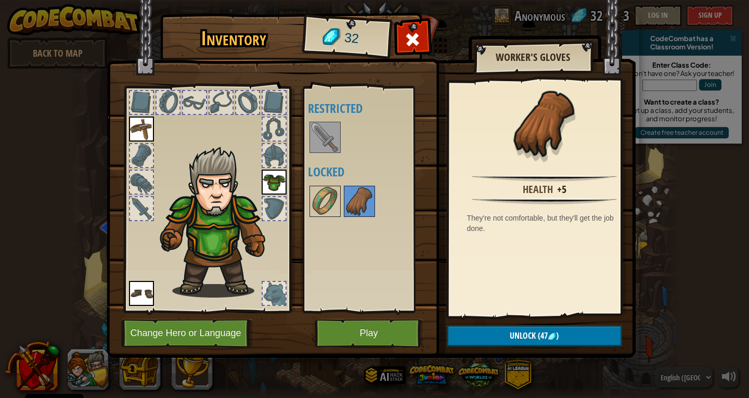
click at [323, 136] on img at bounding box center [325, 137] width 29 height 29
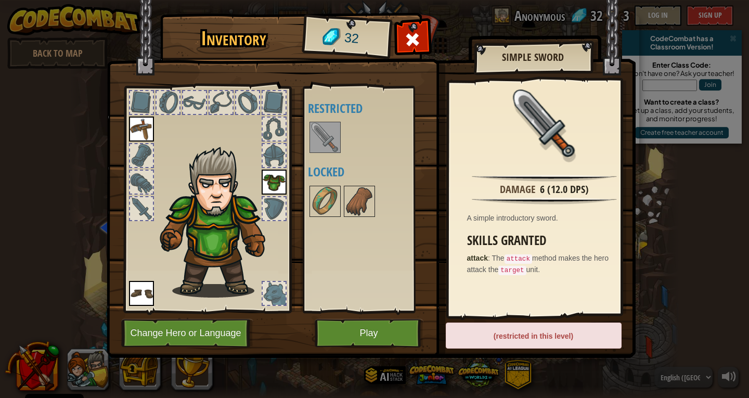
click at [269, 129] on div at bounding box center [274, 129] width 23 height 23
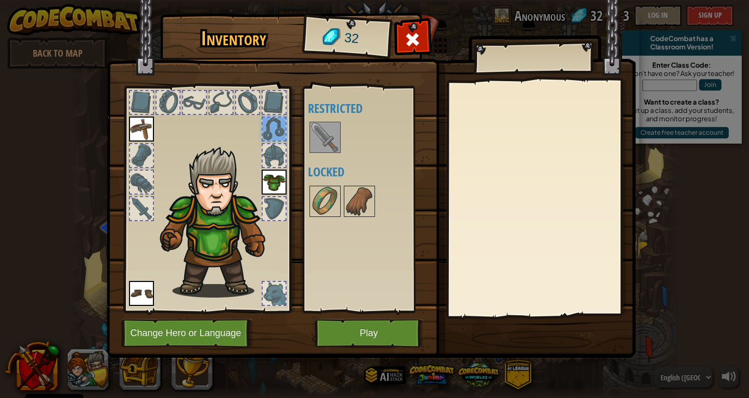
click at [267, 144] on div at bounding box center [274, 155] width 23 height 23
click at [146, 123] on img at bounding box center [141, 129] width 25 height 25
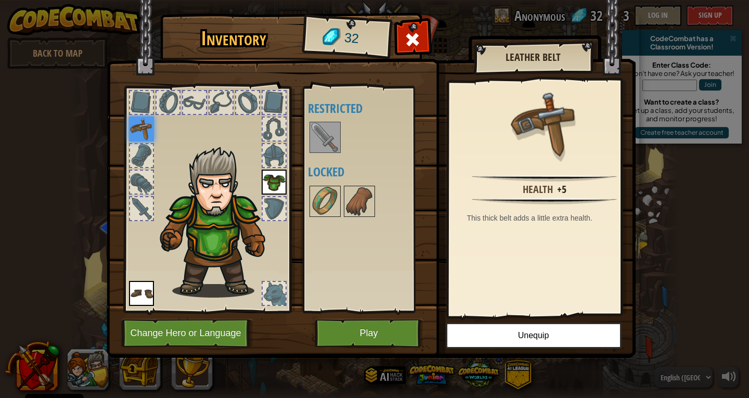
click at [145, 156] on div at bounding box center [141, 155] width 23 height 23
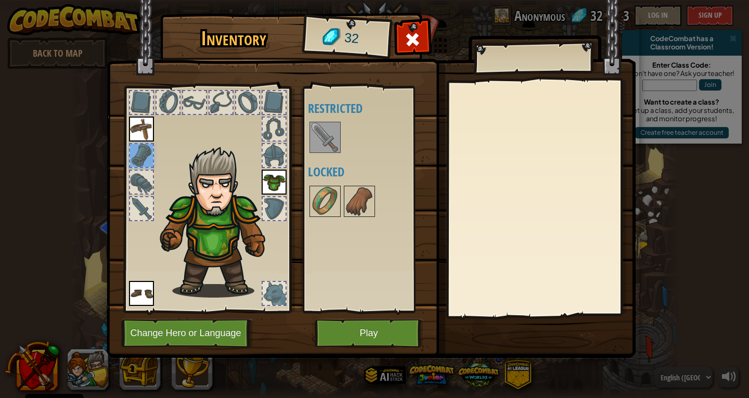
click at [144, 171] on div at bounding box center [207, 197] width 172 height 234
click at [145, 202] on div at bounding box center [141, 208] width 23 height 23
click at [319, 199] on img at bounding box center [325, 201] width 29 height 29
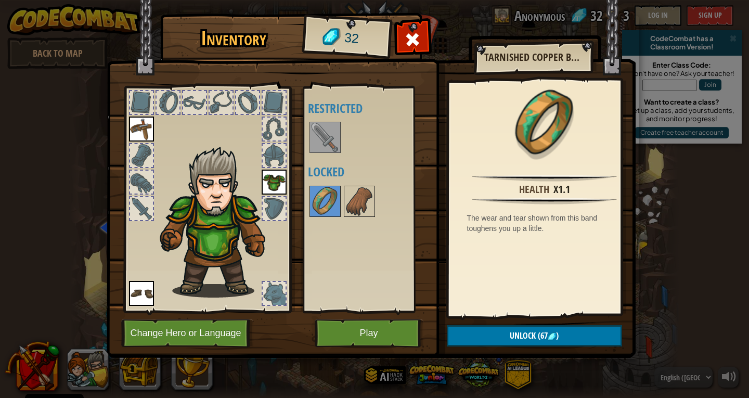
click at [272, 284] on div at bounding box center [274, 293] width 23 height 23
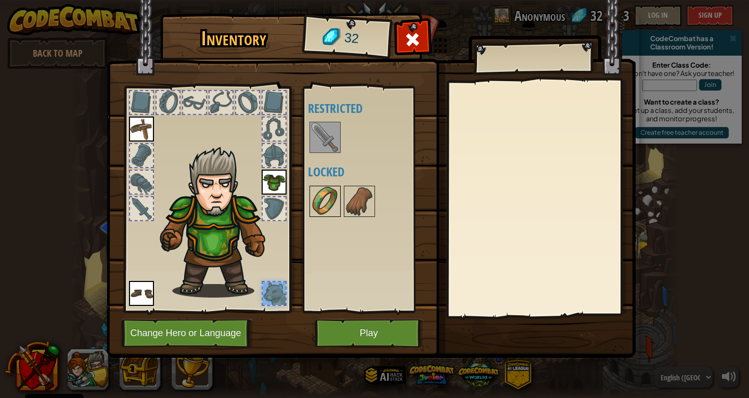
click at [335, 202] on img at bounding box center [325, 201] width 29 height 29
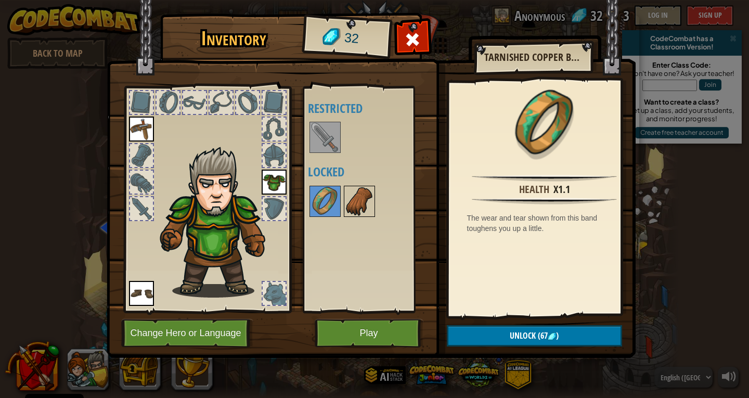
click at [365, 189] on div at bounding box center [359, 201] width 31 height 31
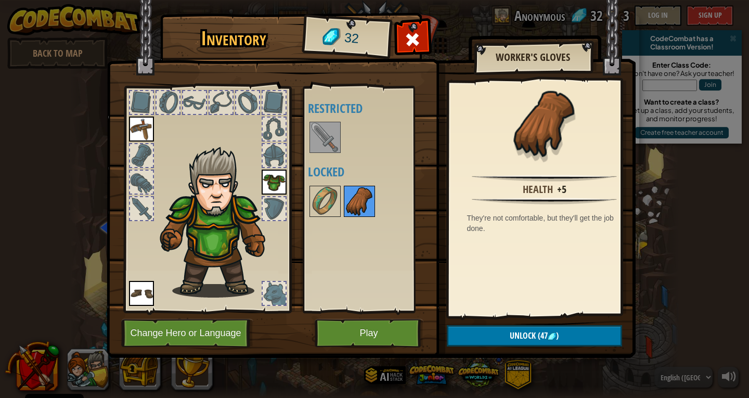
click at [345, 201] on img at bounding box center [359, 201] width 29 height 29
click at [371, 334] on button "Play" at bounding box center [369, 333] width 109 height 29
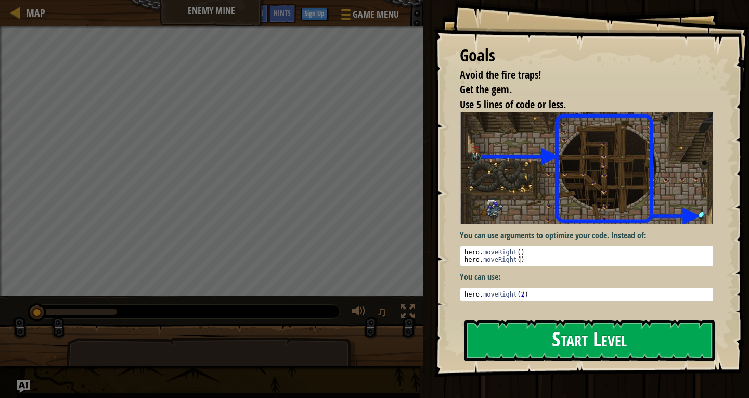
click at [612, 349] on button "Start Level" at bounding box center [590, 340] width 250 height 41
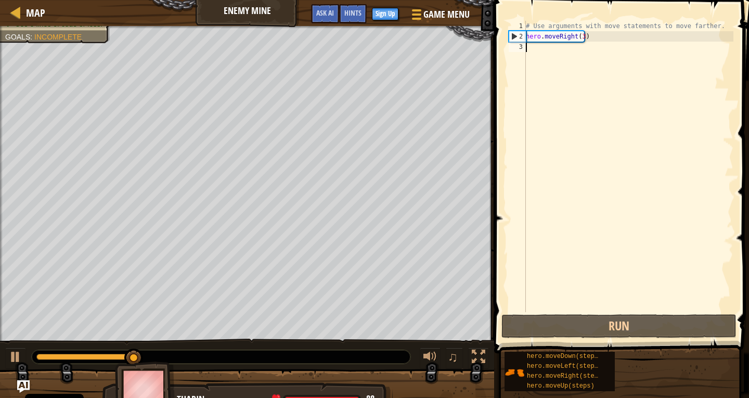
click at [604, 38] on div "# Use arguments with move statements to move farther. hero . moveRight ( 3 )" at bounding box center [629, 177] width 210 height 312
type textarea "hero.moveRight(3)"
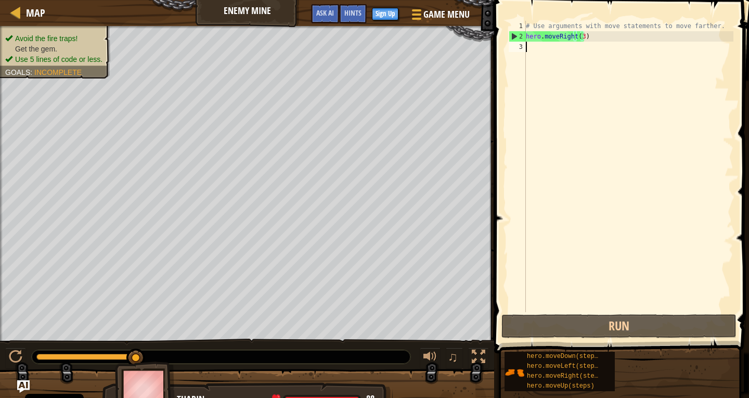
click at [550, 43] on div "# Use arguments with move statements to move farther. hero . moveRight ( 3 )" at bounding box center [629, 177] width 210 height 312
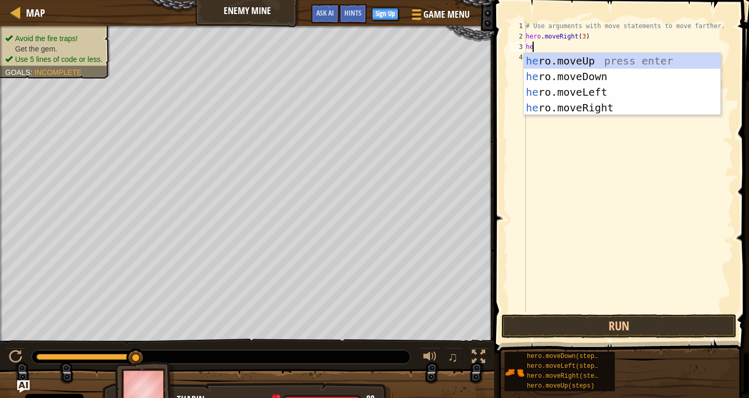
scroll to position [5, 1]
type textarea "hero"
click at [579, 59] on div "hero .moveUp press enter hero .moveDown press enter hero .moveLeft press enter …" at bounding box center [622, 100] width 197 height 94
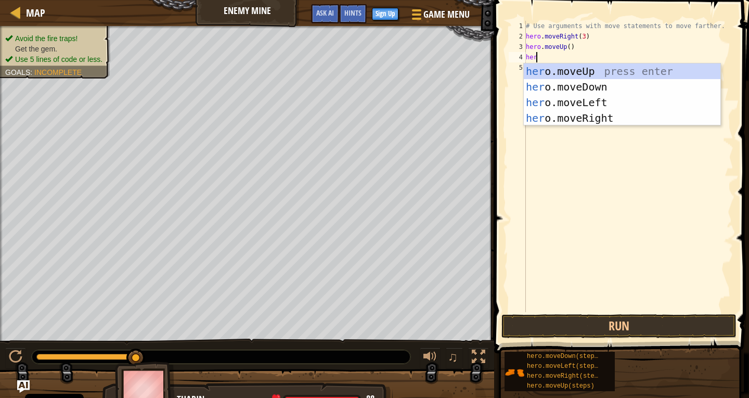
type textarea "hero"
click at [598, 116] on div "hero .moveUp press enter hero .moveDown press enter hero .moveLeft press enter …" at bounding box center [622, 110] width 197 height 94
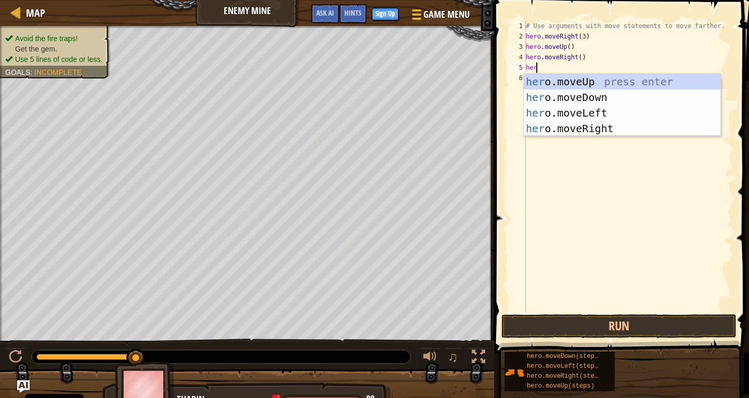
type textarea "hero"
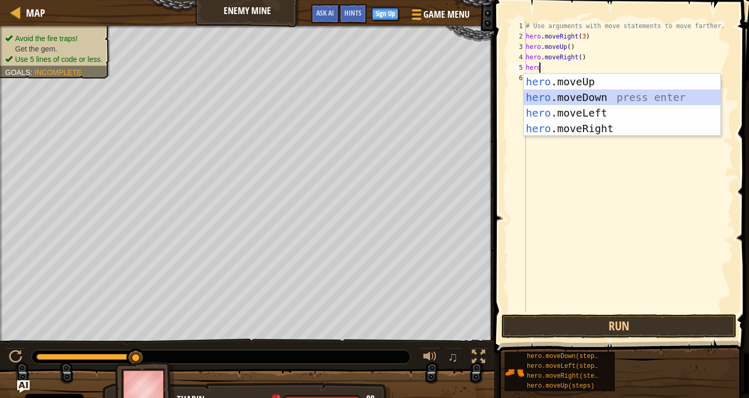
click at [582, 92] on div "hero .moveUp press enter hero .moveDown press enter hero .moveLeft press enter …" at bounding box center [622, 121] width 197 height 94
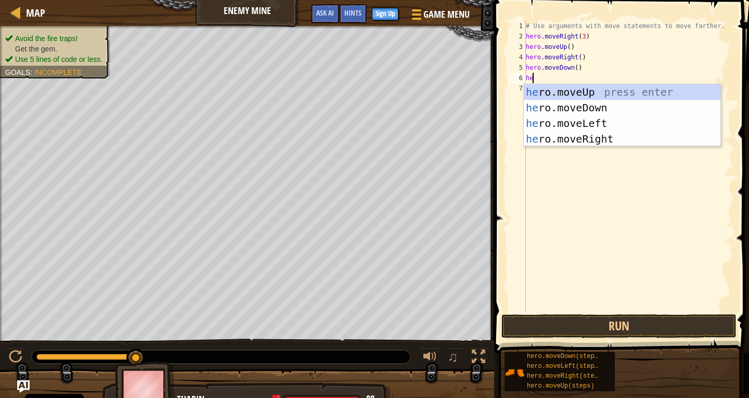
type textarea "her"
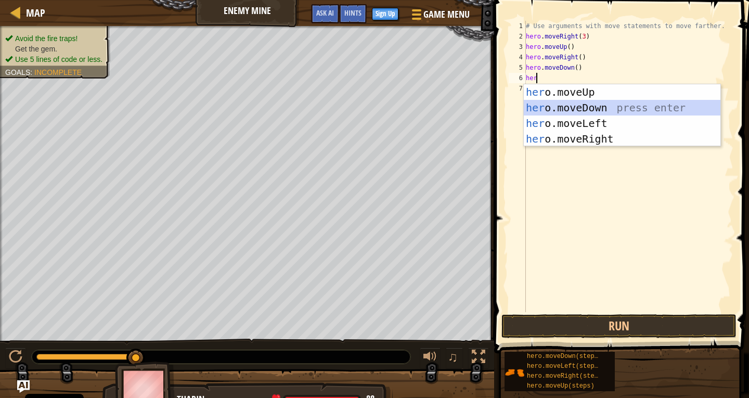
click at [654, 107] on div "her o.moveUp press enter her o.moveDown press enter her o.moveLeft press enter …" at bounding box center [622, 131] width 197 height 94
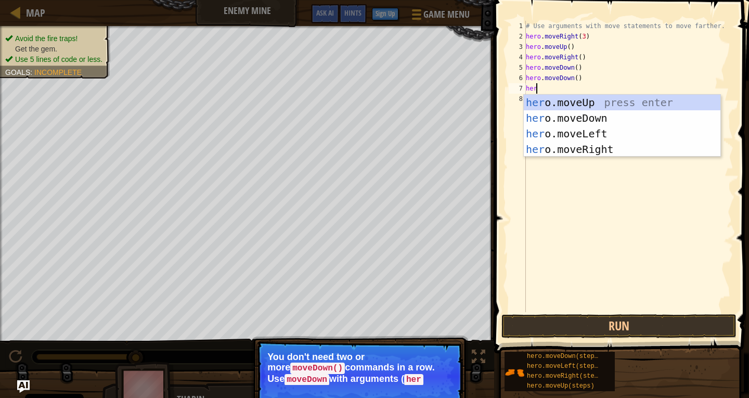
type textarea "hero"
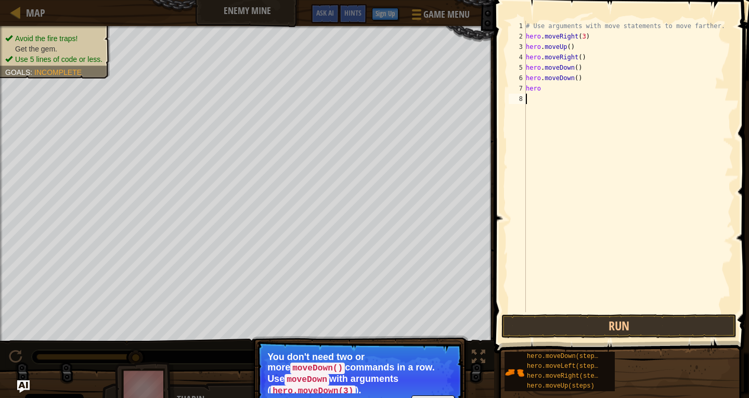
click at [582, 200] on div "# Use arguments with move statements to move farther. hero . moveRight ( 3 ) he…" at bounding box center [629, 177] width 210 height 312
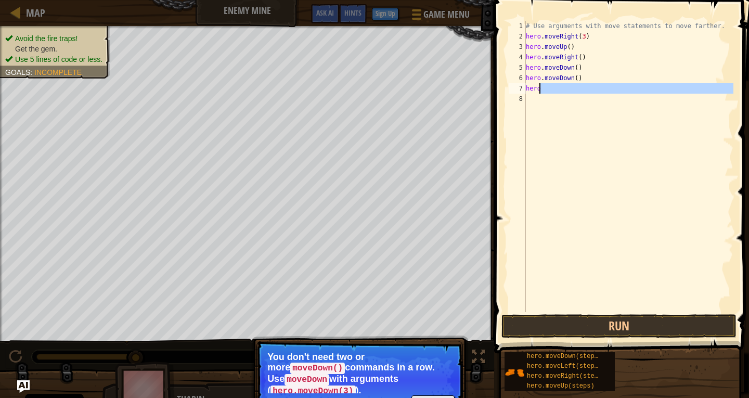
click at [544, 86] on div "# Use arguments with move statements to move farther. hero . moveRight ( 3 ) he…" at bounding box center [629, 177] width 210 height 312
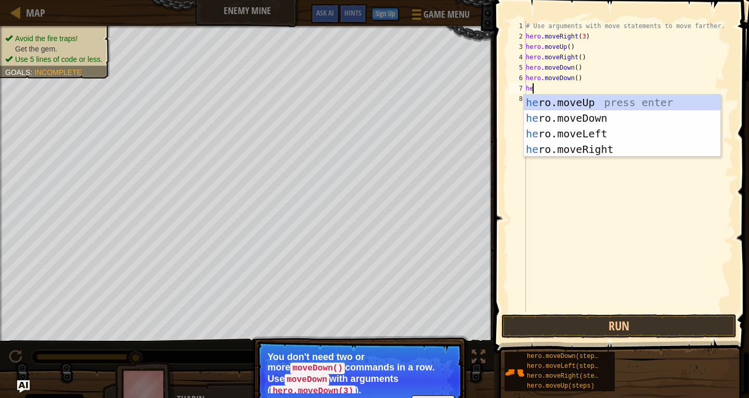
type textarea "h"
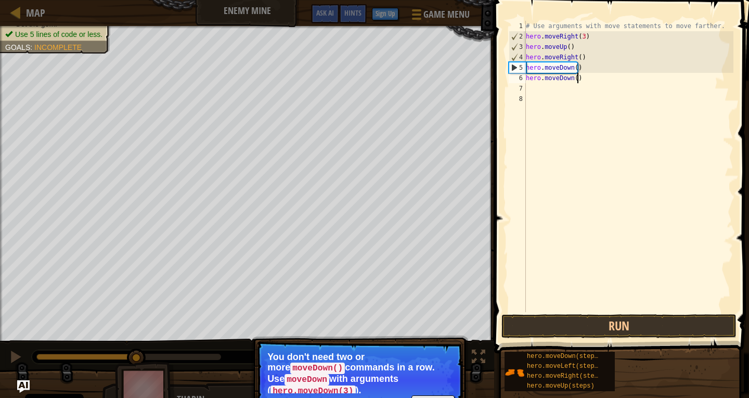
click at [587, 80] on div "# Use arguments with move statements to move farther. hero . moveRight ( 3 ) he…" at bounding box center [629, 177] width 210 height 312
type textarea "h"
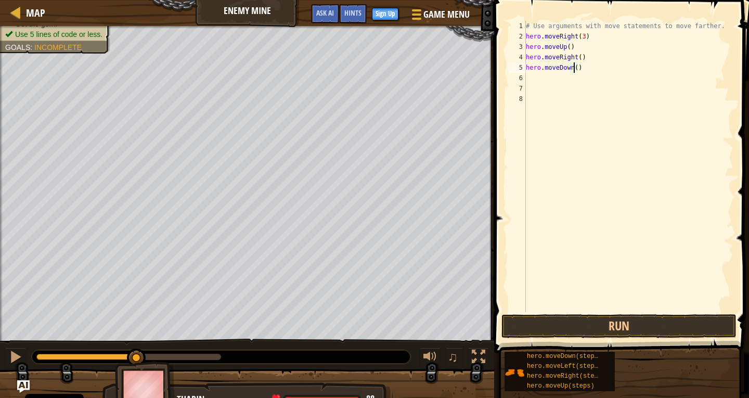
click at [573, 66] on div "# Use arguments with move statements to move farther. hero . moveRight ( 3 ) he…" at bounding box center [629, 177] width 210 height 312
type textarea "hero.moveDown(3)"
click at [533, 78] on div "# Use arguments with move statements to move farther. hero . moveRight ( 3 ) he…" at bounding box center [629, 177] width 210 height 312
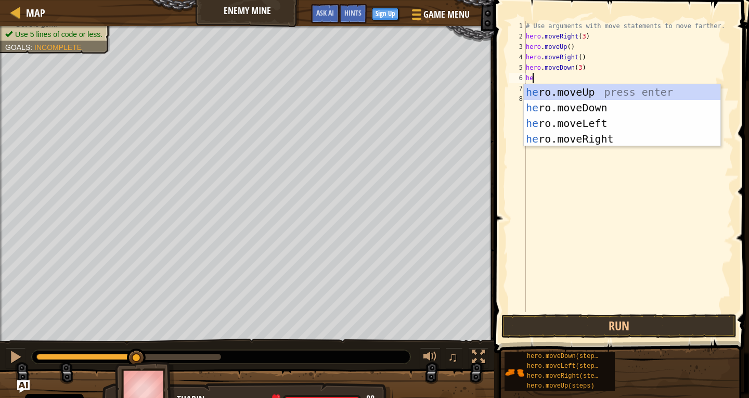
scroll to position [5, 1]
type textarea "hero"
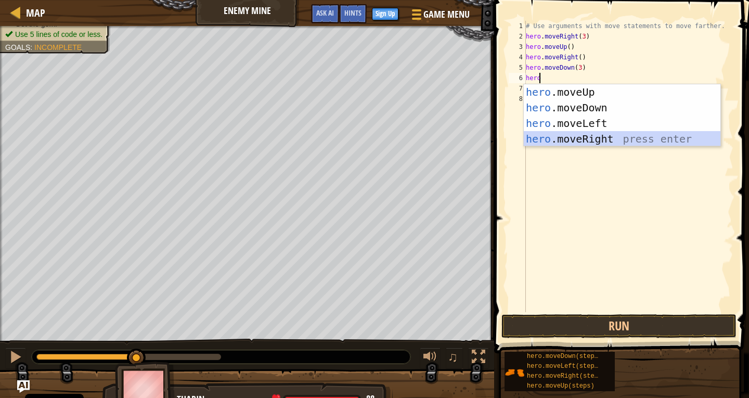
click at [600, 140] on div "hero .moveUp press enter hero .moveDown press enter hero .moveLeft press enter …" at bounding box center [622, 131] width 197 height 94
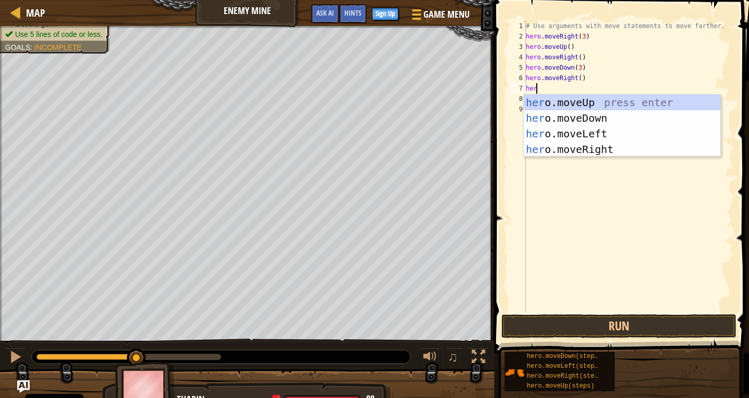
type textarea "hero"
click at [597, 149] on div "hero .moveUp press enter hero .moveDown press enter hero .moveLeft press enter …" at bounding box center [622, 142] width 197 height 94
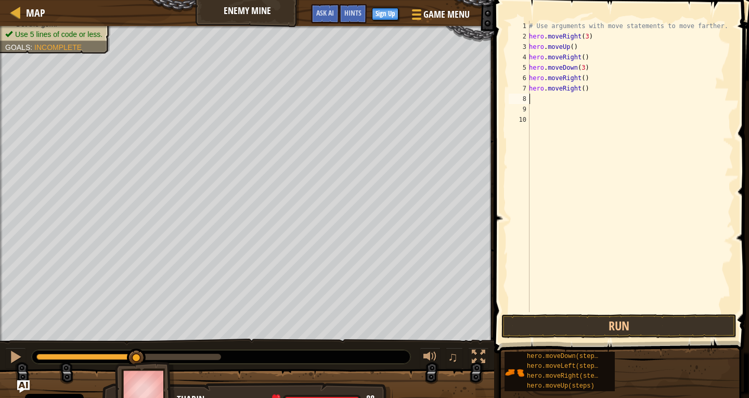
scroll to position [5, 0]
click at [571, 314] on button "Run" at bounding box center [619, 326] width 235 height 24
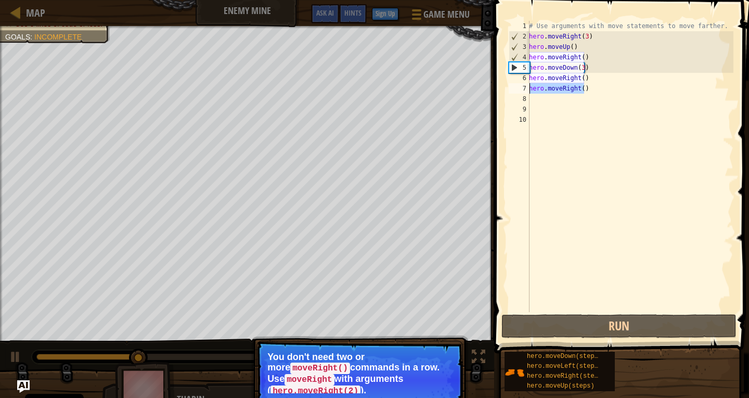
drag, startPoint x: 583, startPoint y: 84, endPoint x: 506, endPoint y: 89, distance: 77.2
click at [505, 89] on div "1 2 3 4 5 6 7 8 9 10 # Use arguments with move statements to move farther. hero…" at bounding box center [620, 197] width 258 height 384
type textarea "hero.moveRight()"
click at [668, 137] on div "# Use arguments with move statements to move farther. hero . moveRight ( 3 ) he…" at bounding box center [630, 177] width 207 height 312
click at [588, 88] on div "# Use arguments with move statements to move farther. hero . moveRight ( 3 ) he…" at bounding box center [630, 177] width 207 height 312
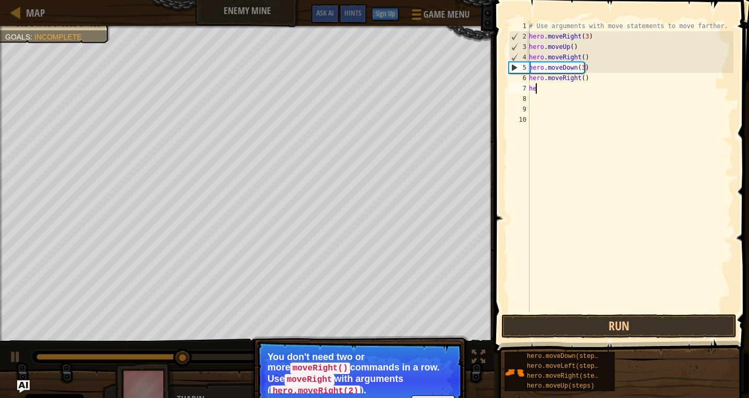
type textarea "h"
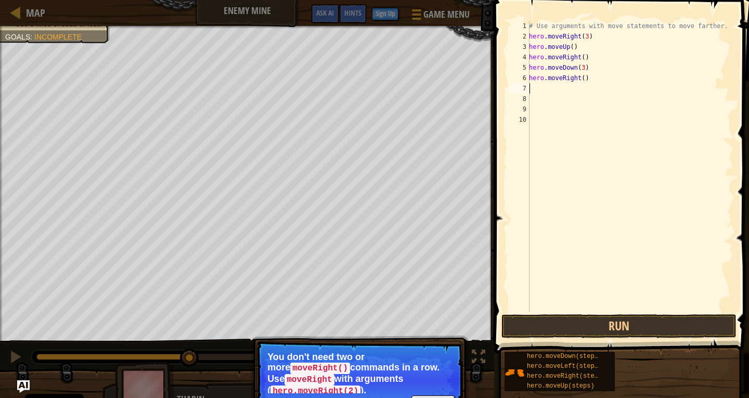
click at [580, 79] on div "# Use arguments with move statements to move farther. hero . moveRight ( 3 ) he…" at bounding box center [630, 177] width 207 height 312
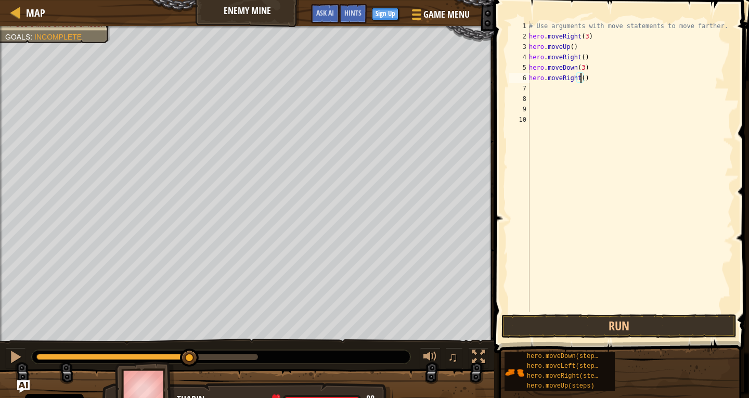
scroll to position [5, 4]
type textarea "hero.moveRight(2)"
click at [642, 330] on button "Run" at bounding box center [619, 326] width 235 height 24
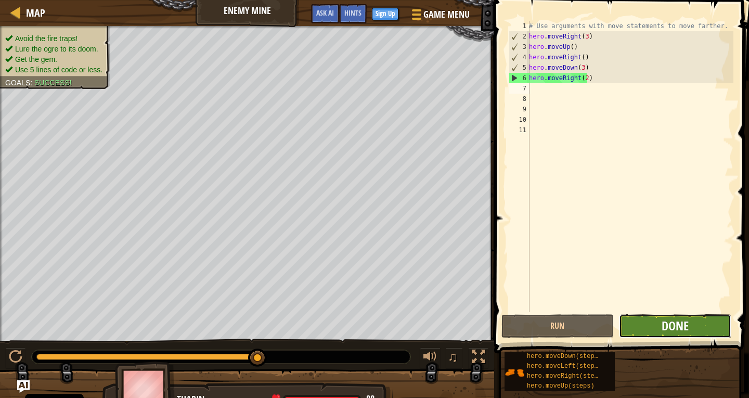
click at [667, 319] on span "Done" at bounding box center [675, 325] width 27 height 17
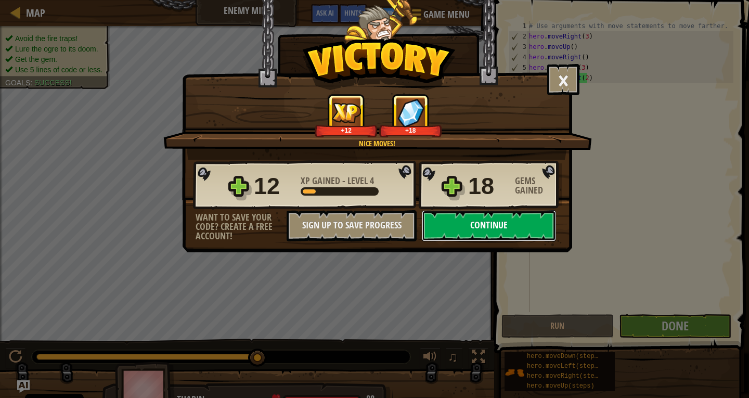
click at [477, 217] on button "Continue" at bounding box center [489, 225] width 134 height 31
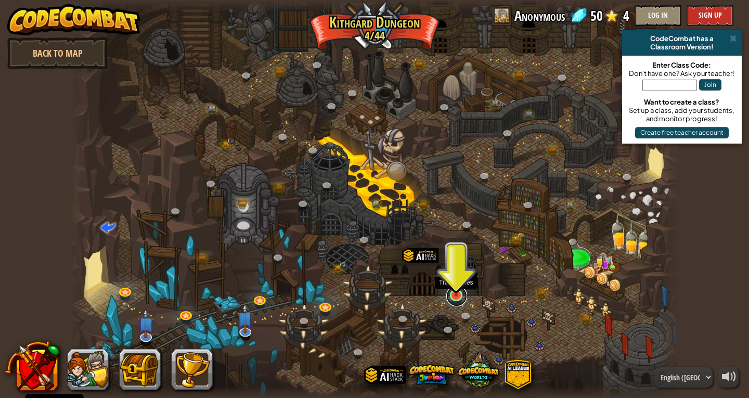
click at [459, 297] on link at bounding box center [456, 296] width 21 height 21
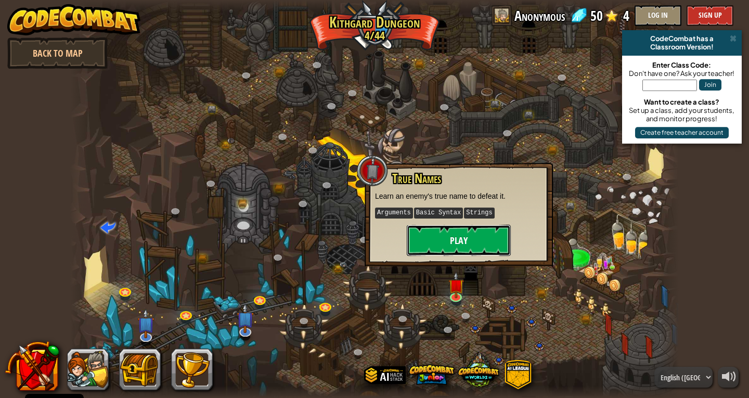
click at [470, 226] on button "Play" at bounding box center [459, 240] width 104 height 31
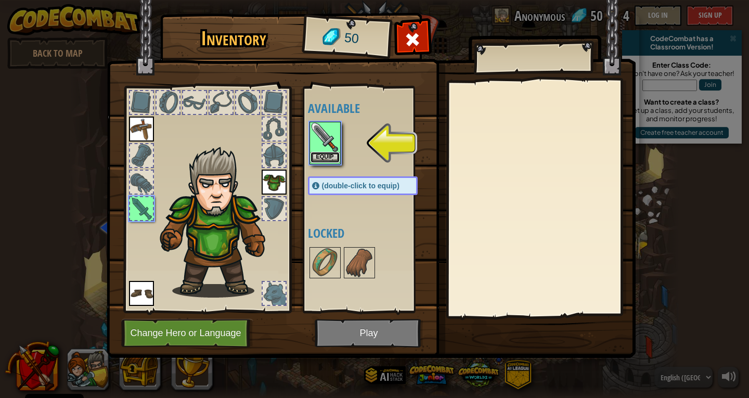
click at [312, 153] on button "Equip" at bounding box center [325, 157] width 29 height 11
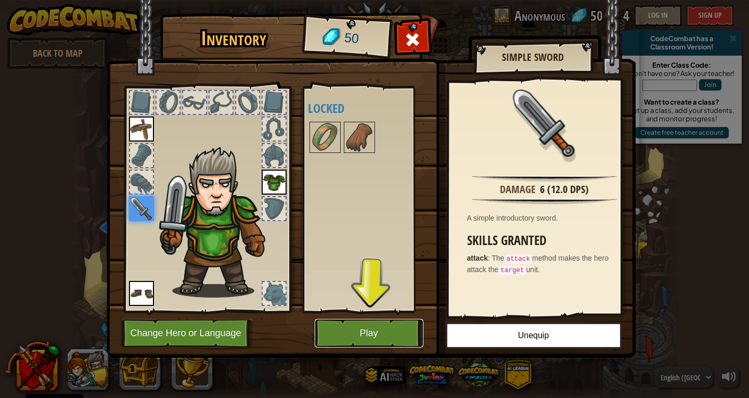
click at [401, 331] on button "Play" at bounding box center [369, 333] width 109 height 29
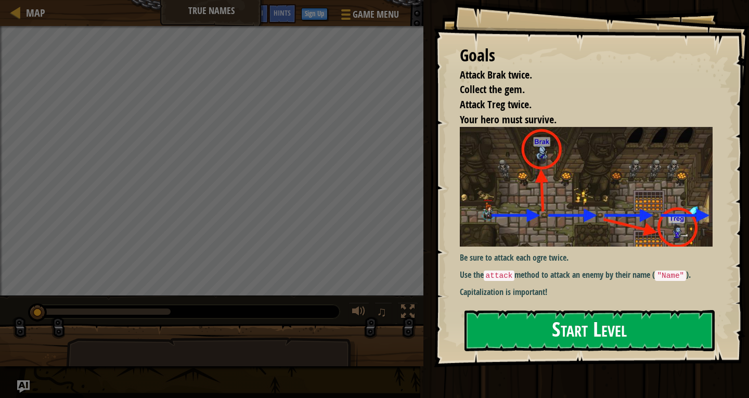
click at [604, 343] on button "Start Level" at bounding box center [590, 330] width 250 height 41
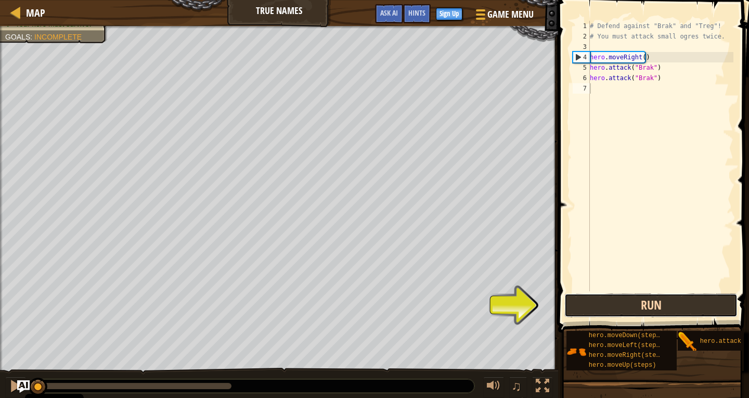
click at [635, 299] on button "Run" at bounding box center [651, 305] width 173 height 24
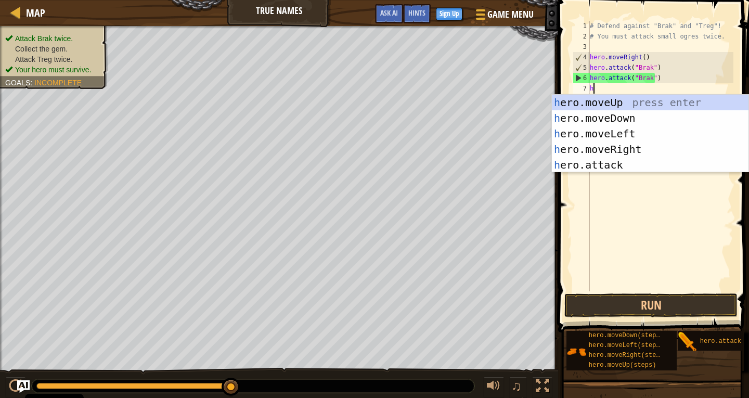
scroll to position [5, 0]
type textarea "hero"
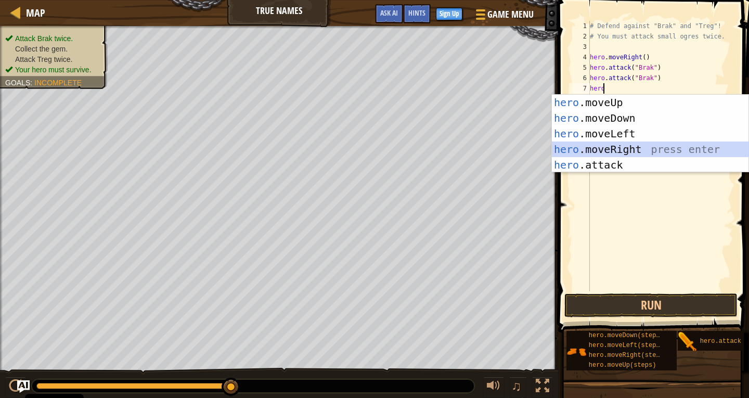
click at [621, 147] on div "hero .moveUp press enter hero .moveDown press enter hero .moveLeft press enter …" at bounding box center [650, 149] width 197 height 109
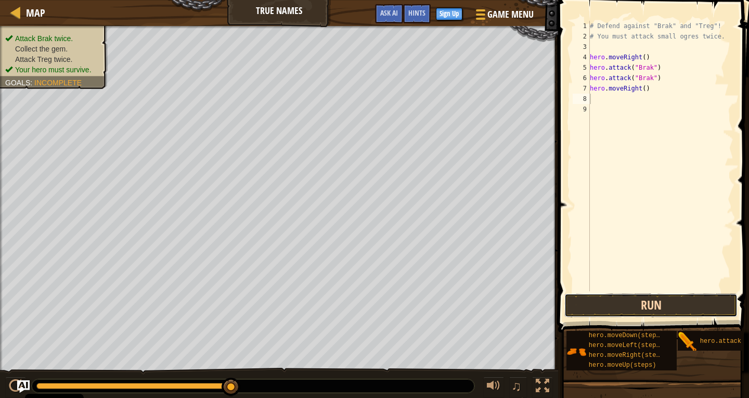
click at [638, 310] on button "Run" at bounding box center [651, 305] width 173 height 24
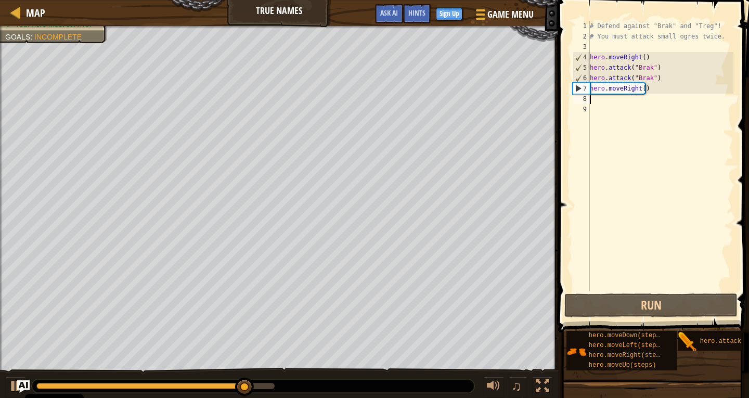
click at [663, 88] on div "# Defend against "Brak" and "Treg"! # You must attack small ogres twice. hero .…" at bounding box center [661, 166] width 146 height 291
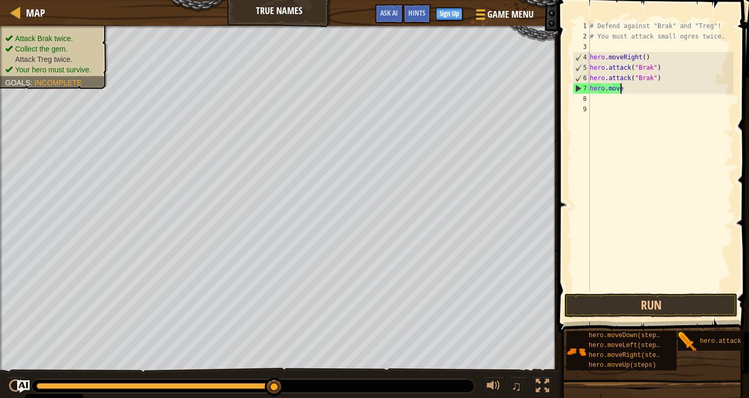
type textarea "h"
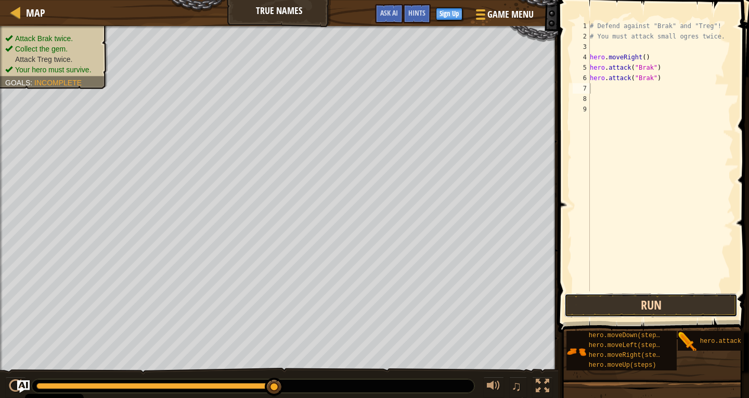
click at [632, 299] on button "Run" at bounding box center [651, 305] width 173 height 24
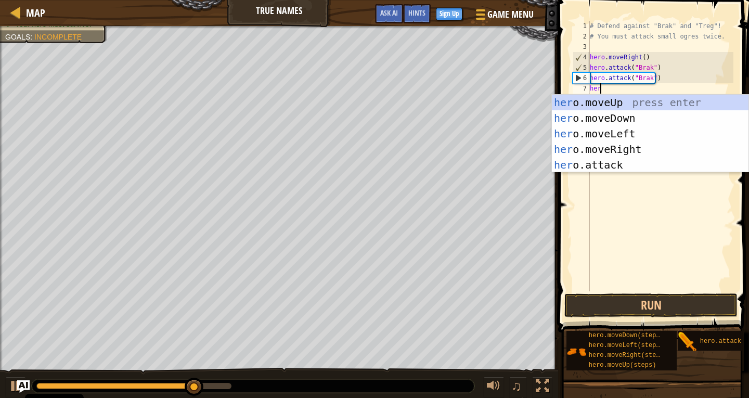
type textarea "hero"
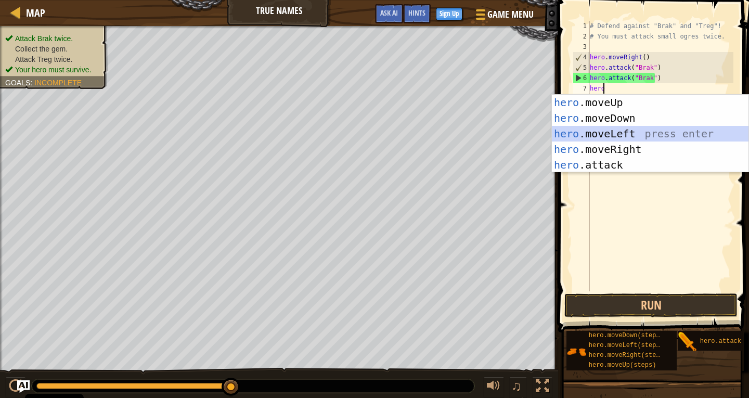
click at [648, 140] on div "hero .moveUp press enter hero .moveDown press enter hero .moveLeft press enter …" at bounding box center [650, 149] width 197 height 109
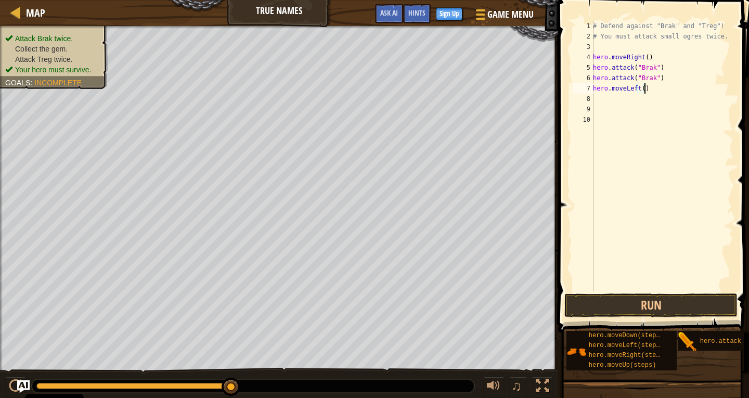
click at [649, 89] on div "# Defend against "Brak" and "Treg"! # You must attack small ogres twice. hero .…" at bounding box center [662, 166] width 143 height 291
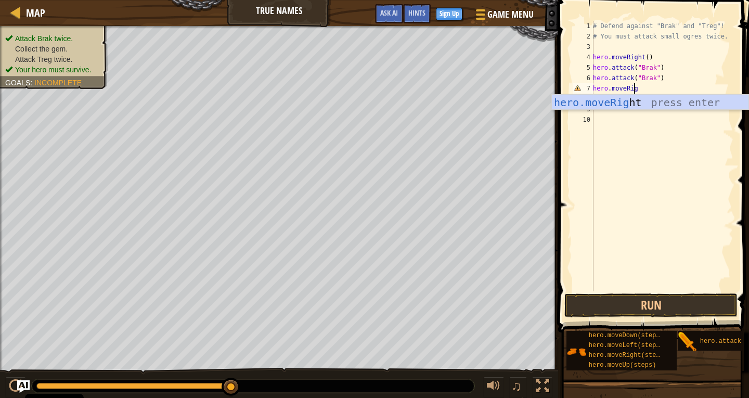
scroll to position [5, 3]
type textarea "hero.moveRight"
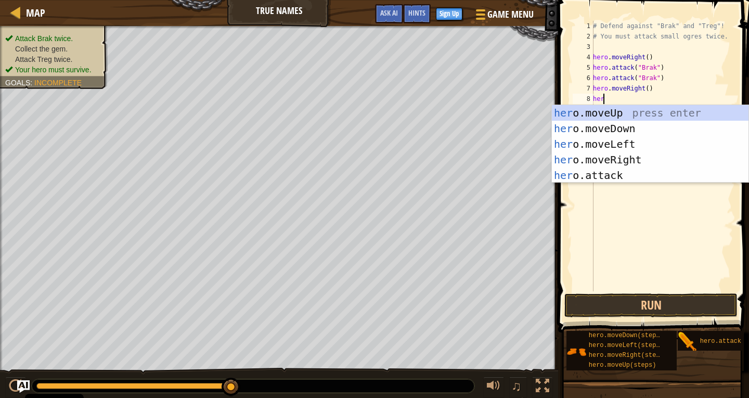
scroll to position [5, 1]
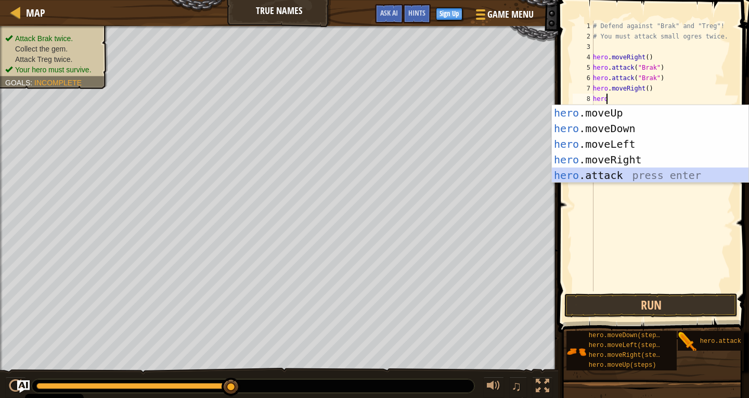
click at [665, 175] on div "hero .moveUp press enter hero .moveDown press enter hero .moveLeft press enter …" at bounding box center [650, 159] width 197 height 109
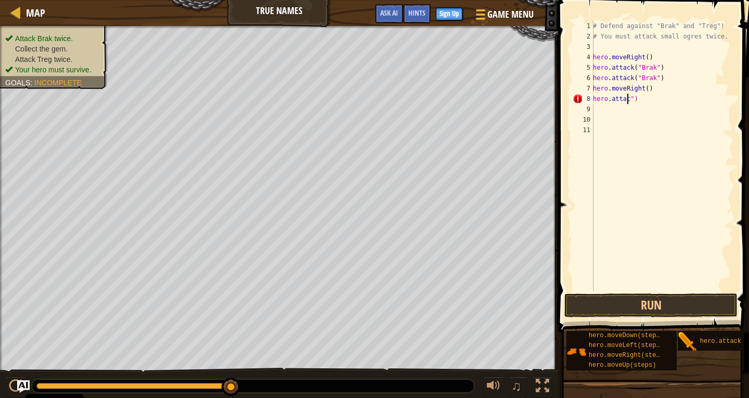
type textarea "hero.attacl")"
drag, startPoint x: 644, startPoint y: 99, endPoint x: 588, endPoint y: 109, distance: 56.5
click at [584, 100] on div "hero.attacl") 1 2 3 4 5 6 7 8 9 10 11 # Defend against "Brak" and "Treg"! # You…" at bounding box center [652, 156] width 163 height 271
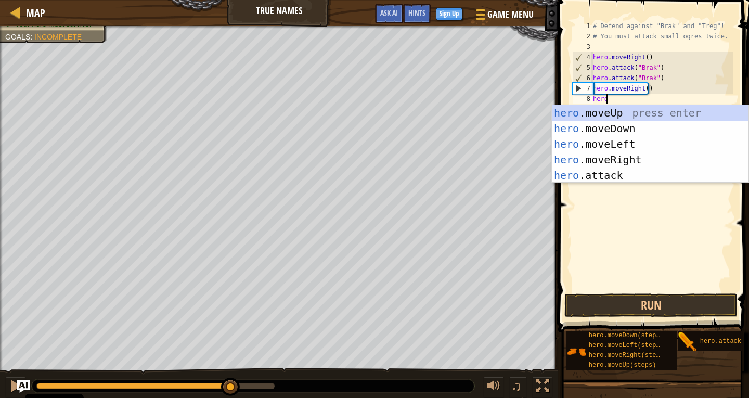
scroll to position [5, 1]
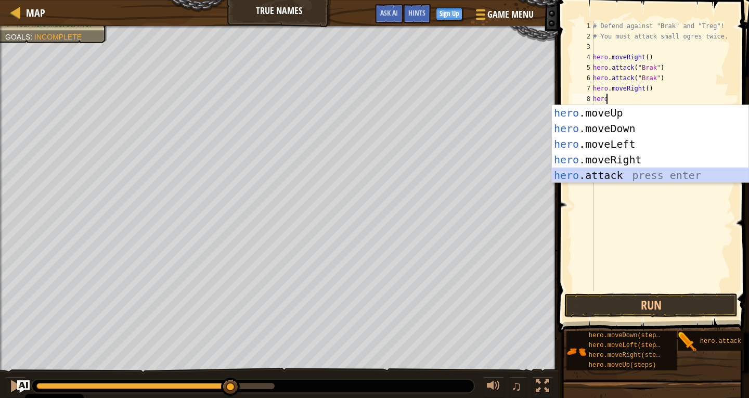
click at [642, 177] on div "hero .moveUp press enter hero .moveDown press enter hero .moveLeft press enter …" at bounding box center [650, 159] width 197 height 109
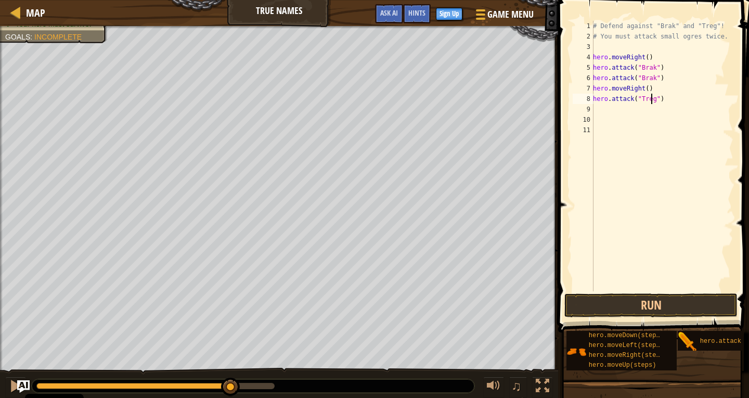
scroll to position [5, 5]
type textarea "hero.attack("Treg")"
click at [646, 303] on button "Run" at bounding box center [651, 305] width 173 height 24
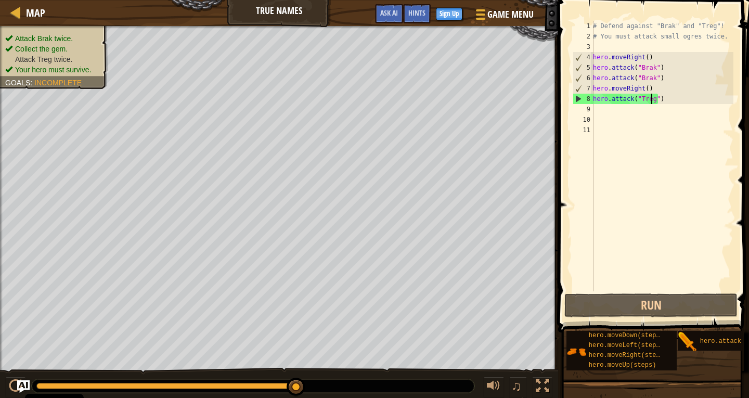
click at [600, 208] on div "# Defend against "Brak" and "Treg"! # You must attack small ogres twice. hero .…" at bounding box center [662, 166] width 143 height 291
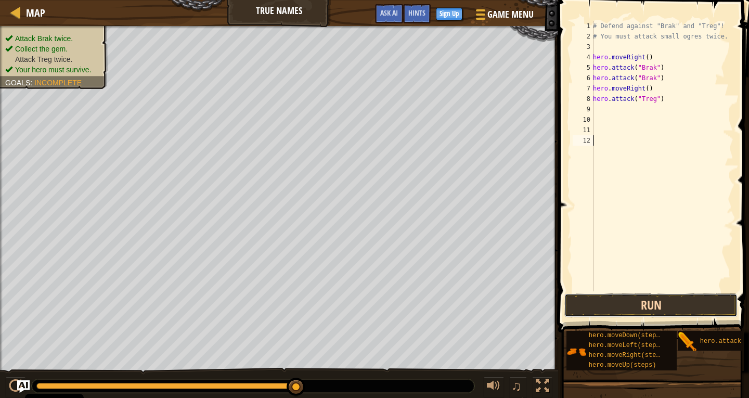
click at [671, 305] on button "Run" at bounding box center [651, 305] width 173 height 24
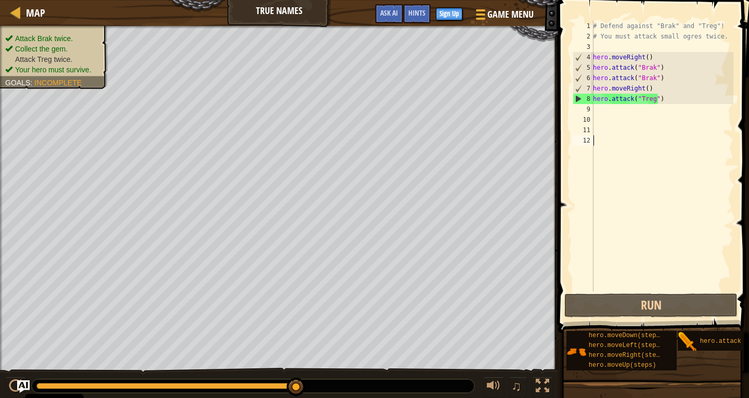
click at [601, 107] on div "# Defend against "Brak" and "Treg"! # You must attack small ogres twice. hero .…" at bounding box center [662, 166] width 143 height 291
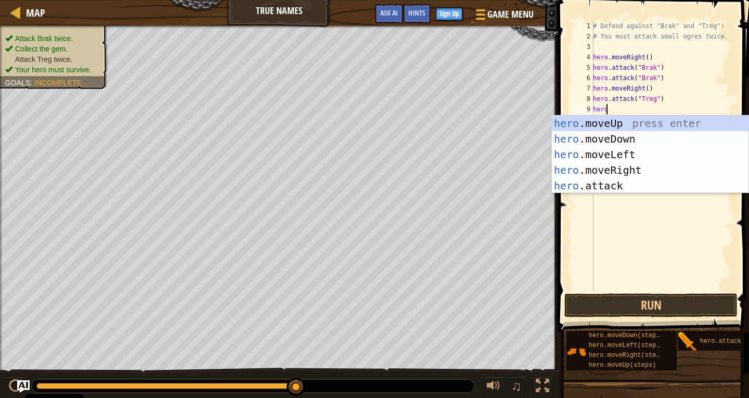
scroll to position [5, 1]
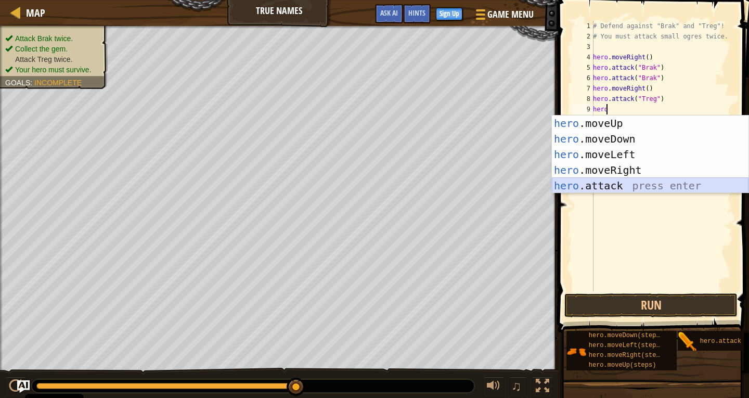
click at [612, 181] on div "hero .moveUp press enter hero .moveDown press enter hero .moveLeft press enter …" at bounding box center [650, 170] width 197 height 109
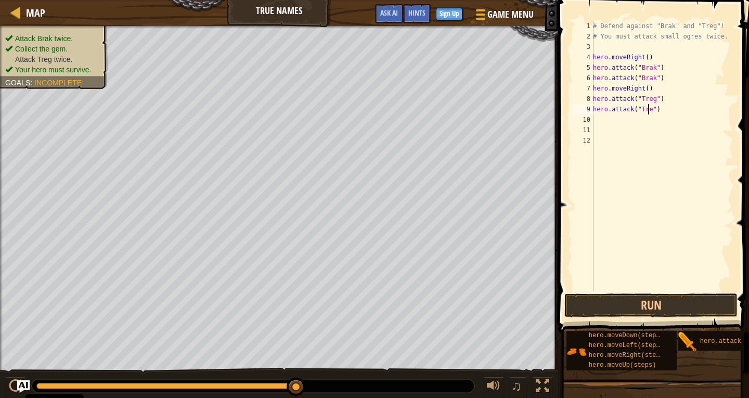
scroll to position [5, 5]
type textarea "hero.attack("Treg")"
click at [685, 309] on button "Run" at bounding box center [651, 305] width 173 height 24
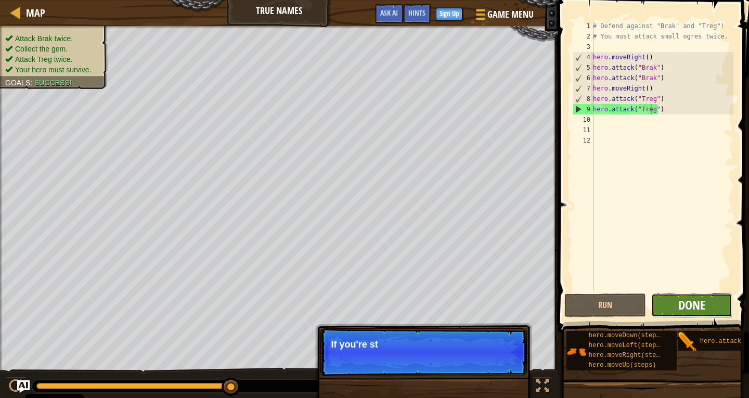
click at [691, 300] on span "Done" at bounding box center [691, 305] width 27 height 17
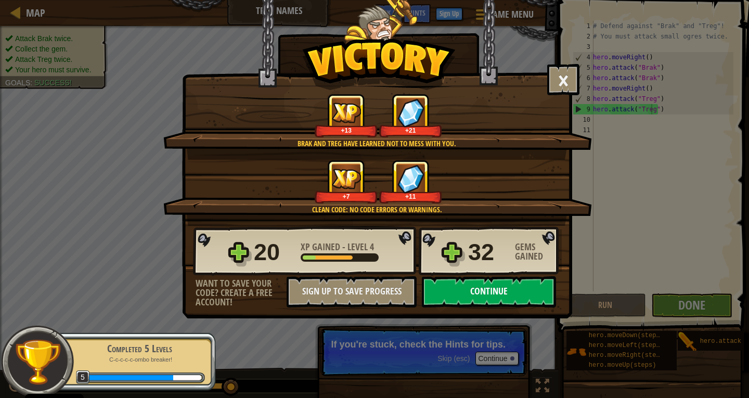
click at [435, 301] on button "Continue" at bounding box center [489, 291] width 134 height 31
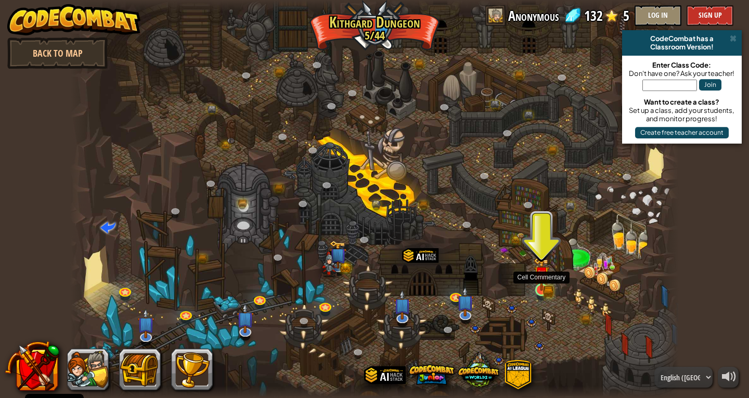
click at [541, 283] on img at bounding box center [542, 274] width 16 height 34
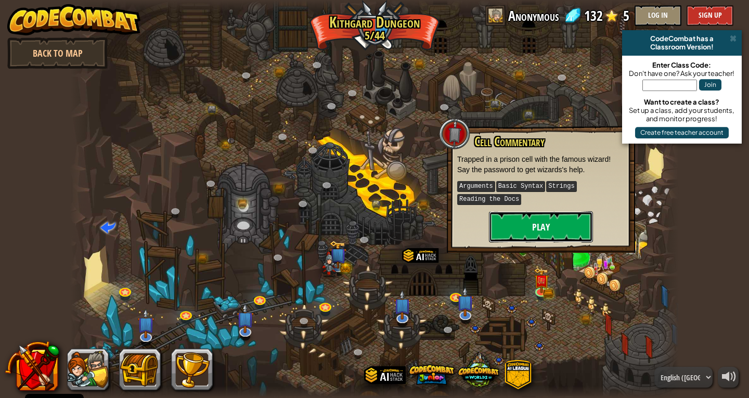
click at [517, 222] on button "Play" at bounding box center [541, 226] width 104 height 31
